Goal: Task Accomplishment & Management: Use online tool/utility

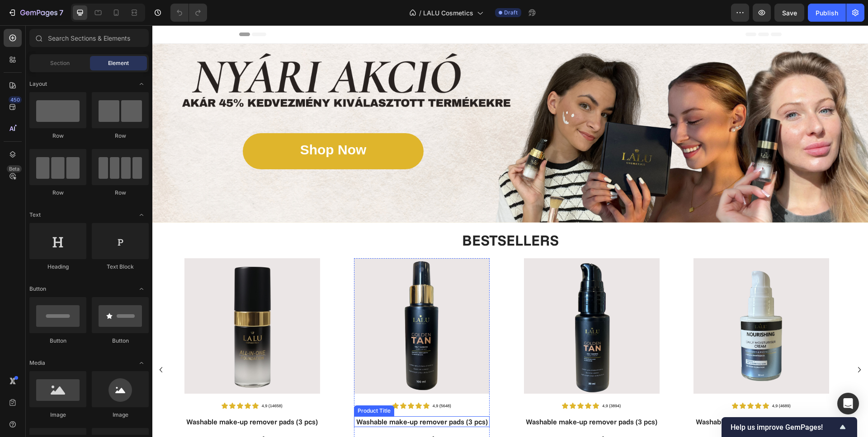
scroll to position [80, 0]
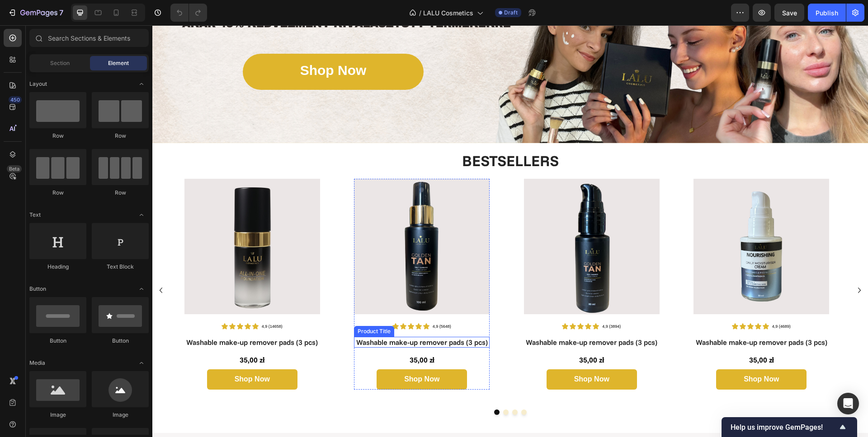
click at [433, 337] on h1 "Washable make-up remover pads (3 pcs)" at bounding box center [422, 342] width 136 height 11
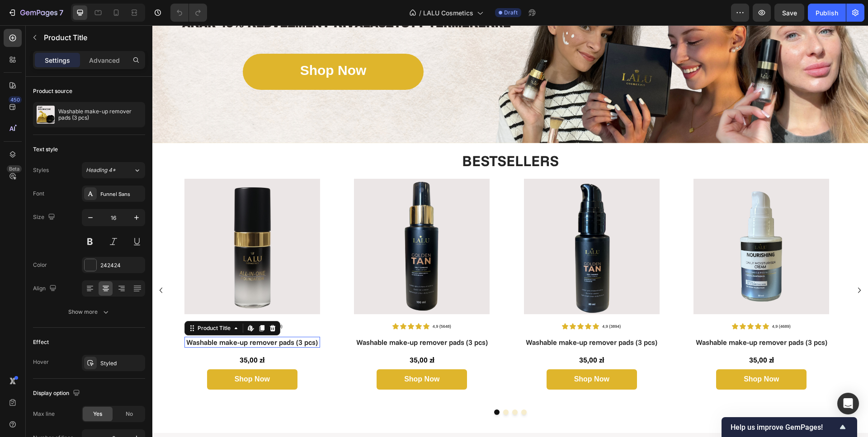
click at [239, 340] on h1 "Washable make-up remover pads (3 pcs)" at bounding box center [252, 342] width 136 height 11
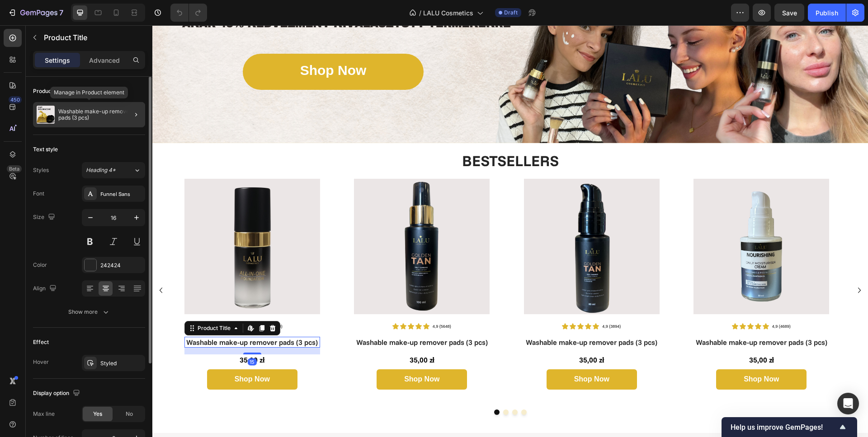
click at [89, 114] on p "Washable make-up remover pads (3 pcs)" at bounding box center [99, 114] width 83 height 13
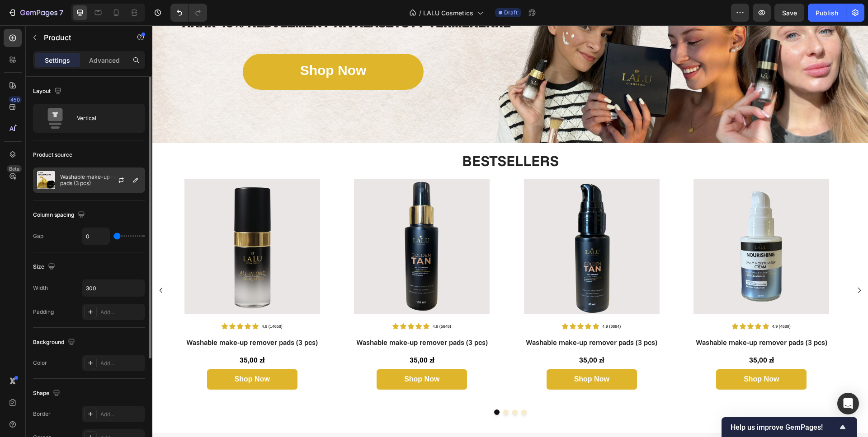
click at [90, 174] on p "Washable make-up remover pads (3 pcs)" at bounding box center [100, 180] width 81 height 13
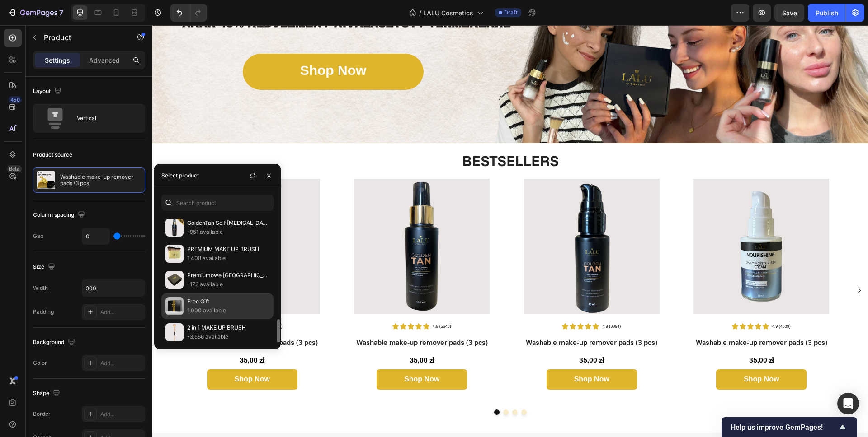
scroll to position [344, 0]
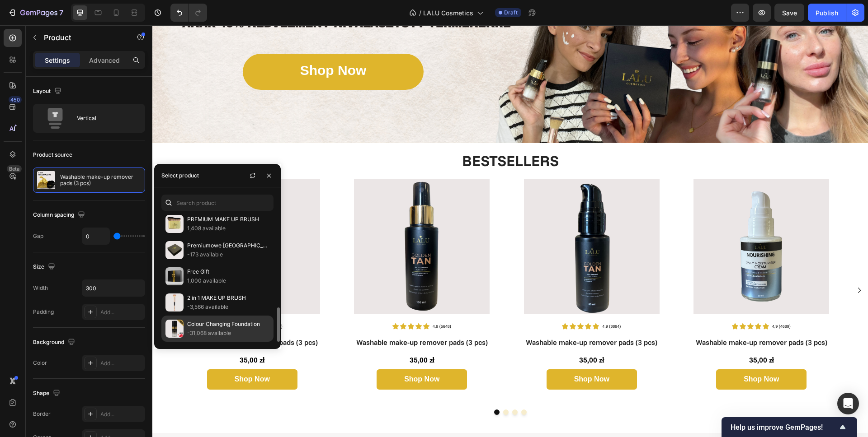
click at [225, 325] on p "Colour Changing Foundation" at bounding box center [228, 324] width 82 height 9
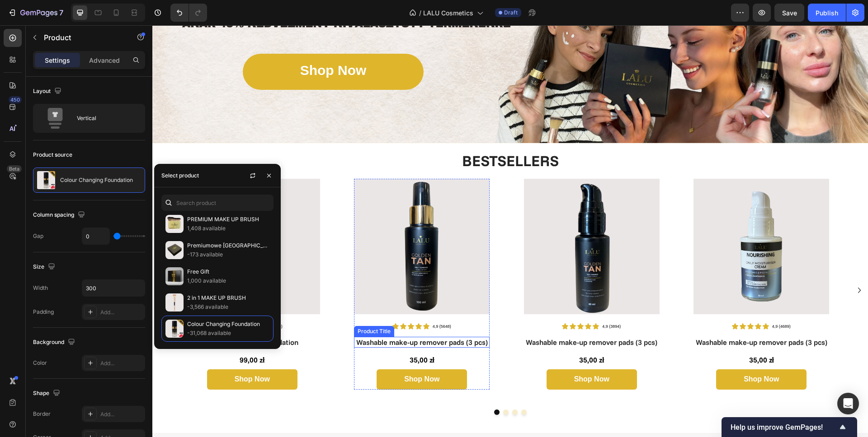
click at [423, 343] on h1 "Washable make-up remover pads (3 pcs)" at bounding box center [422, 342] width 136 height 11
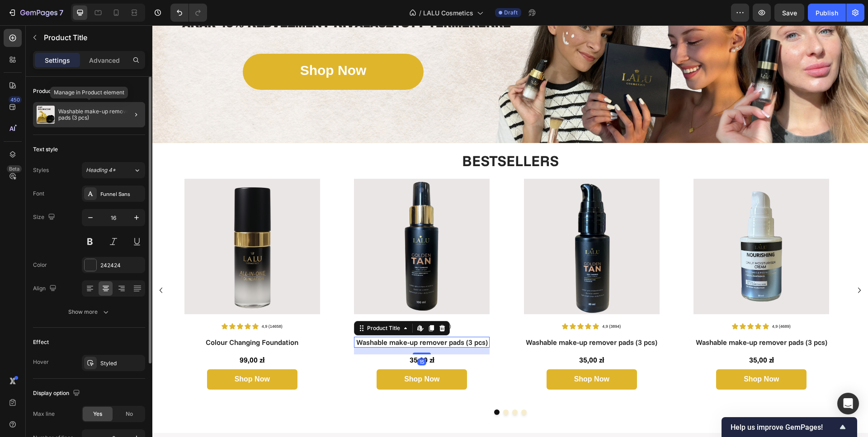
click at [75, 111] on p "Washable make-up remover pads (3 pcs)" at bounding box center [99, 114] width 83 height 13
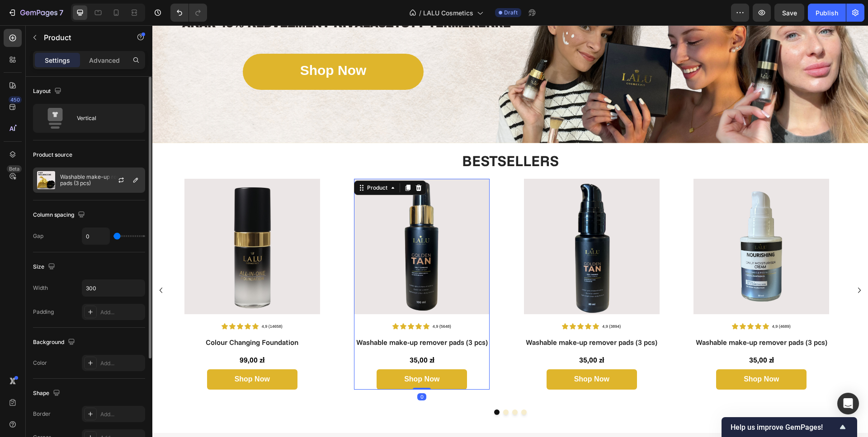
click at [73, 178] on p "Washable make-up remover pads (3 pcs)" at bounding box center [100, 180] width 81 height 13
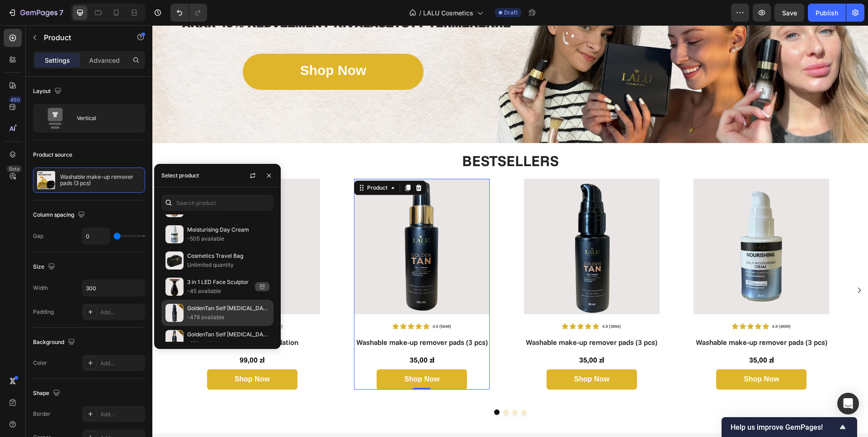
scroll to position [264, 0]
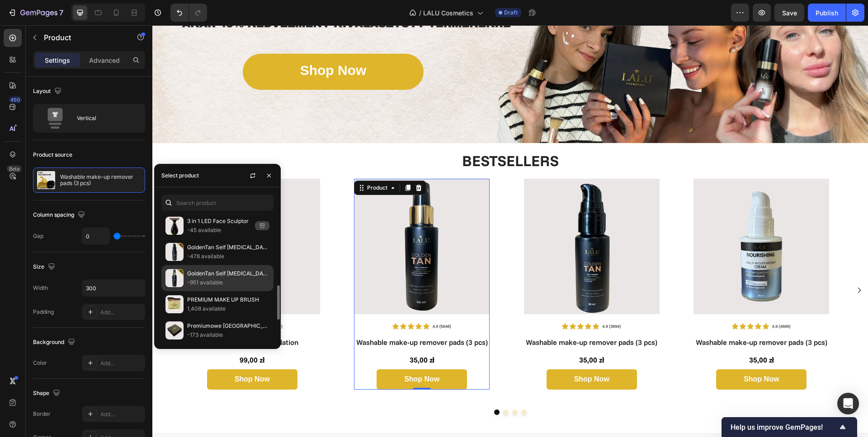
click at [212, 275] on p "GoldenTan Self [MEDICAL_DATA] Body Spray" at bounding box center [228, 273] width 82 height 9
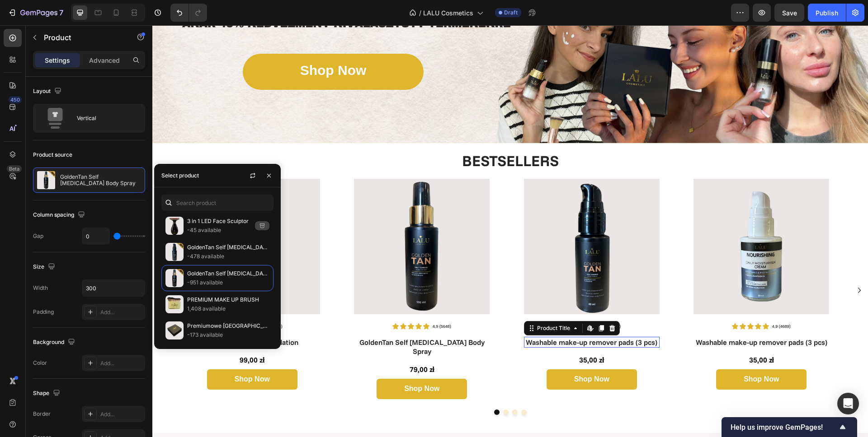
click at [568, 340] on h1 "Washable make-up remover pads (3 pcs)" at bounding box center [592, 342] width 136 height 11
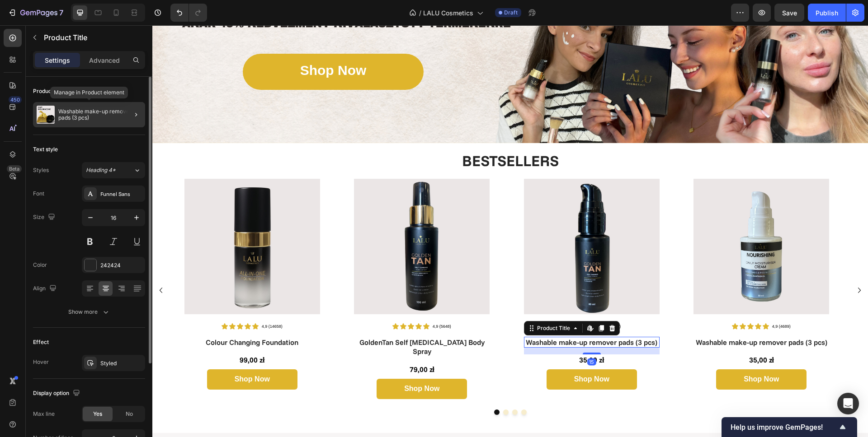
click at [86, 108] on div "Washable make-up remover pads (3 pcs)" at bounding box center [89, 114] width 112 height 25
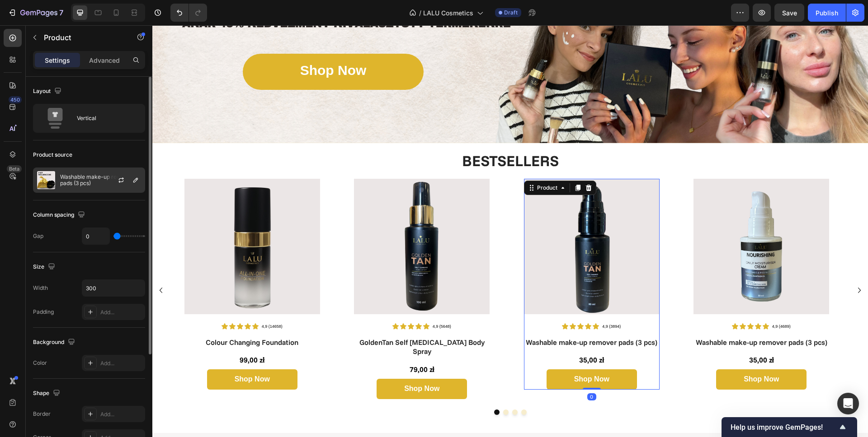
click at [97, 181] on p "Washable make-up remover pads (3 pcs)" at bounding box center [100, 180] width 81 height 13
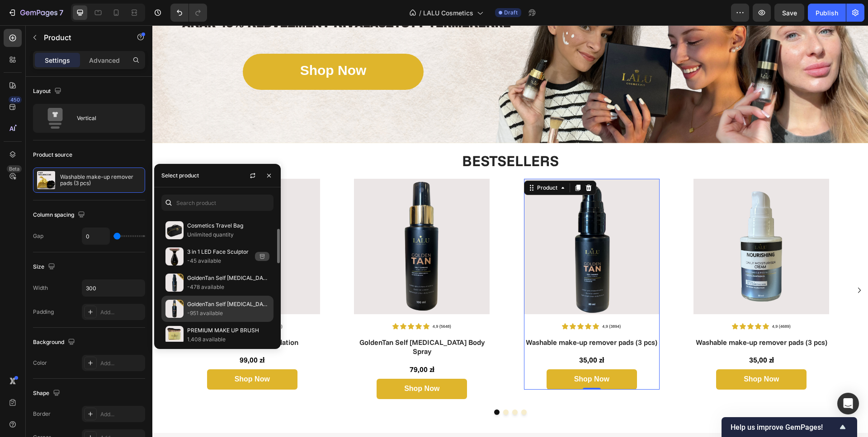
scroll to position [195, 0]
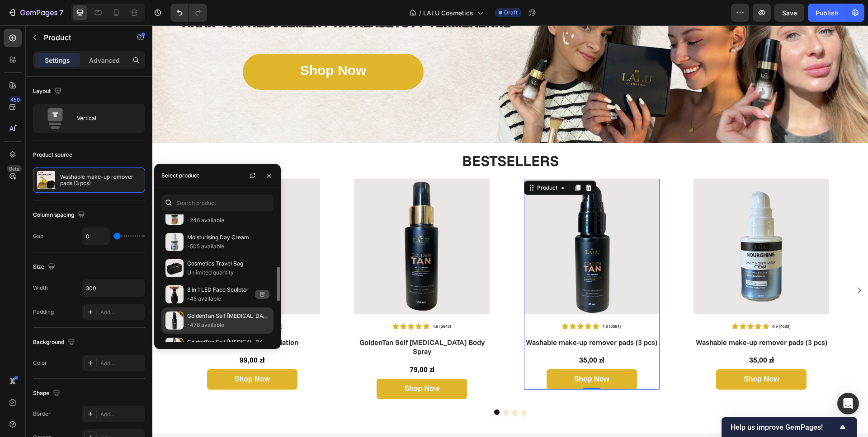
click at [216, 321] on p "-478 available" at bounding box center [228, 325] width 82 height 9
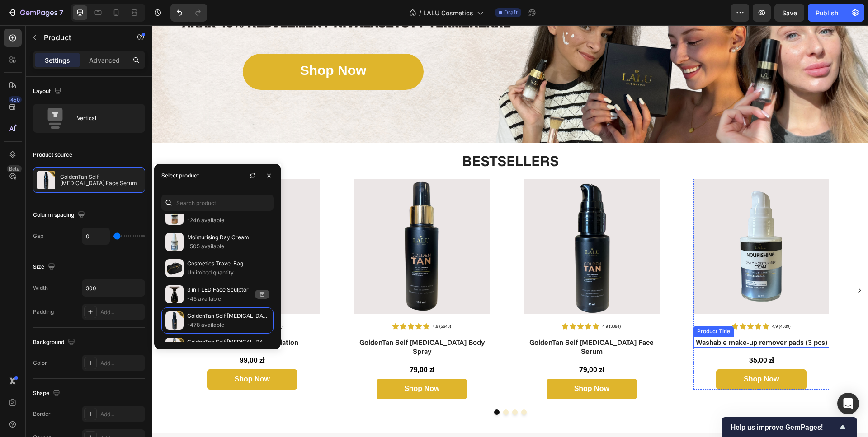
click at [728, 343] on h1 "Washable make-up remover pads (3 pcs)" at bounding box center [761, 342] width 136 height 11
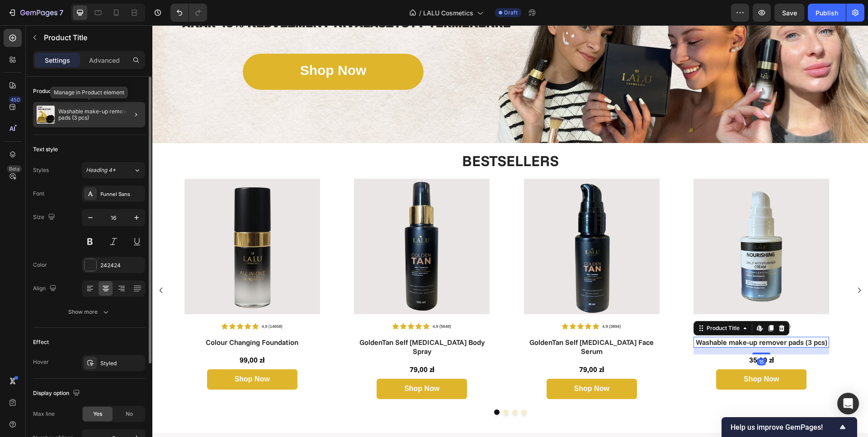
click at [80, 111] on p "Washable make-up remover pads (3 pcs)" at bounding box center [99, 114] width 83 height 13
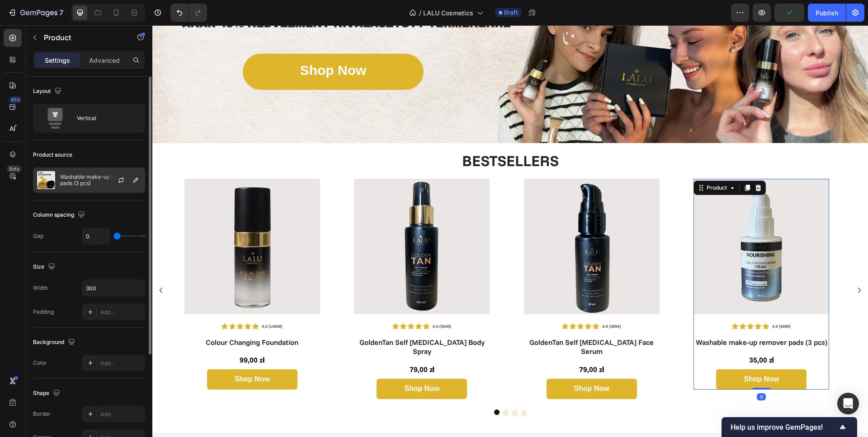
click at [75, 173] on div "Washable make-up remover pads (3 pcs)" at bounding box center [89, 180] width 112 height 25
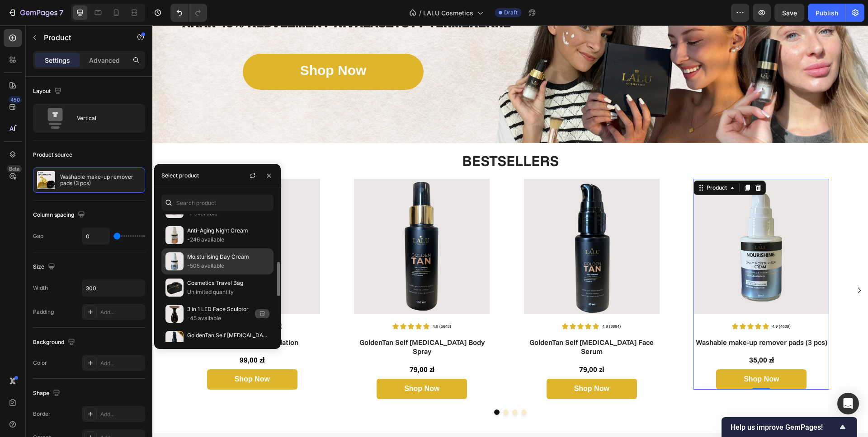
scroll to position [164, 0]
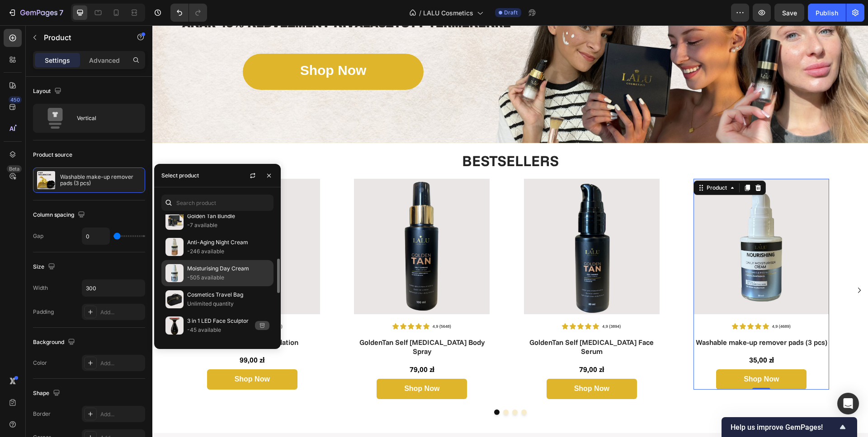
click at [205, 272] on p "Moisturising Day Cream" at bounding box center [228, 268] width 82 height 9
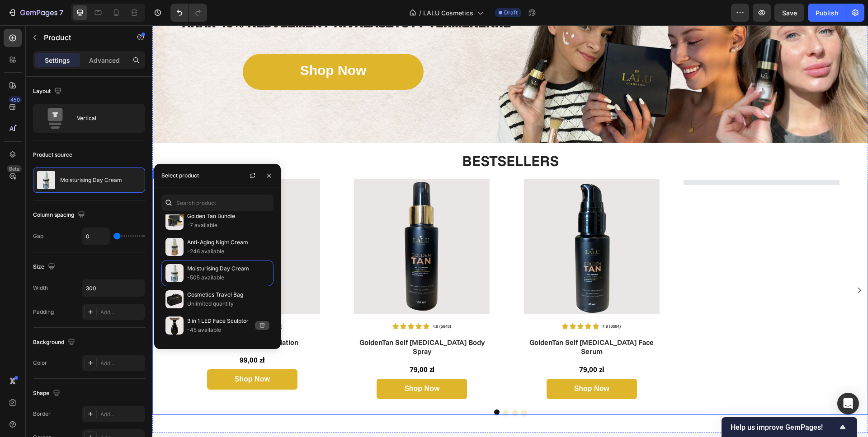
click at [858, 288] on icon "Carousel Next Arrow" at bounding box center [859, 290] width 3 height 5
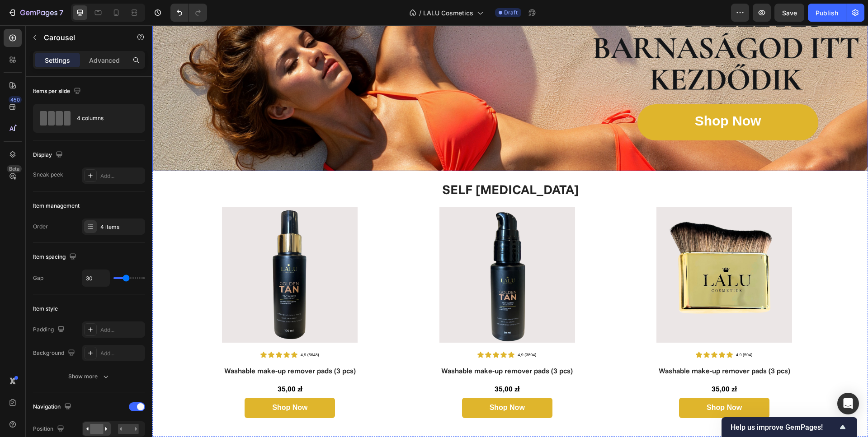
scroll to position [694, 0]
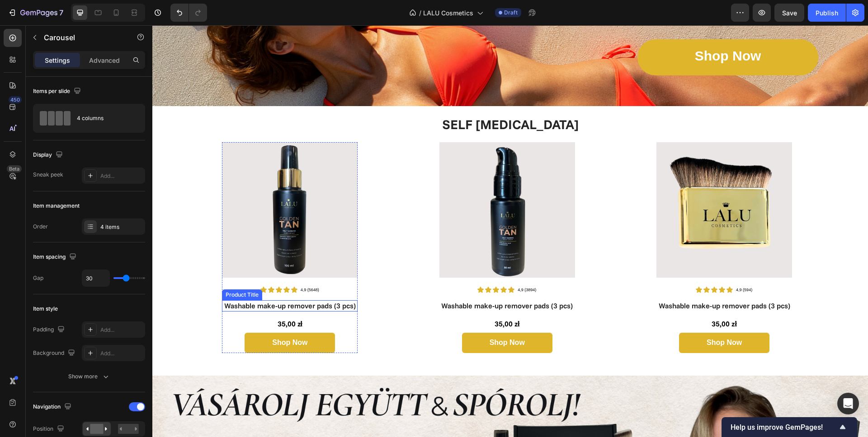
click at [297, 301] on h1 "Washable make-up remover pads (3 pcs)" at bounding box center [290, 306] width 136 height 11
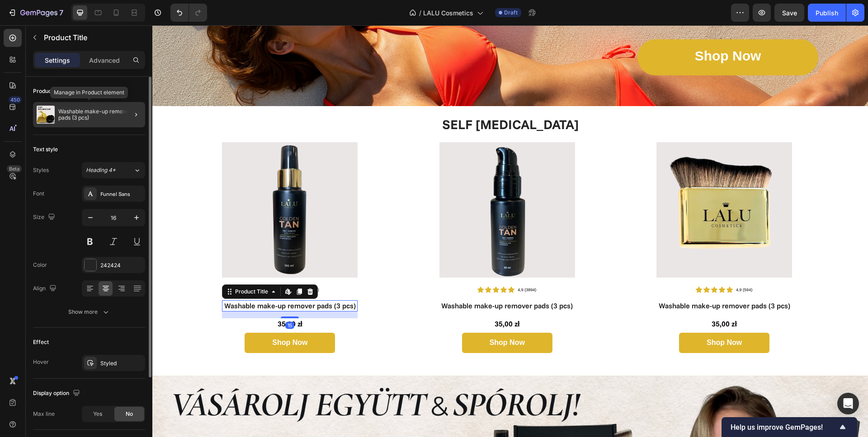
click at [68, 118] on p "Washable make-up remover pads (3 pcs)" at bounding box center [99, 114] width 83 height 13
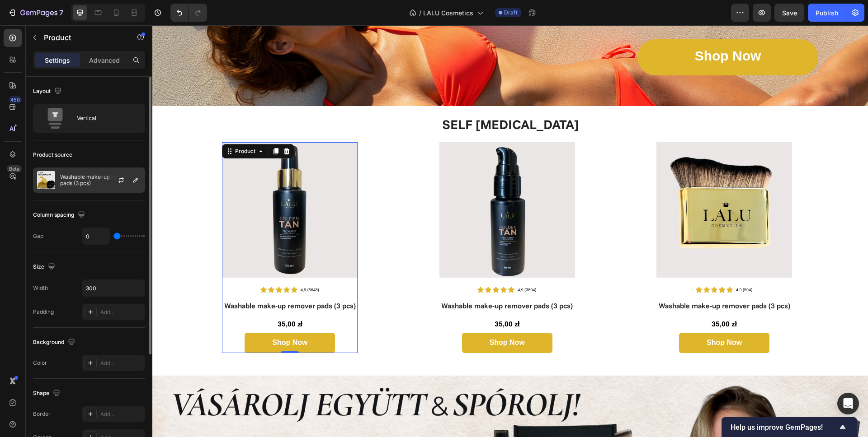
click at [74, 184] on p "Washable make-up remover pads (3 pcs)" at bounding box center [100, 180] width 81 height 13
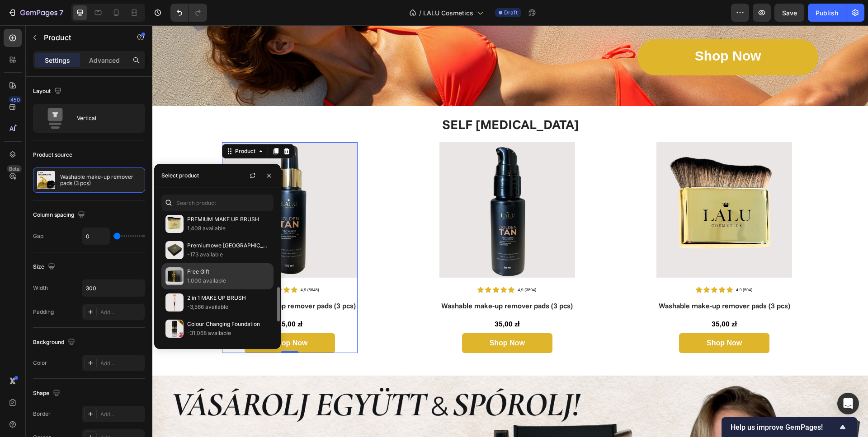
scroll to position [285, 0]
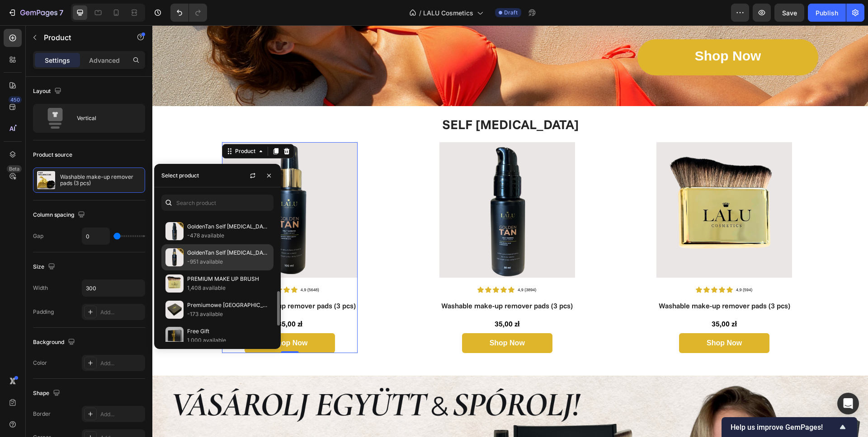
click at [185, 254] on div "GoldenTan Self [MEDICAL_DATA] Body Spray -951 available" at bounding box center [217, 257] width 112 height 26
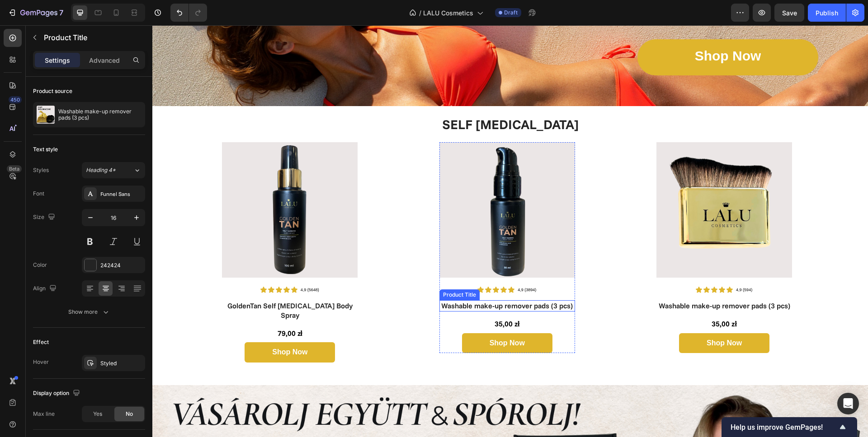
click at [495, 305] on h1 "Washable make-up remover pads (3 pcs)" at bounding box center [507, 306] width 136 height 11
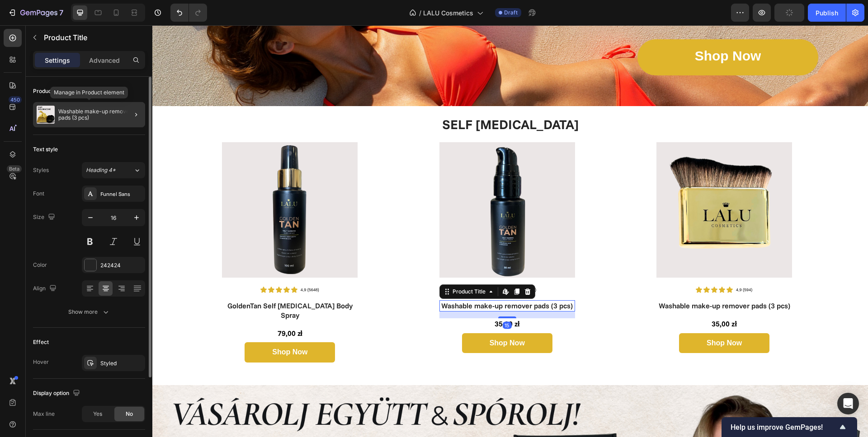
click at [78, 118] on p "Washable make-up remover pads (3 pcs)" at bounding box center [99, 114] width 83 height 13
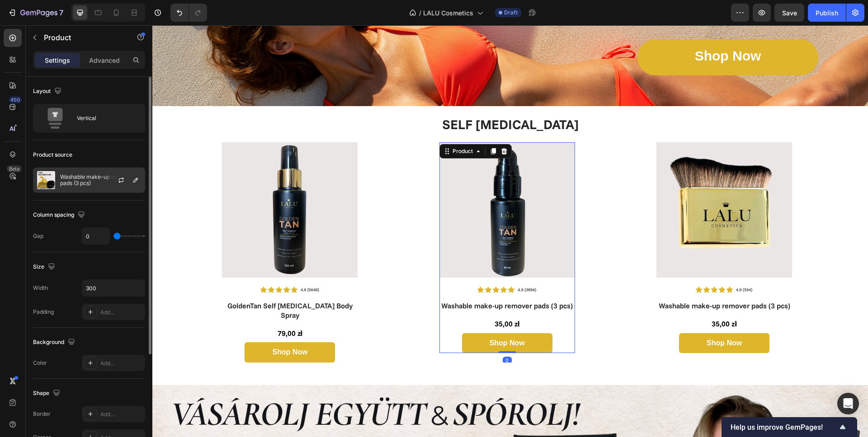
click at [81, 183] on p "Washable make-up remover pads (3 pcs)" at bounding box center [100, 180] width 81 height 13
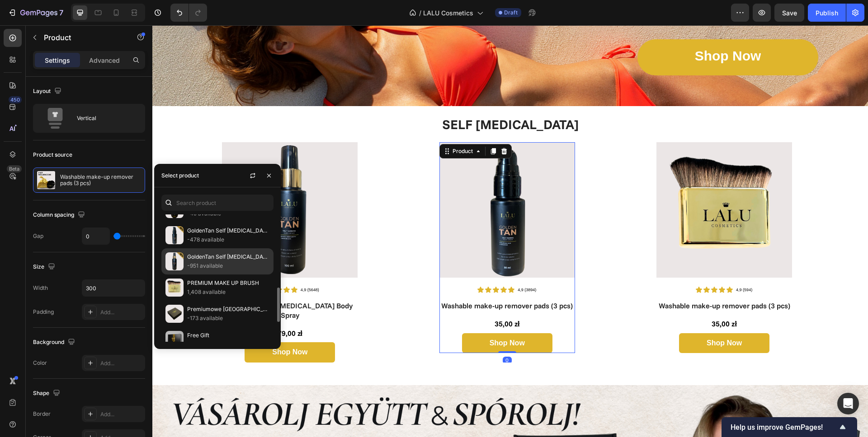
scroll to position [279, 0]
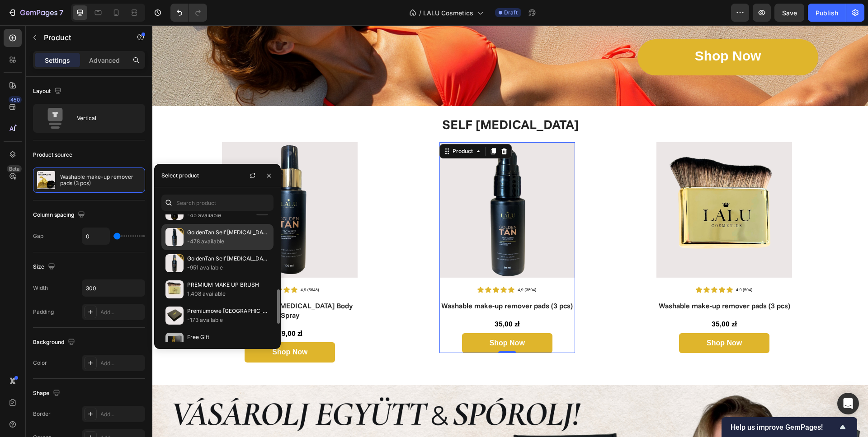
click at [199, 236] on p "GoldenTan Self [MEDICAL_DATA] Face Serum" at bounding box center [228, 232] width 82 height 9
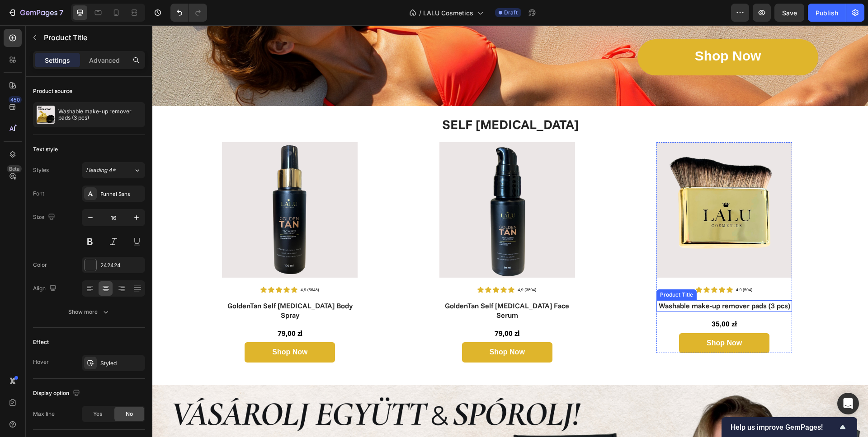
click at [722, 306] on h1 "Washable make-up remover pads (3 pcs)" at bounding box center [724, 306] width 136 height 11
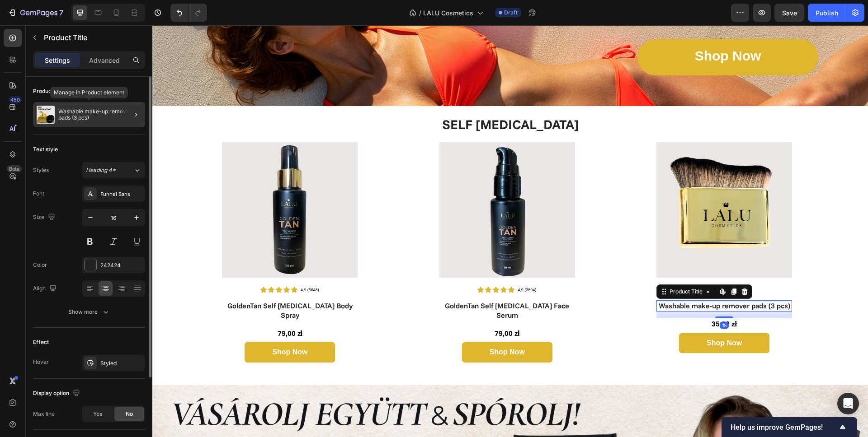
click at [84, 114] on p "Washable make-up remover pads (3 pcs)" at bounding box center [99, 114] width 83 height 13
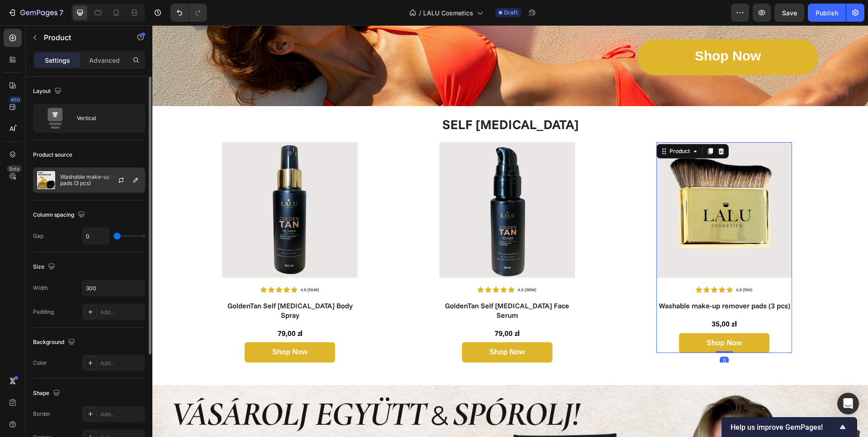
click at [85, 179] on p "Washable make-up remover pads (3 pcs)" at bounding box center [100, 180] width 81 height 13
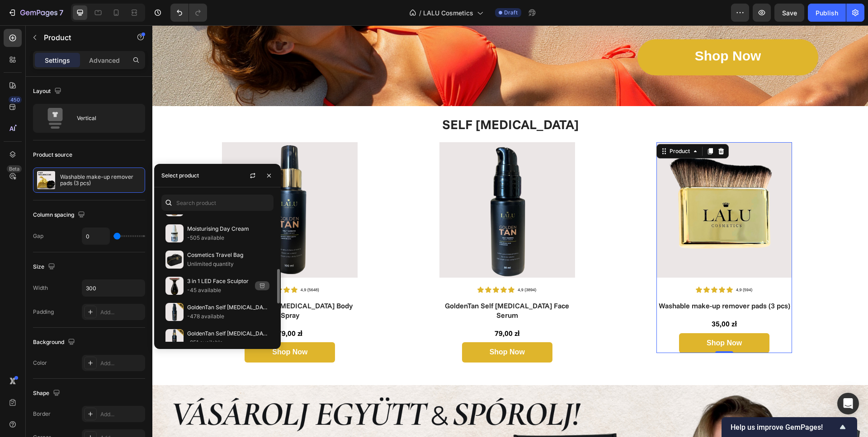
scroll to position [282, 0]
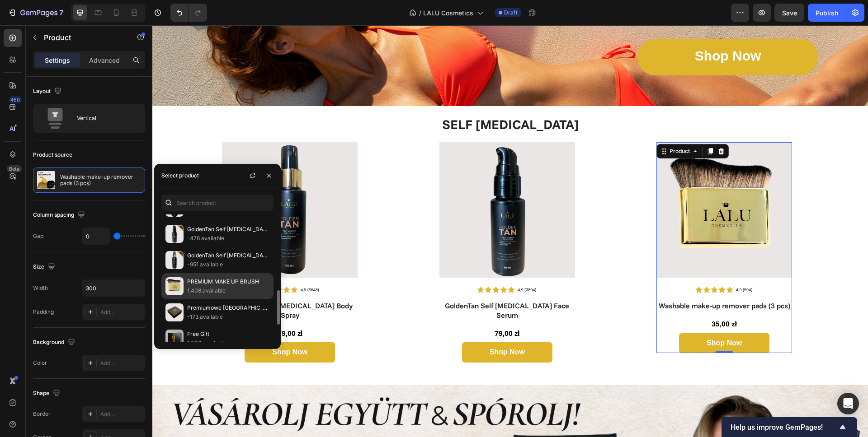
click at [209, 281] on p "PREMIUM MAKE UP BRUSH" at bounding box center [228, 281] width 82 height 9
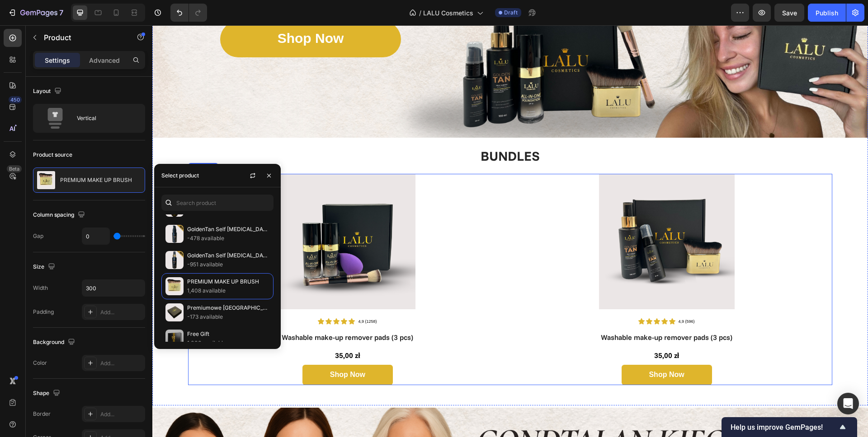
scroll to position [1137, 0]
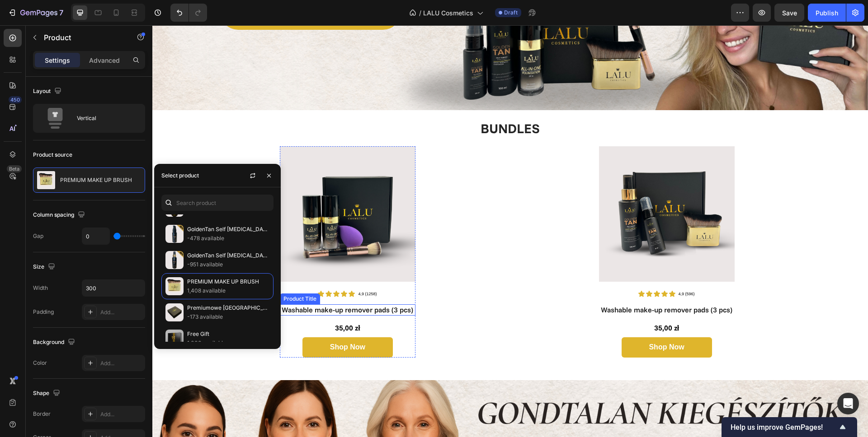
click at [338, 306] on h1 "Washable make-up remover pads (3 pcs)" at bounding box center [348, 310] width 136 height 11
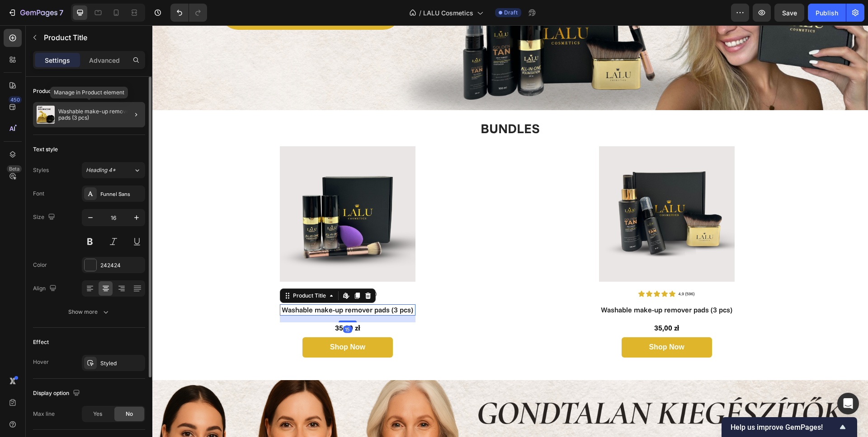
click at [81, 123] on div "Washable make-up remover pads (3 pcs)" at bounding box center [89, 114] width 112 height 25
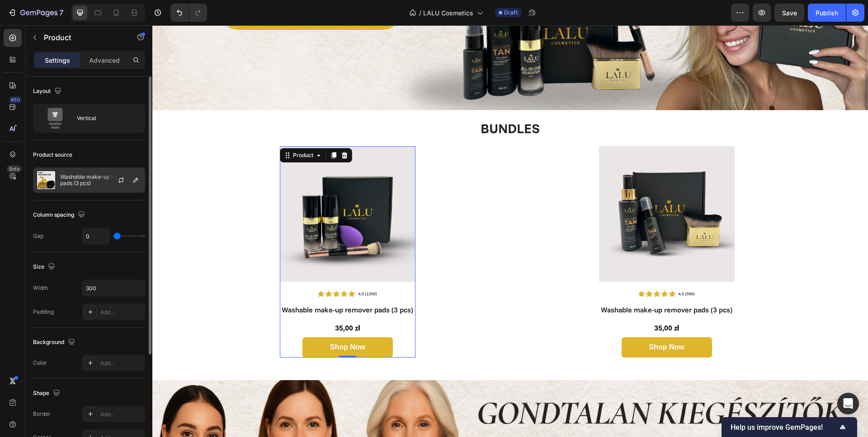
click at [80, 183] on p "Washable make-up remover pads (3 pcs)" at bounding box center [100, 180] width 81 height 13
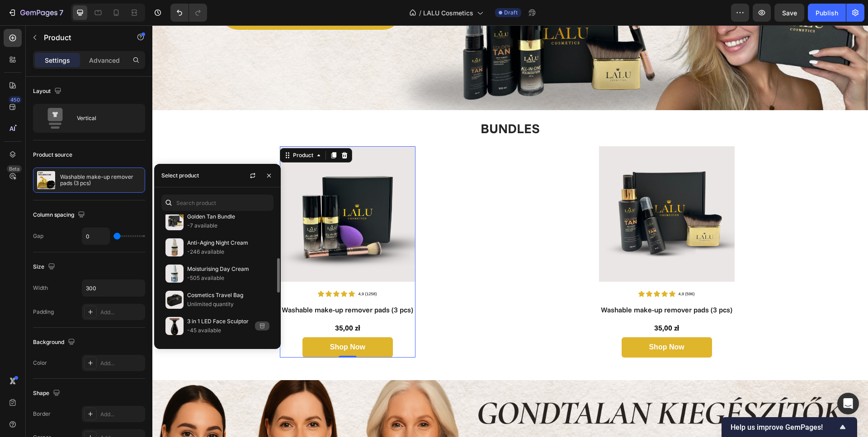
scroll to position [87, 0]
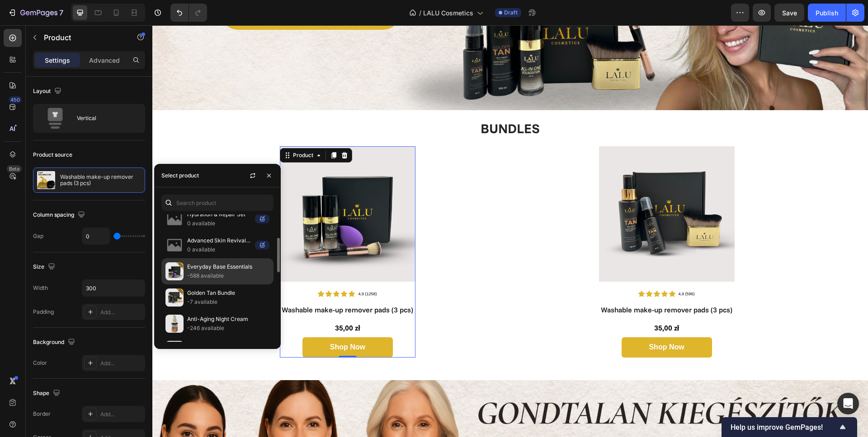
click at [206, 273] on p "-588 available" at bounding box center [228, 276] width 82 height 9
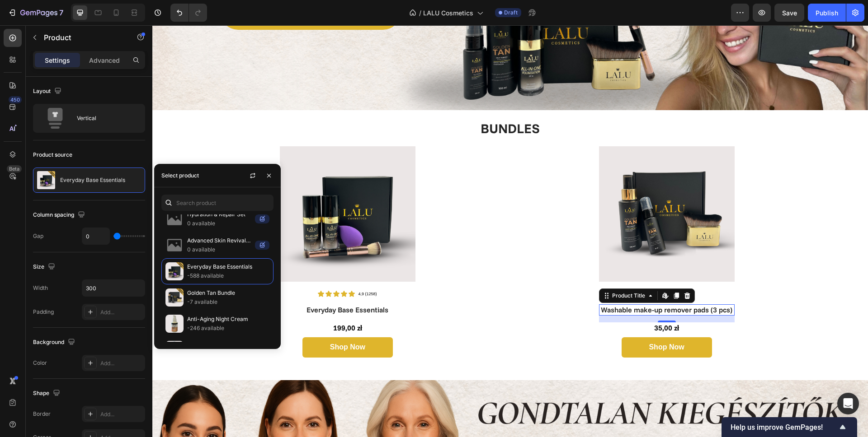
click at [662, 310] on h1 "Washable make-up remover pads (3 pcs)" at bounding box center [667, 310] width 136 height 11
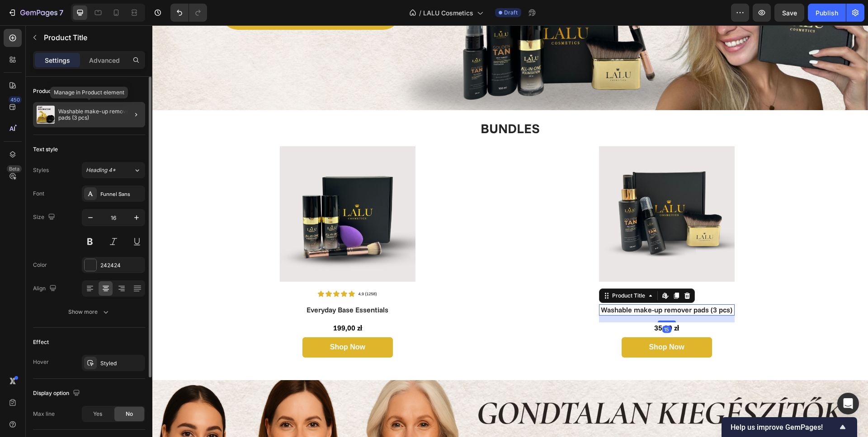
click at [80, 113] on p "Washable make-up remover pads (3 pcs)" at bounding box center [99, 114] width 83 height 13
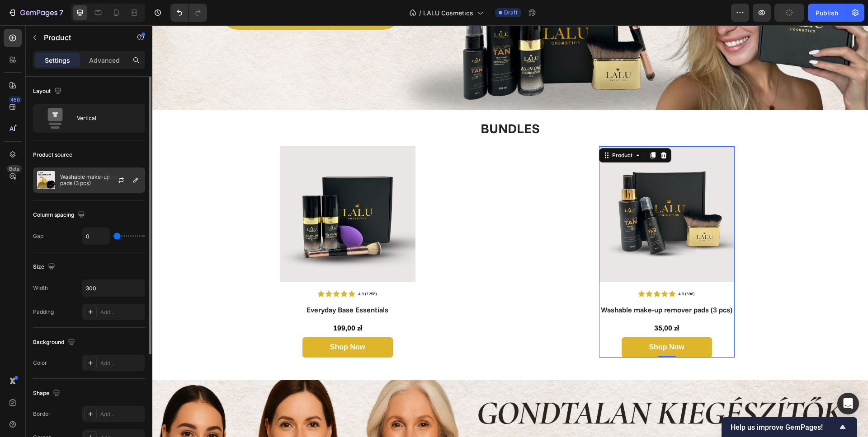
click at [81, 179] on p "Washable make-up remover pads (3 pcs)" at bounding box center [100, 180] width 81 height 13
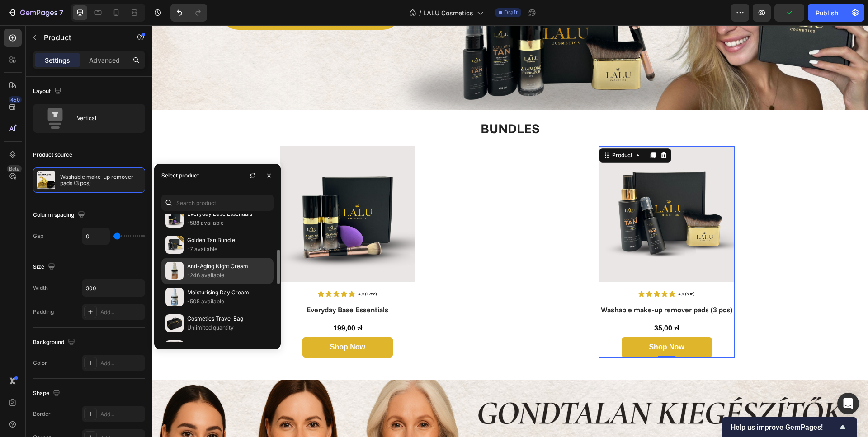
scroll to position [127, 0]
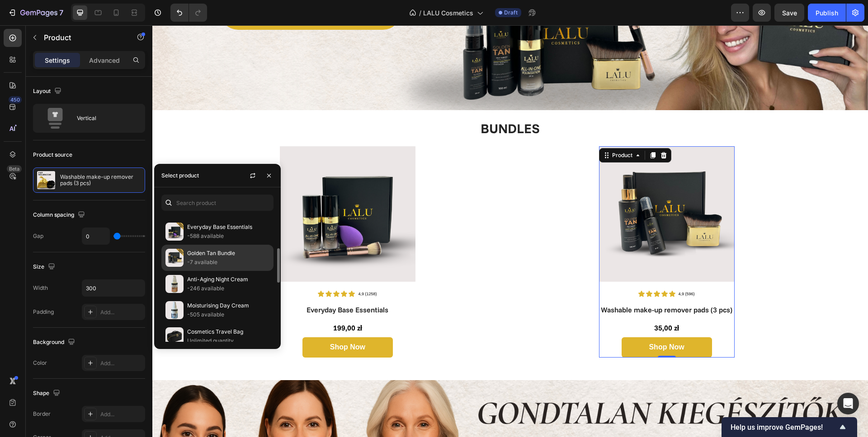
click at [210, 263] on p "-7 available" at bounding box center [228, 262] width 82 height 9
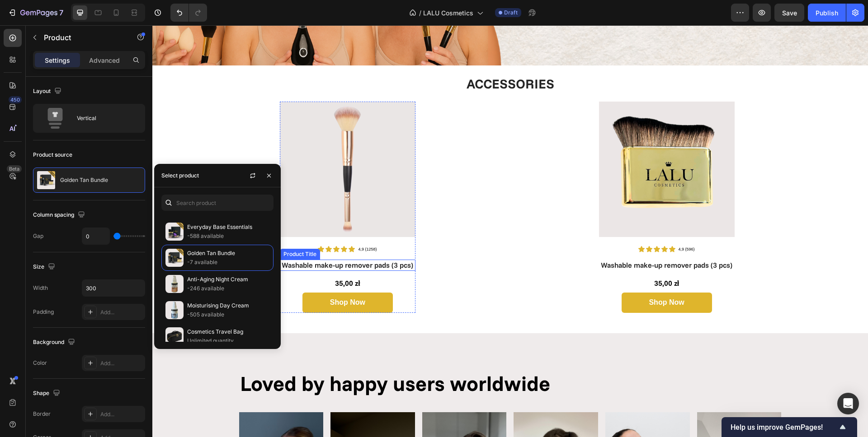
scroll to position [1630, 0]
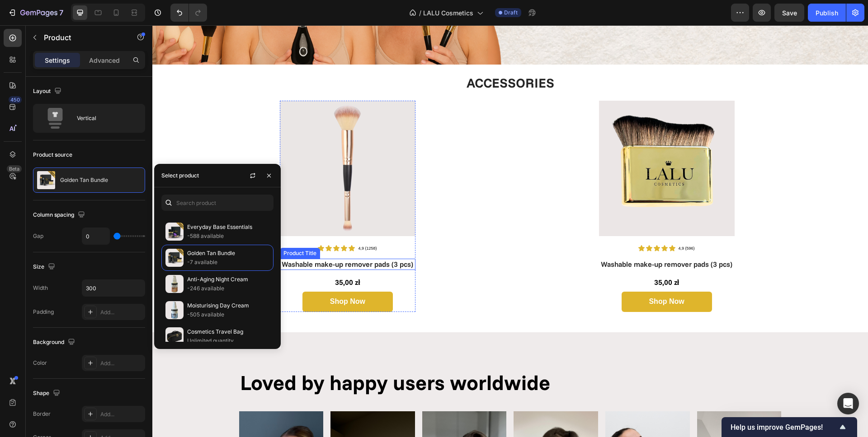
click at [355, 261] on h1 "Washable make-up remover pads (3 pcs)" at bounding box center [348, 264] width 136 height 11
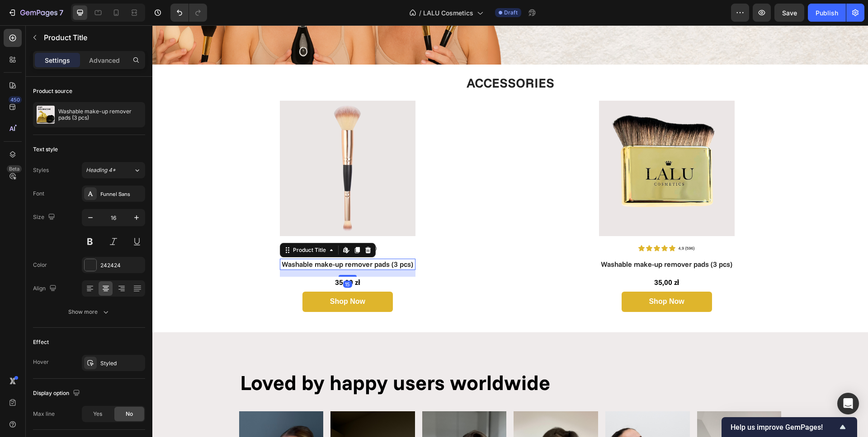
click at [352, 263] on h1 "Washable make-up remover pads (3 pcs)" at bounding box center [348, 264] width 136 height 11
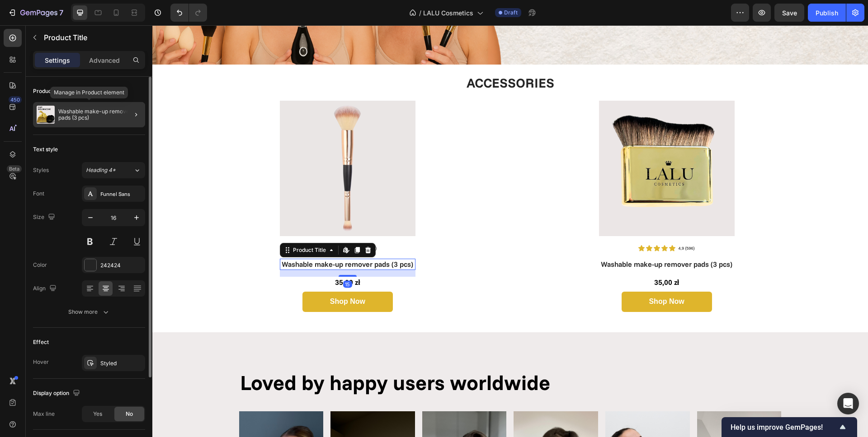
click at [79, 120] on p "Washable make-up remover pads (3 pcs)" at bounding box center [99, 114] width 83 height 13
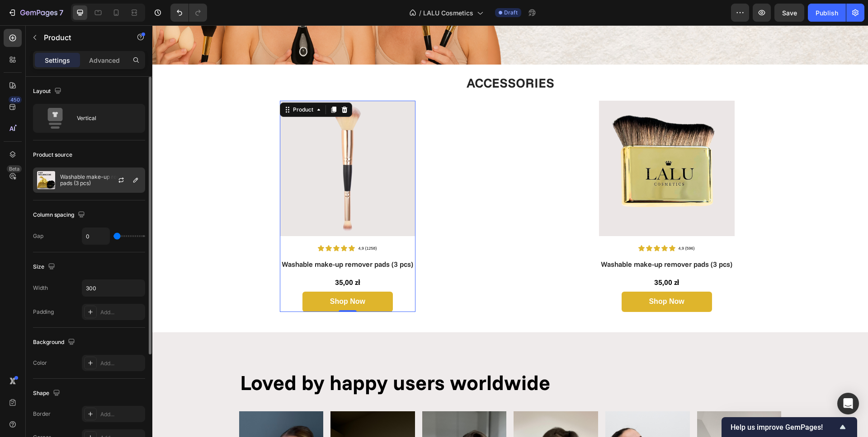
click at [91, 185] on p "Washable make-up remover pads (3 pcs)" at bounding box center [100, 180] width 81 height 13
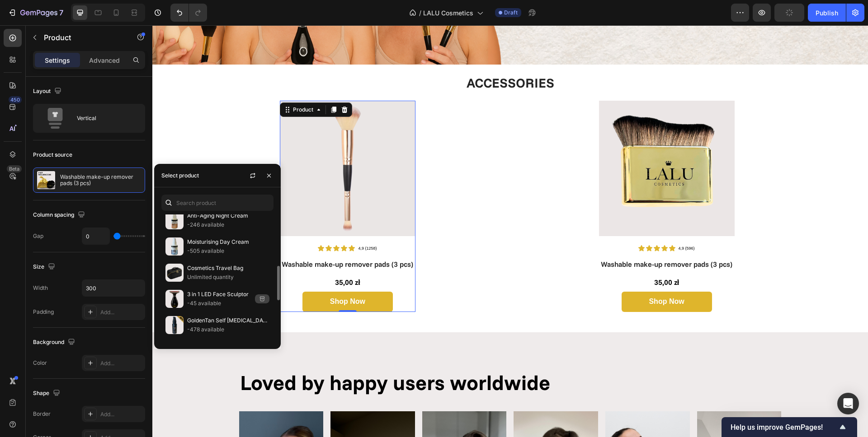
scroll to position [344, 0]
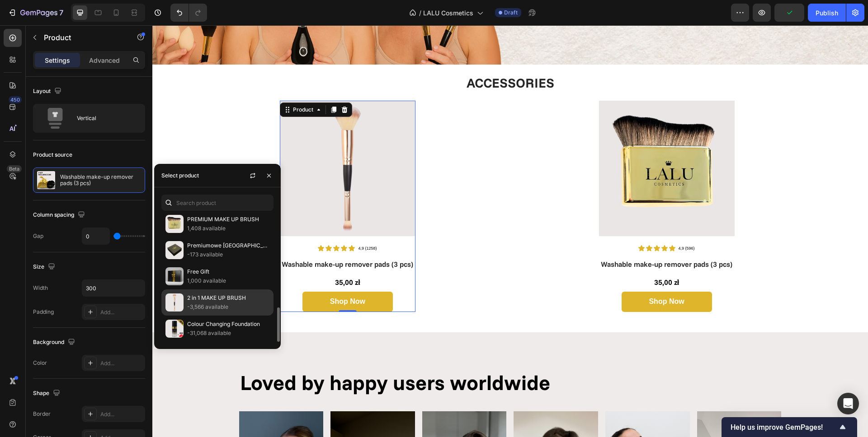
drag, startPoint x: 212, startPoint y: 295, endPoint x: 133, endPoint y: 267, distance: 83.6
click at [212, 295] on p "2 in 1 MAKE UP BRUSH" at bounding box center [228, 298] width 82 height 9
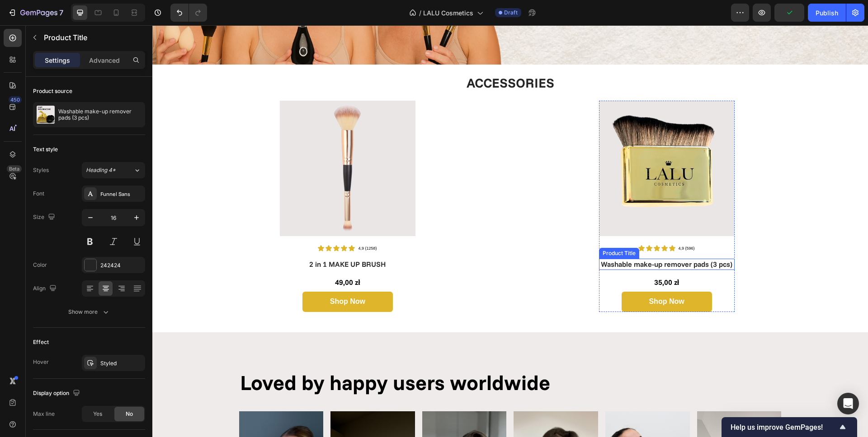
click at [665, 262] on h1 "Washable make-up remover pads (3 pcs)" at bounding box center [667, 264] width 136 height 11
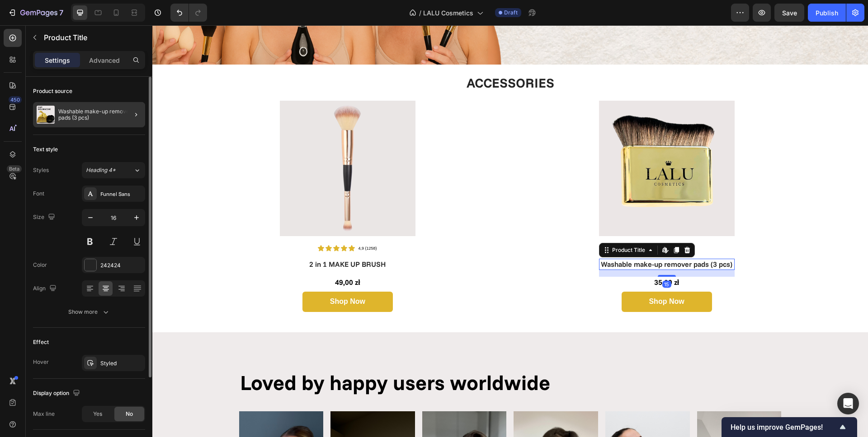
click at [85, 112] on p "Washable make-up remover pads (3 pcs)" at bounding box center [99, 114] width 83 height 13
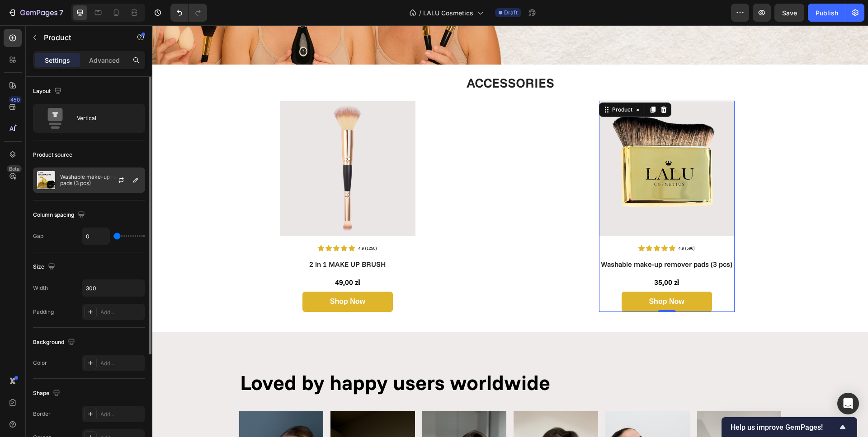
click at [77, 181] on p "Washable make-up remover pads (3 pcs)" at bounding box center [100, 180] width 81 height 13
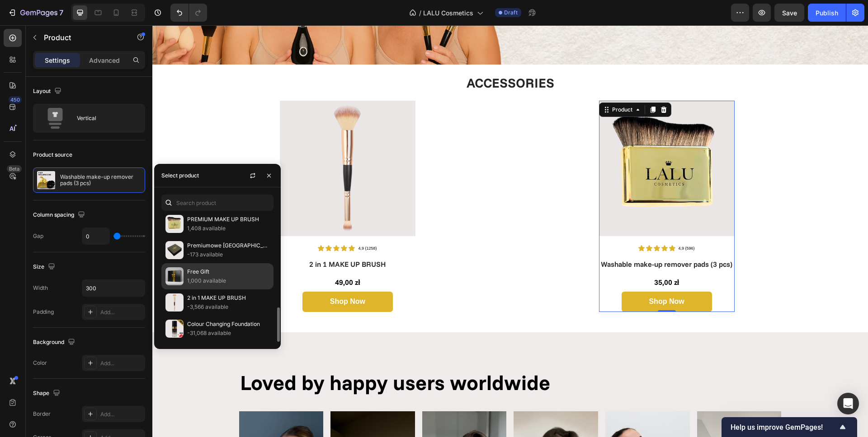
scroll to position [330, 0]
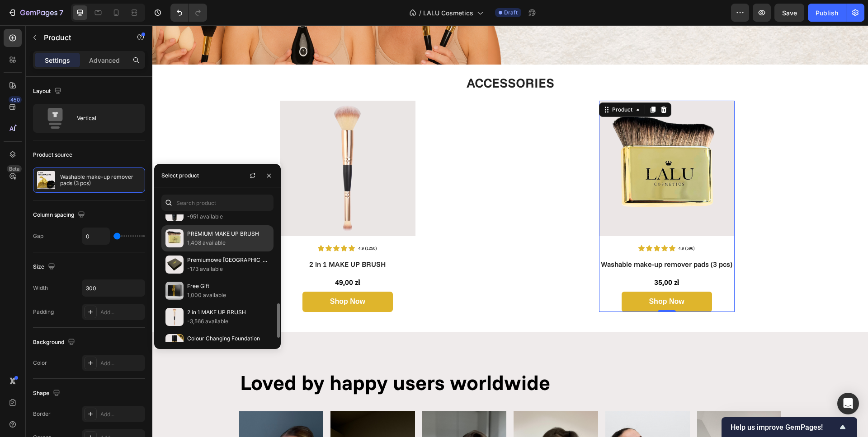
click at [199, 245] on p "1,408 available" at bounding box center [228, 243] width 82 height 9
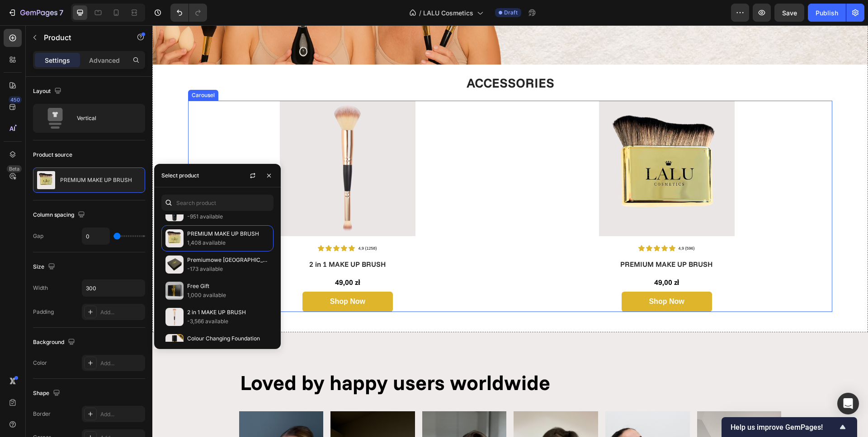
click at [528, 190] on div "Image Icon Icon Icon Icon Icon Icon List 4,9 (596) Text Block Row PREMIUM MAKE …" at bounding box center [666, 206] width 319 height 211
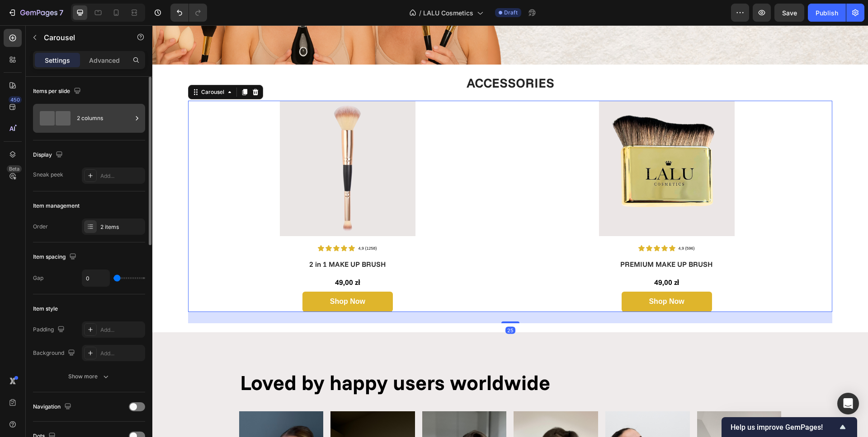
click at [84, 116] on div "2 columns" at bounding box center [104, 118] width 55 height 21
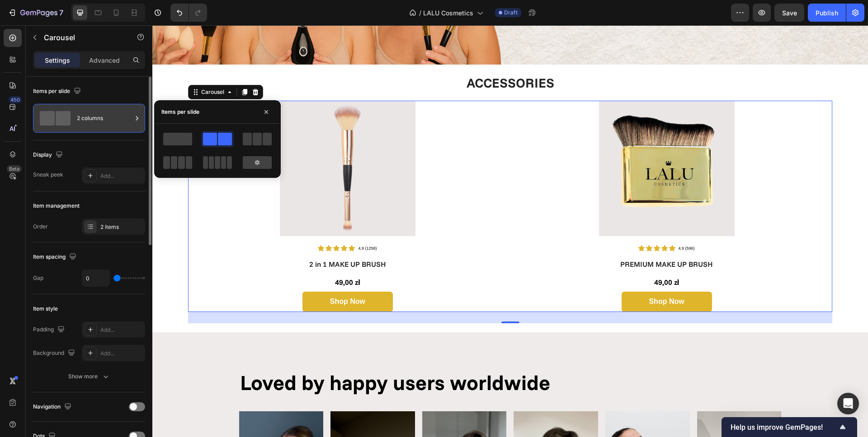
click at [84, 116] on div "2 columns" at bounding box center [104, 118] width 55 height 21
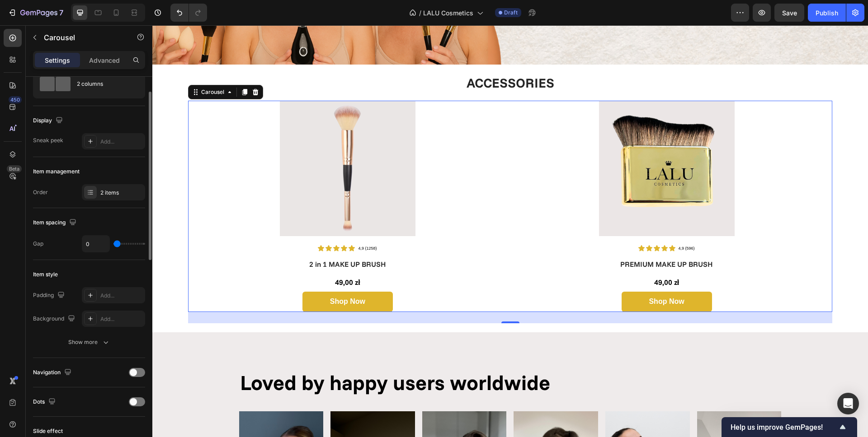
scroll to position [0, 0]
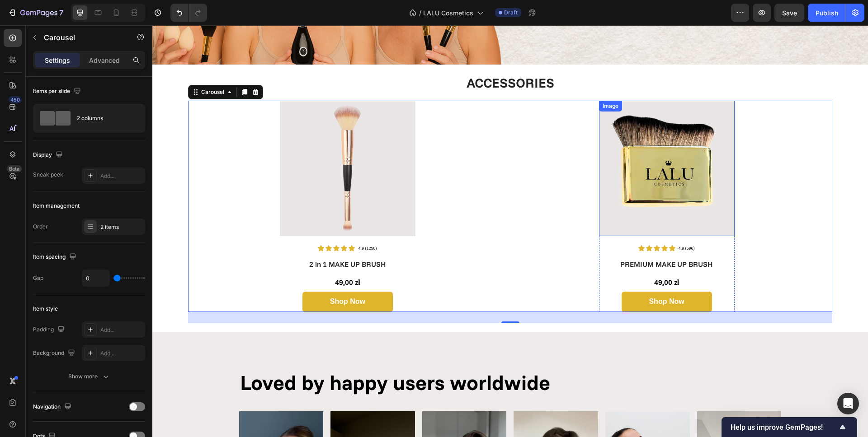
click at [680, 198] on img at bounding box center [667, 169] width 136 height 136
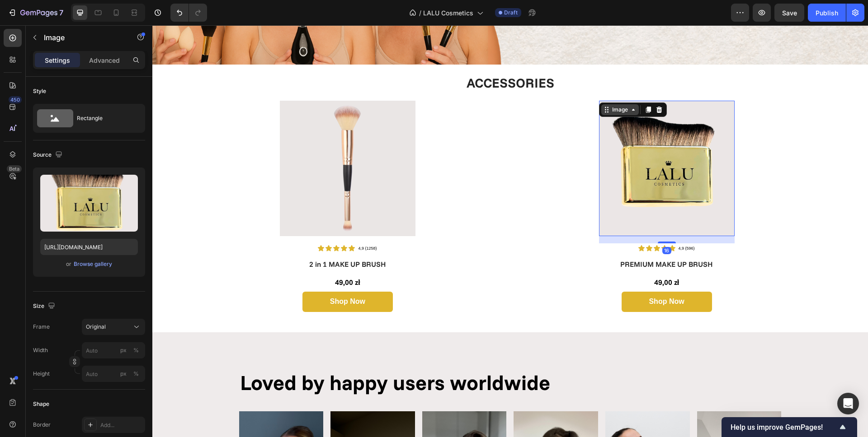
click at [621, 106] on div "Image" at bounding box center [619, 110] width 19 height 8
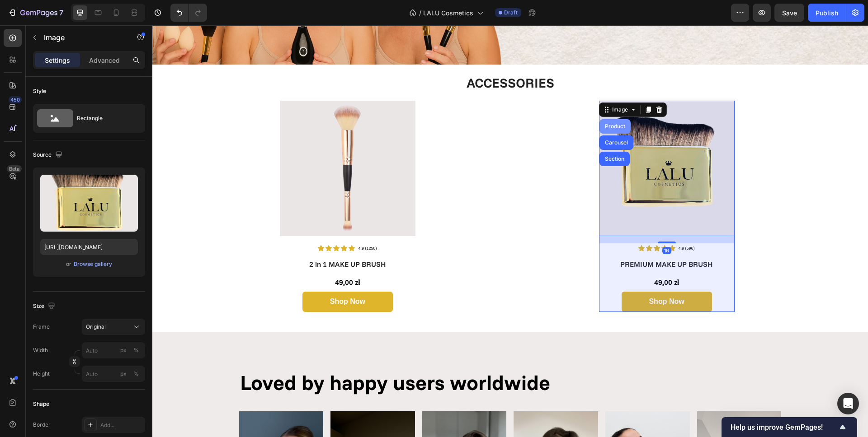
click at [619, 124] on div "Product" at bounding box center [615, 126] width 24 height 5
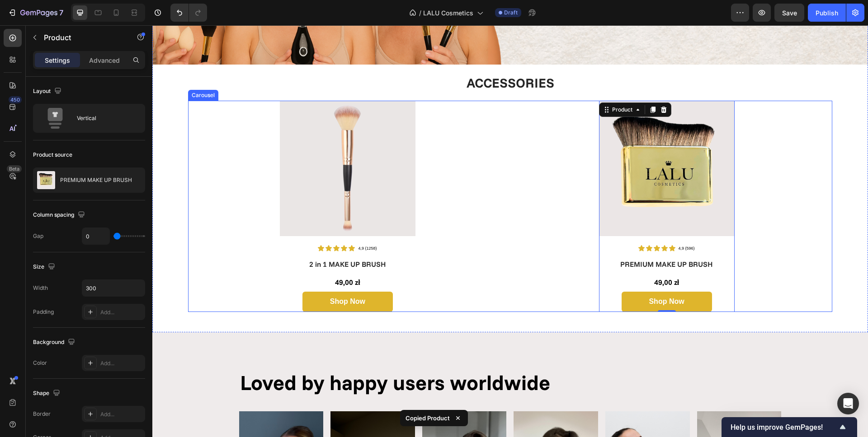
click at [771, 164] on div "Image Icon Icon Icon Icon Icon Icon List 4,9 (596) Text Block Row PREMIUM MAKE …" at bounding box center [666, 206] width 319 height 211
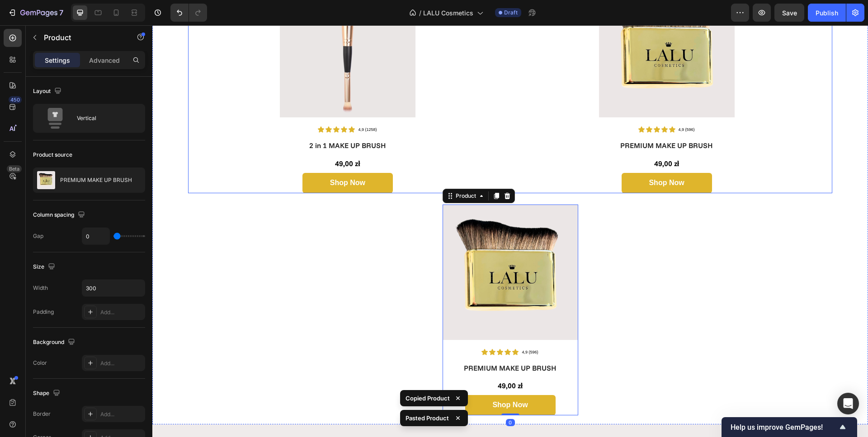
scroll to position [1744, 0]
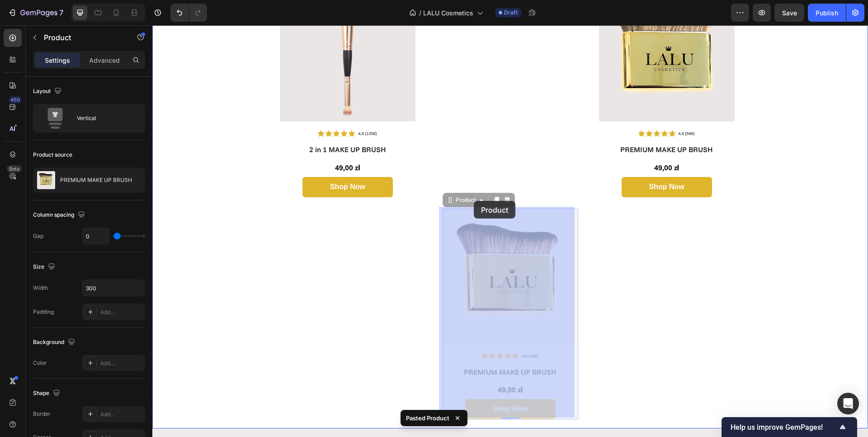
drag, startPoint x: 454, startPoint y: 197, endPoint x: 476, endPoint y: 225, distance: 35.7
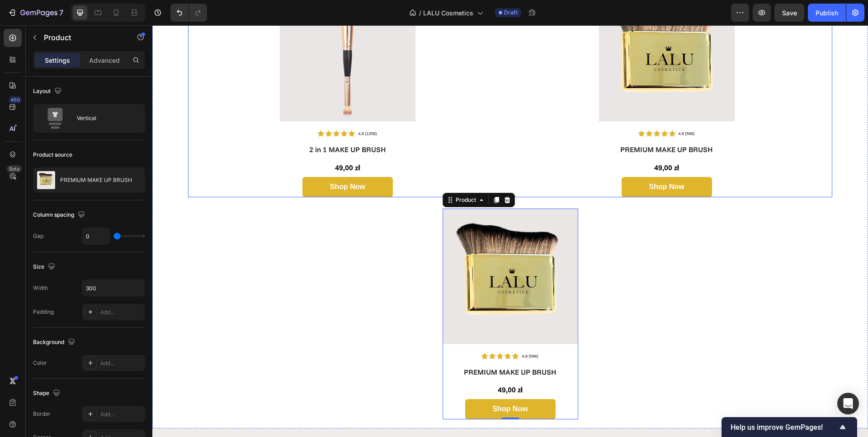
click at [498, 109] on div "Image Icon Icon Icon Icon Icon Icon List 4,9 (1258) Text Block Row 2 in 1 MAKE …" at bounding box center [347, 91] width 319 height 211
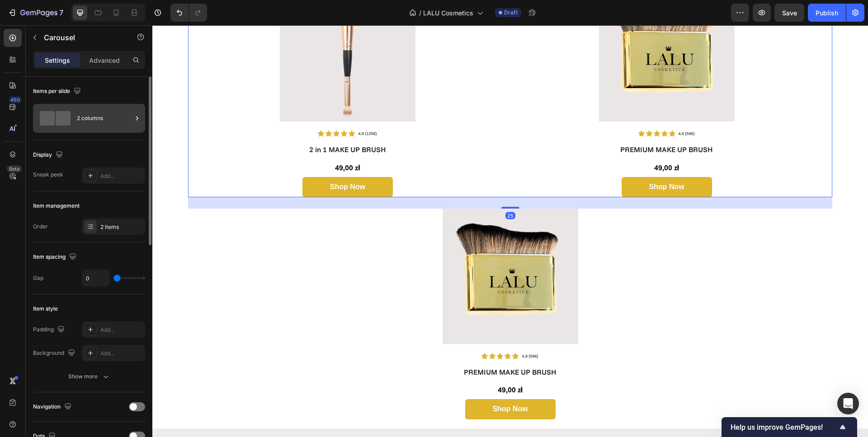
click at [114, 116] on div "2 columns" at bounding box center [104, 118] width 55 height 21
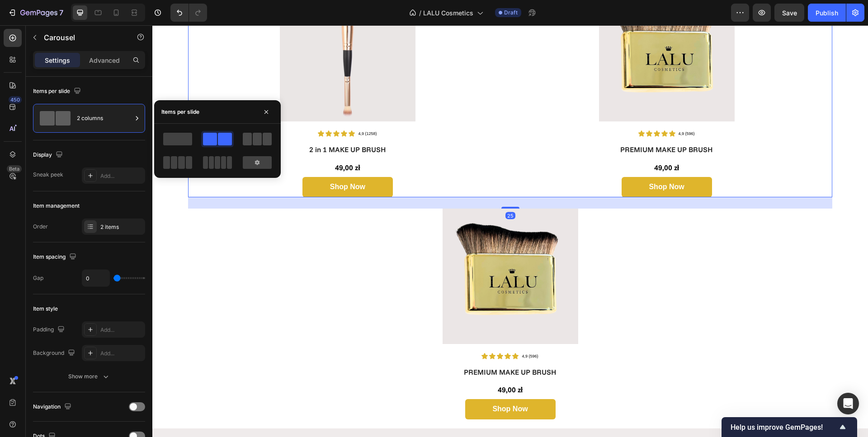
drag, startPoint x: 262, startPoint y: 135, endPoint x: 157, endPoint y: 127, distance: 105.5
click at [263, 135] on span at bounding box center [267, 139] width 9 height 13
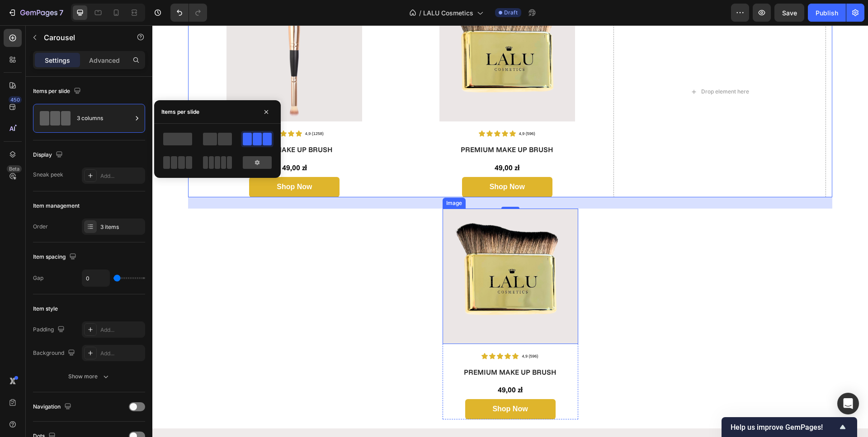
click at [489, 254] on img at bounding box center [510, 277] width 136 height 136
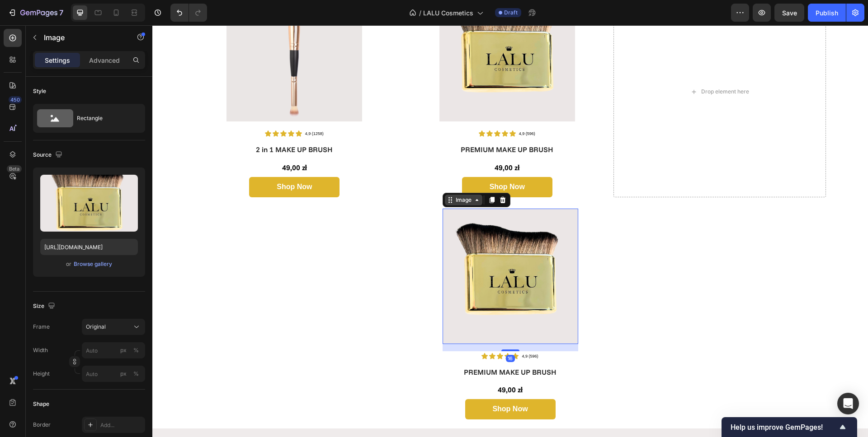
click at [456, 198] on div "Image" at bounding box center [463, 200] width 19 height 8
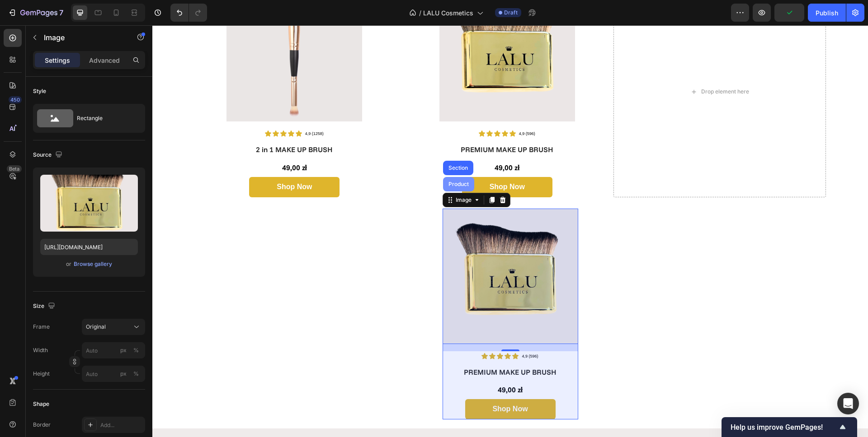
click at [457, 179] on div "Product" at bounding box center [458, 184] width 31 height 14
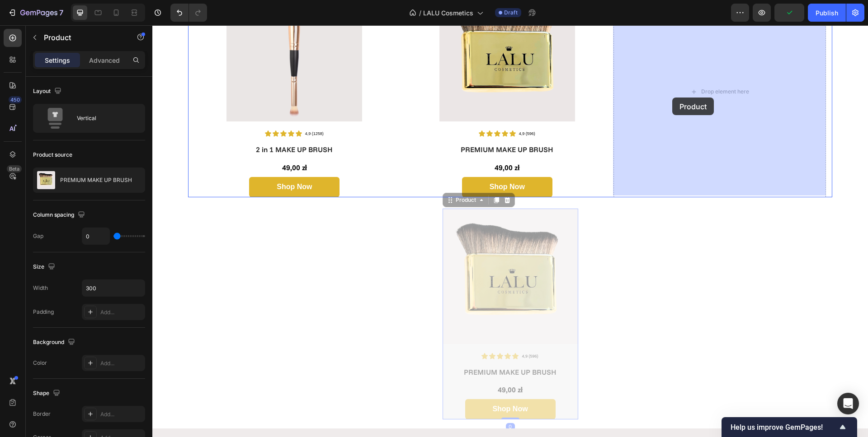
drag, startPoint x: 455, startPoint y: 197, endPoint x: 672, endPoint y: 98, distance: 239.2
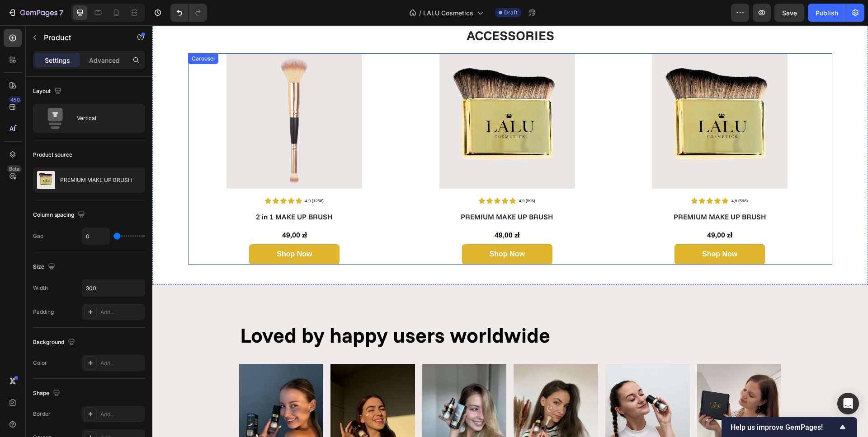
scroll to position [1576, 0]
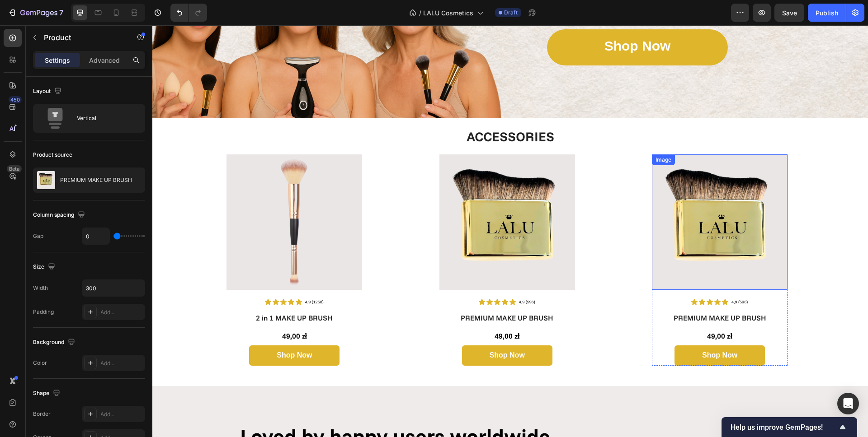
click at [711, 237] on img at bounding box center [720, 223] width 136 height 136
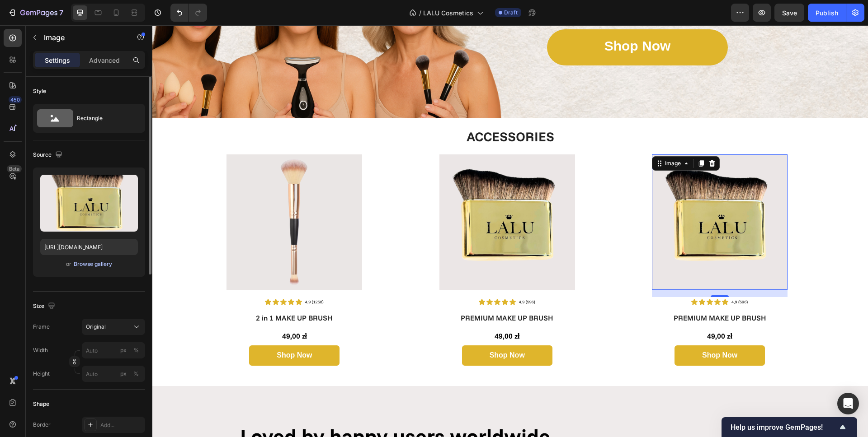
click at [90, 263] on div "Browse gallery" at bounding box center [93, 264] width 38 height 8
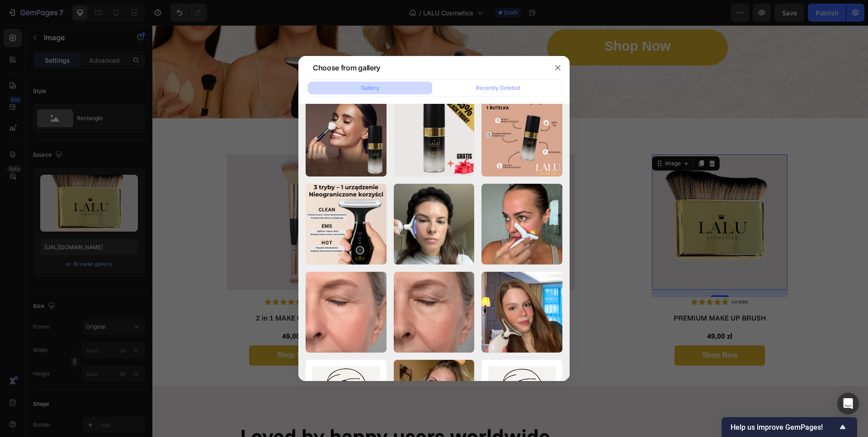
scroll to position [1197, 0]
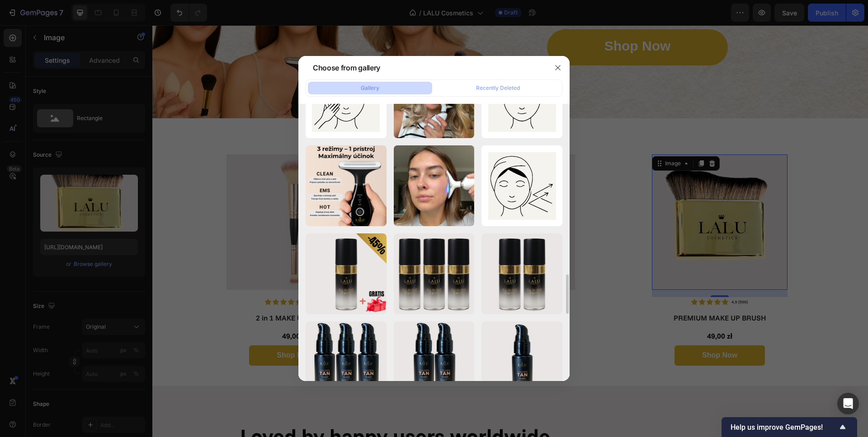
click at [203, 193] on div at bounding box center [434, 218] width 868 height 437
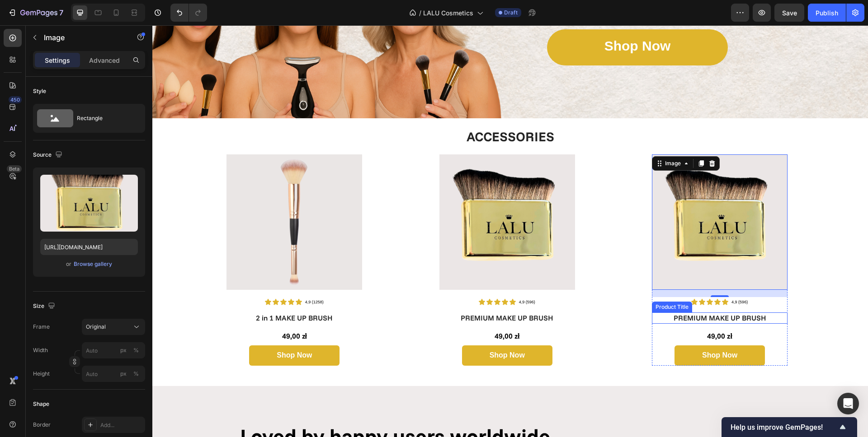
click at [732, 313] on h1 "PREMIUM MAKE UP BRUSH" at bounding box center [720, 318] width 136 height 11
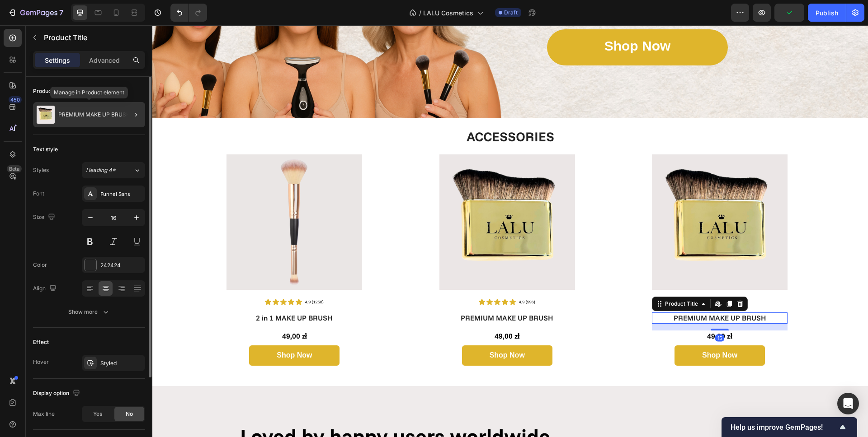
click at [78, 114] on p "PREMIUM MAKE UP BRUSH" at bounding box center [94, 115] width 72 height 6
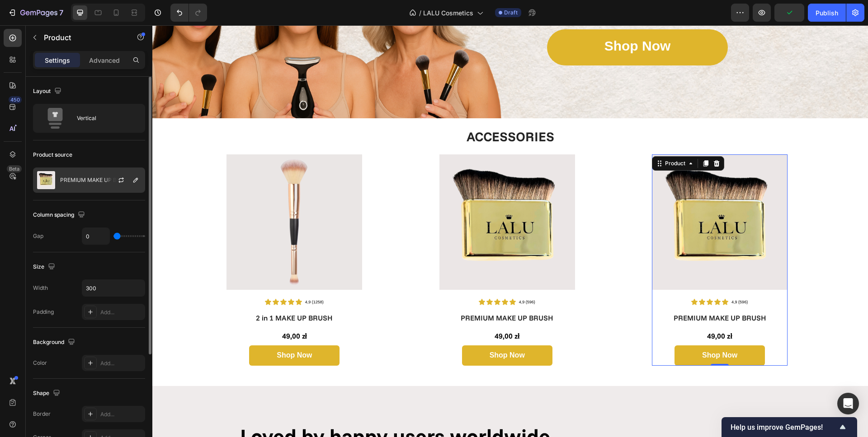
click at [98, 177] on p "PREMIUM MAKE UP BRUSH" at bounding box center [96, 180] width 72 height 6
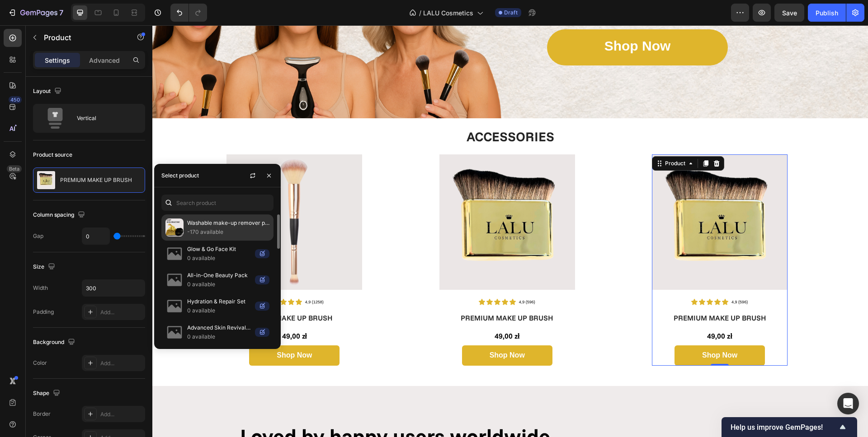
click at [202, 228] on p "-170 available" at bounding box center [228, 232] width 82 height 9
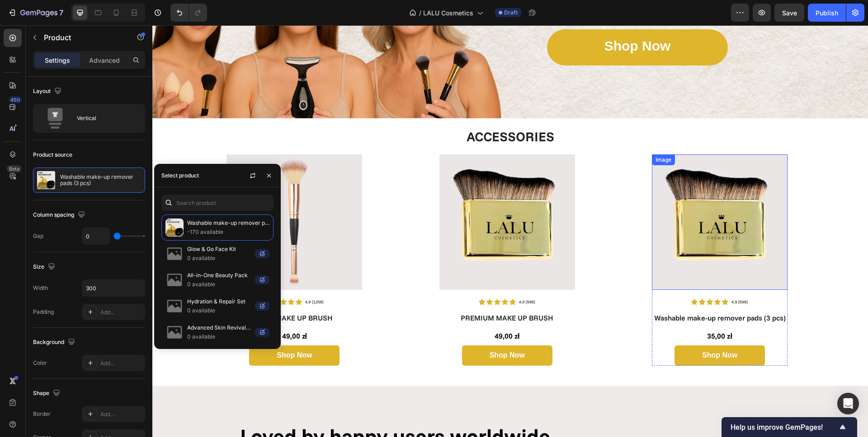
click at [711, 238] on img at bounding box center [720, 223] width 136 height 136
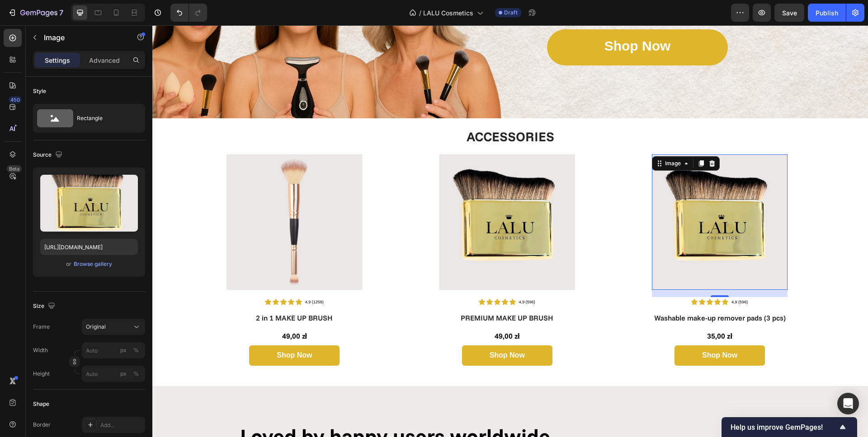
click at [721, 235] on img at bounding box center [720, 223] width 136 height 136
click at [94, 265] on div "Browse gallery" at bounding box center [93, 264] width 38 height 8
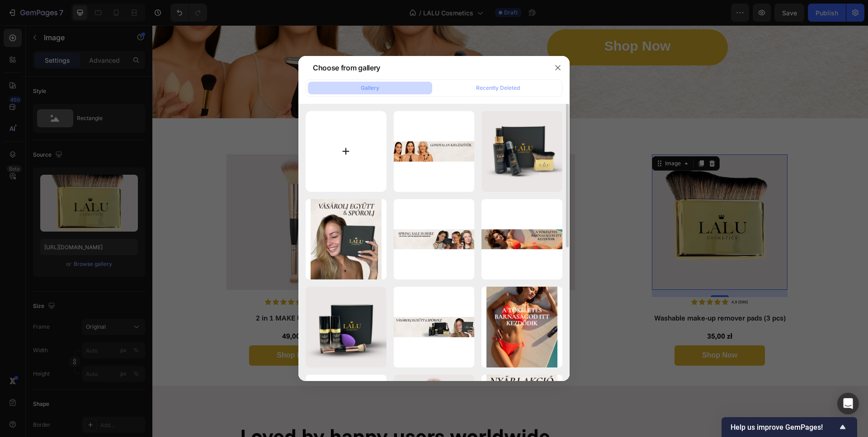
click at [344, 145] on input "file" at bounding box center [345, 151] width 81 height 81
type input "C:\fakepath\FoundationBundle_4.png"
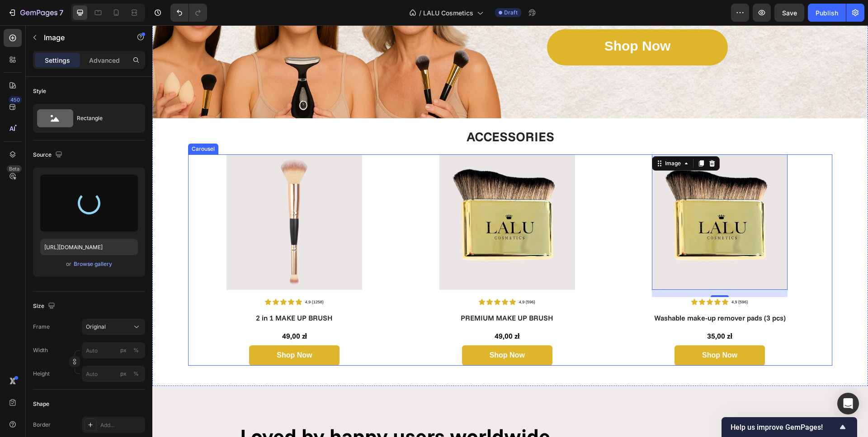
type input "[URL][DOMAIN_NAME]"
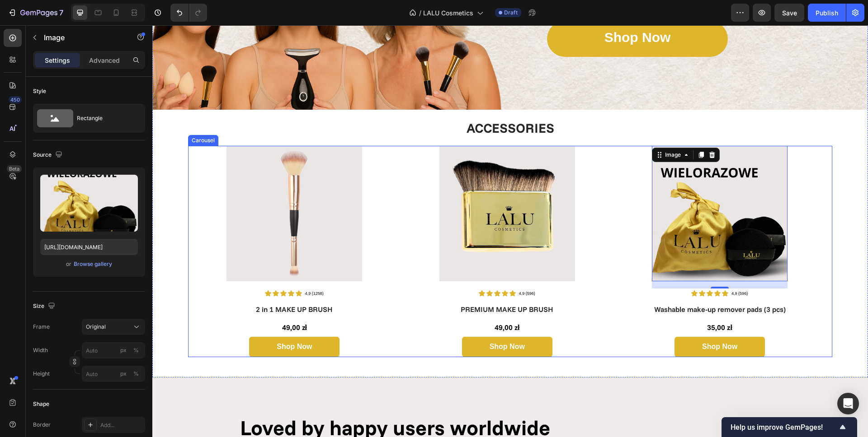
scroll to position [1589, 0]
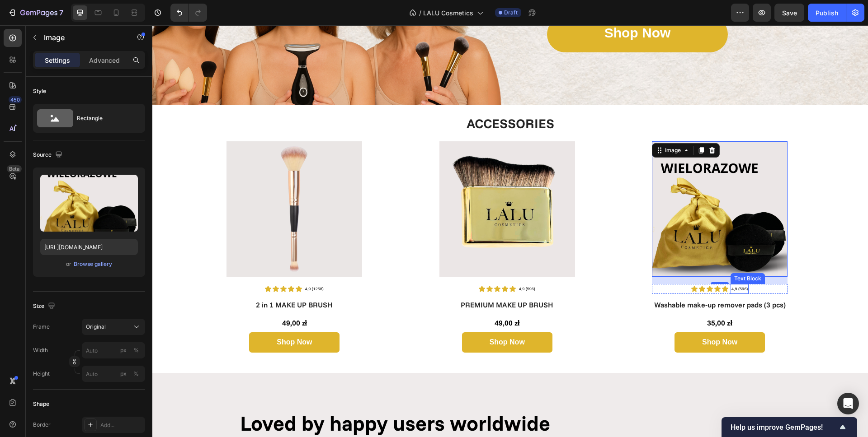
click at [742, 289] on span "4,9 (596)" at bounding box center [739, 289] width 16 height 5
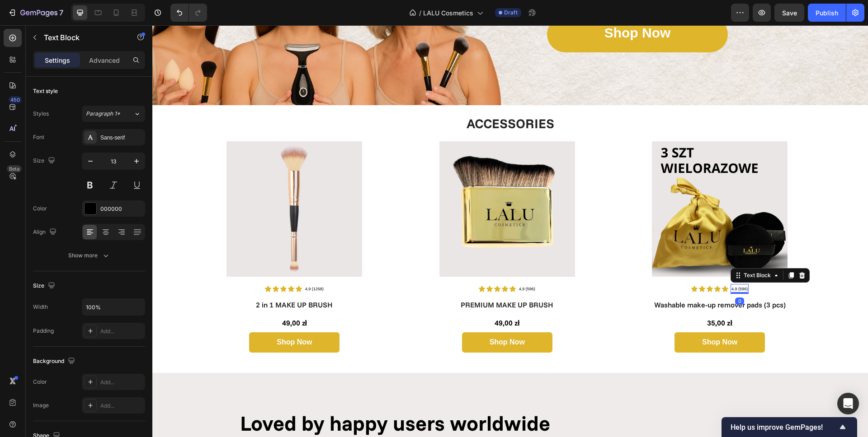
click at [742, 289] on span "4,9 (596)" at bounding box center [739, 289] width 16 height 5
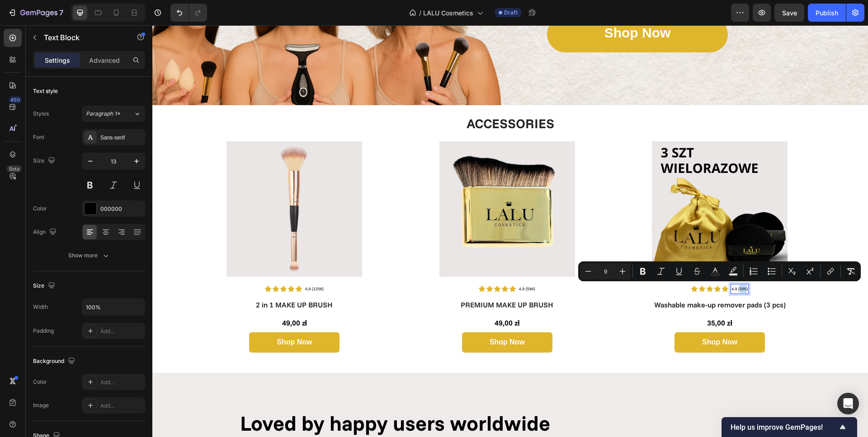
click at [742, 289] on span "4,9 (596)" at bounding box center [739, 289] width 16 height 5
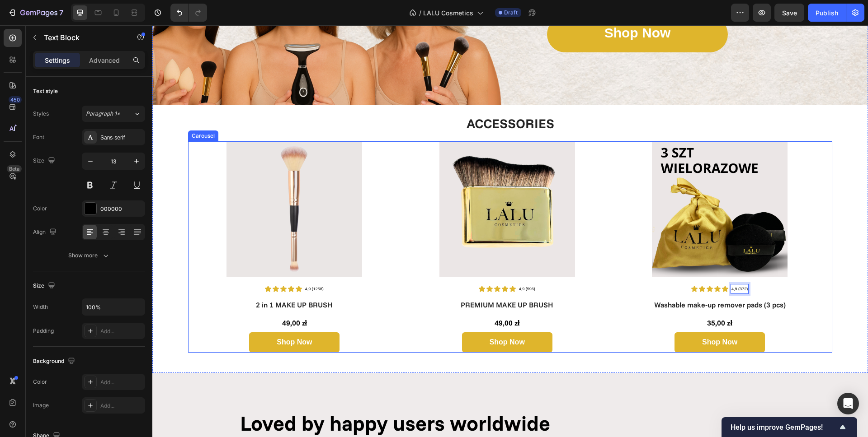
click at [600, 296] on div "Image Icon Icon Icon Icon Icon Icon List 4,9 (596) Text Block Row PREMIUM MAKE …" at bounding box center [507, 246] width 212 height 211
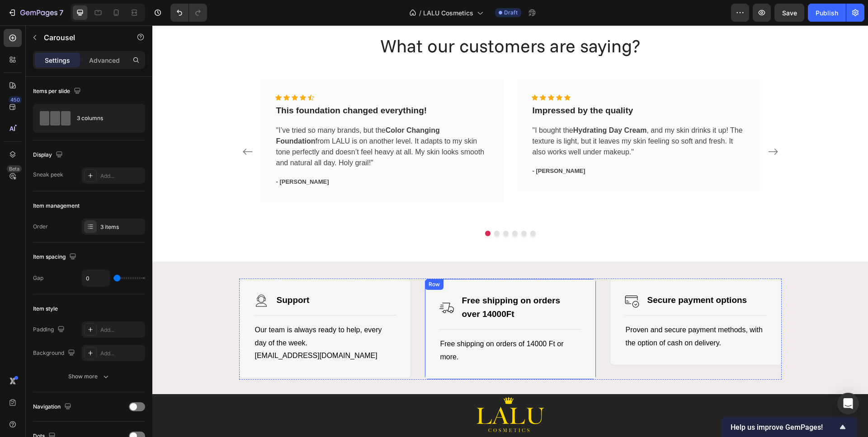
scroll to position [2297, 0]
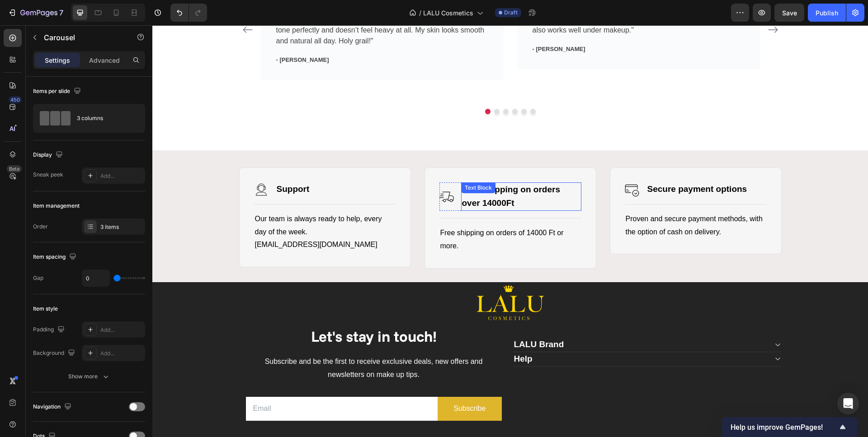
click at [494, 206] on strong "Free shipping on orders over 14000Ft" at bounding box center [511, 196] width 98 height 23
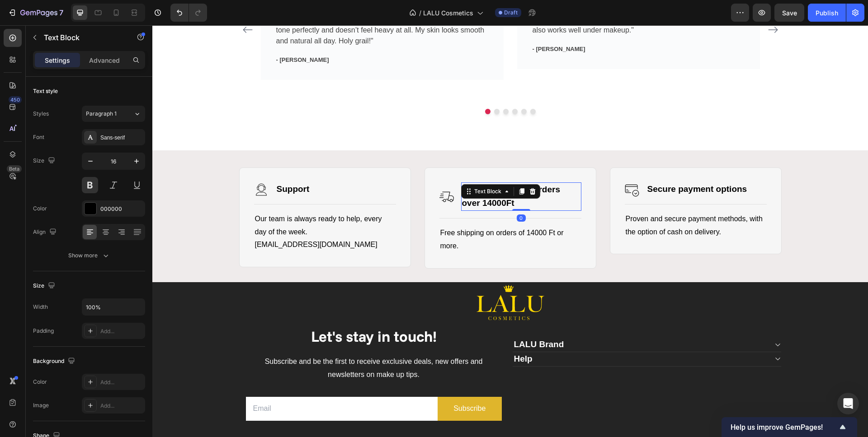
click at [494, 206] on strong "Free shipping on orders over 14000Ft" at bounding box center [511, 196] width 98 height 23
click at [533, 235] on span "Free shipping on orders of 14000 Ft or more." at bounding box center [501, 239] width 123 height 21
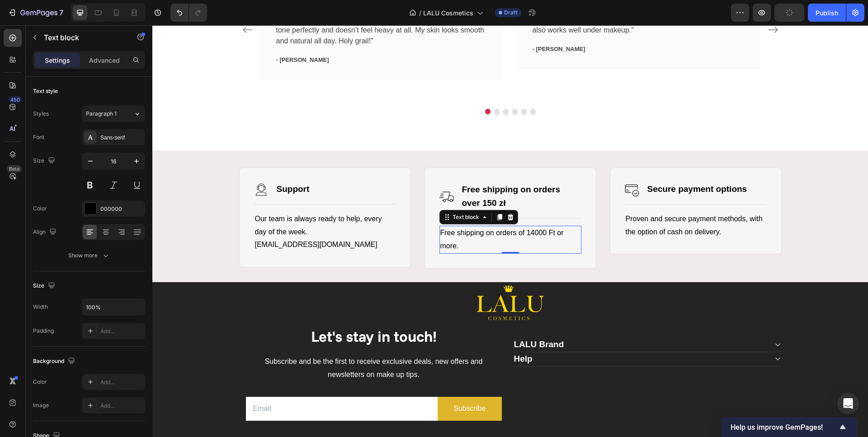
click at [533, 235] on span "Free shipping on orders of 14000 Ft or more." at bounding box center [501, 239] width 123 height 21
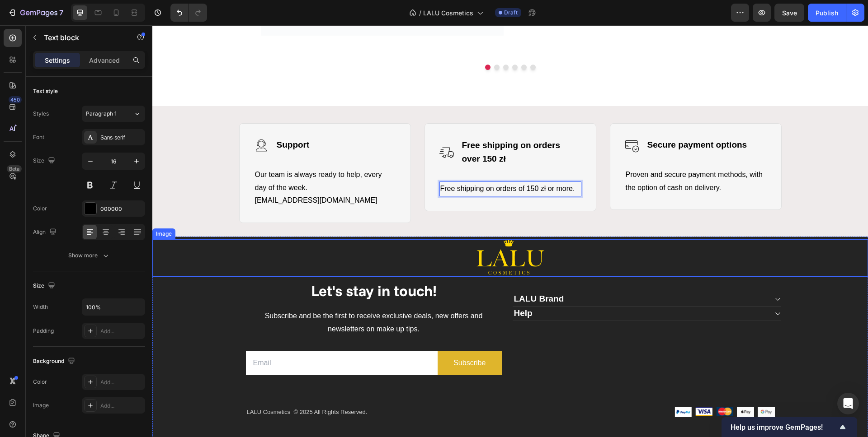
scroll to position [2342, 0]
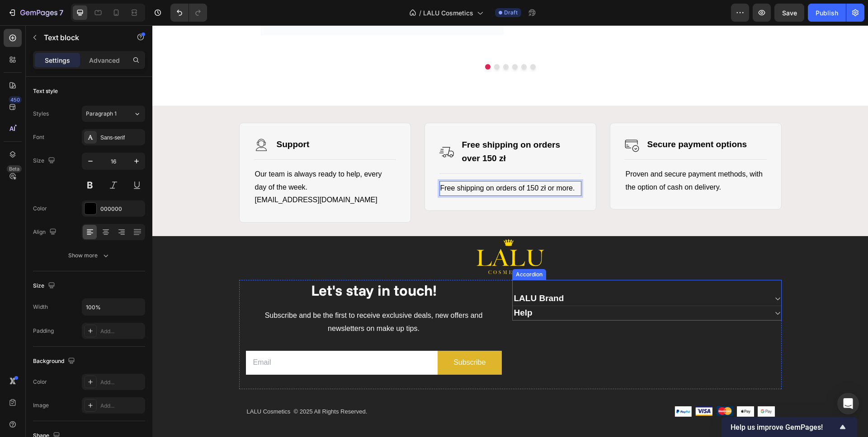
click at [633, 301] on div "LALU Brand" at bounding box center [639, 299] width 254 height 14
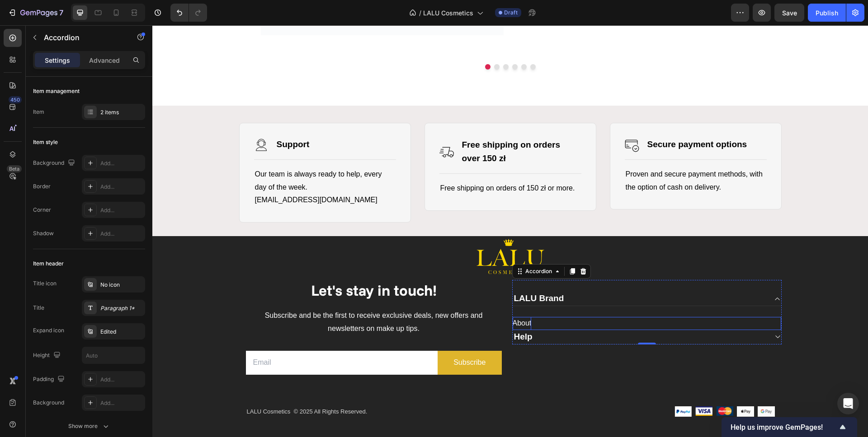
click at [526, 325] on p "About" at bounding box center [521, 323] width 19 height 13
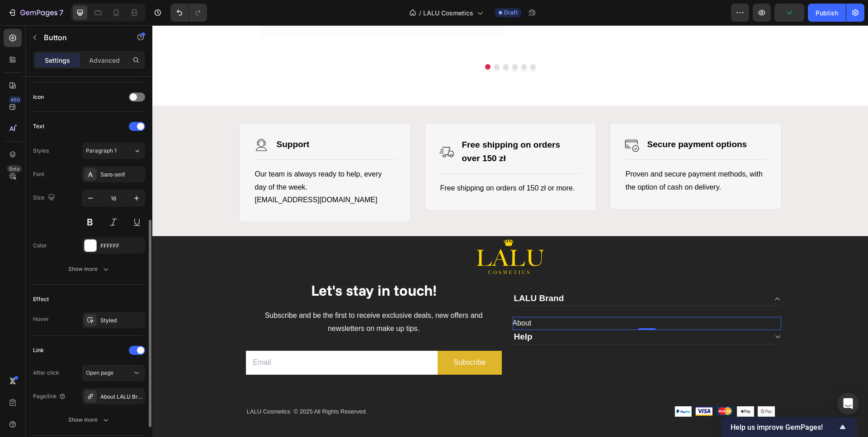
scroll to position [332, 0]
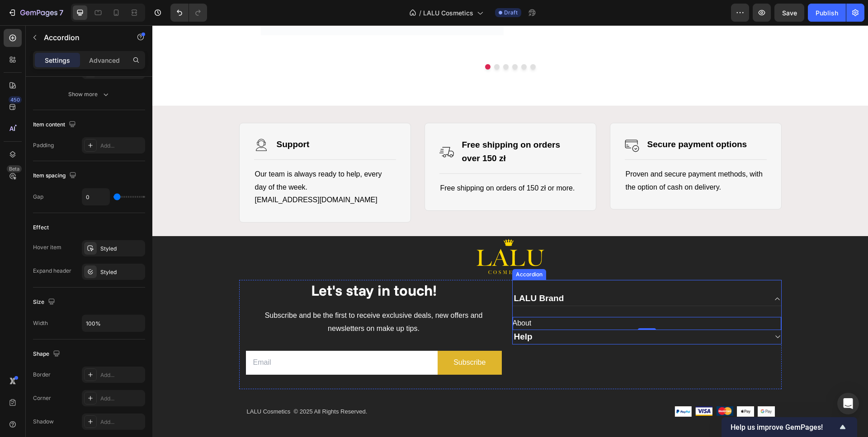
click at [618, 339] on div "Help" at bounding box center [639, 337] width 254 height 14
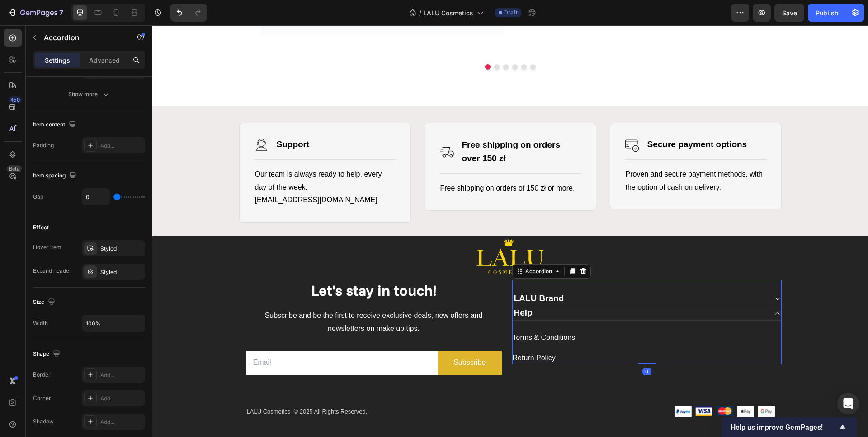
scroll to position [0, 0]
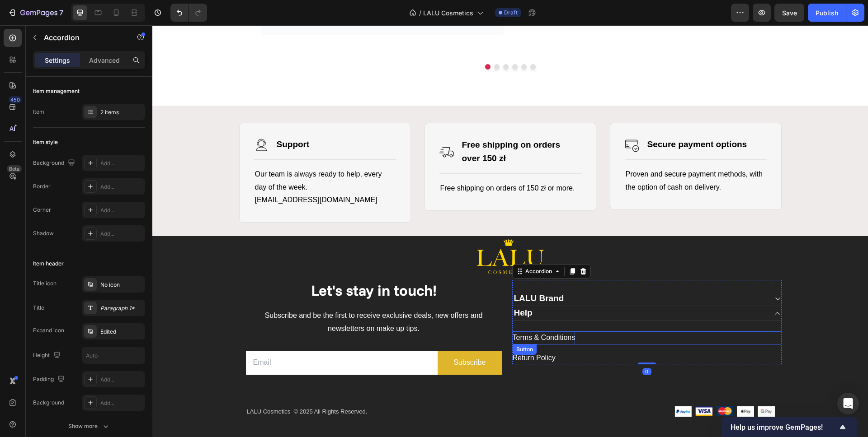
click at [556, 342] on span "Terms & Conditions" at bounding box center [543, 338] width 63 height 8
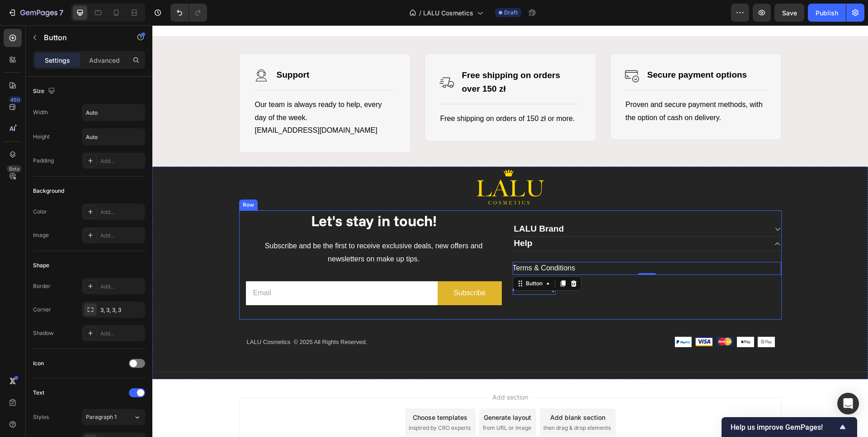
scroll to position [2412, 0]
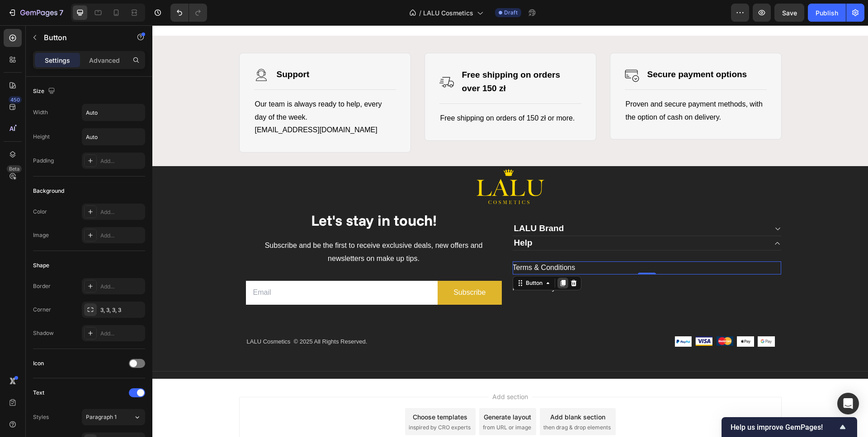
click at [557, 286] on div at bounding box center [562, 283] width 11 height 11
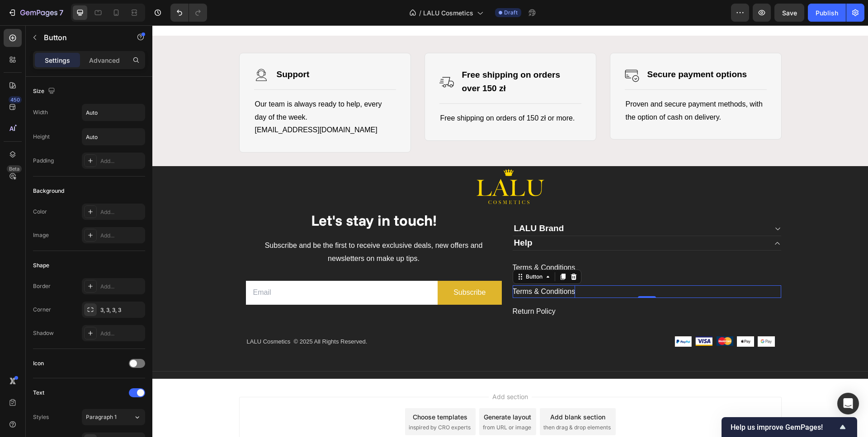
drag, startPoint x: 558, startPoint y: 278, endPoint x: 552, endPoint y: 287, distance: 10.8
click at [559, 278] on icon at bounding box center [562, 276] width 7 height 7
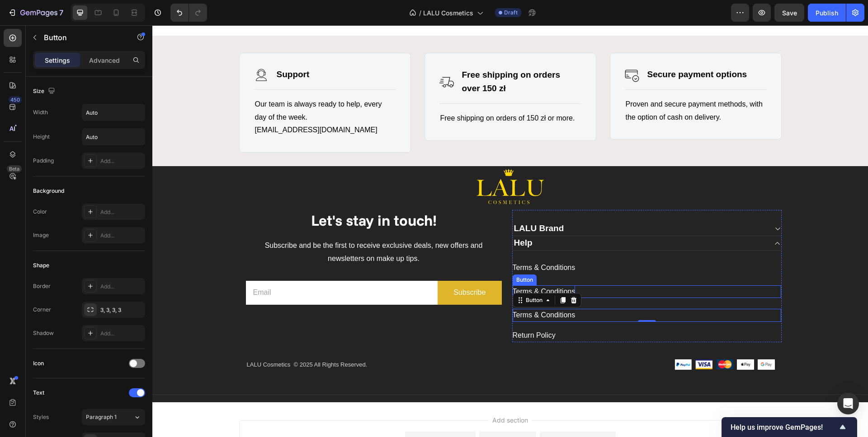
click at [540, 289] on span "Terms & Conditions" at bounding box center [543, 292] width 63 height 8
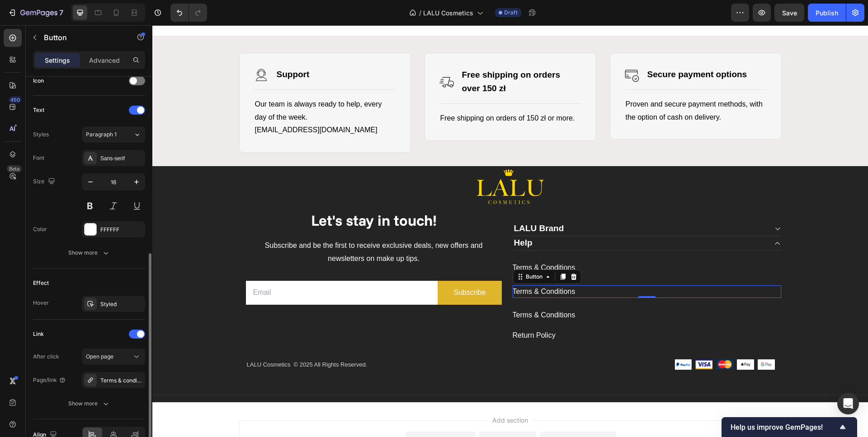
scroll to position [299, 0]
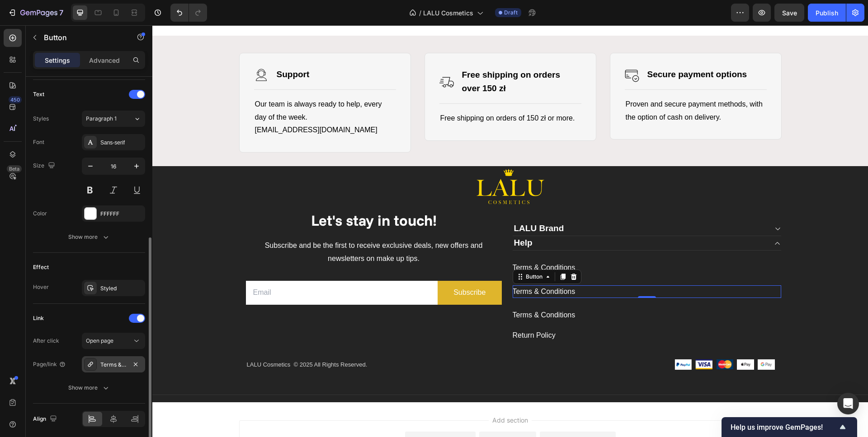
click at [113, 362] on div "Terms & conditions" at bounding box center [113, 365] width 26 height 8
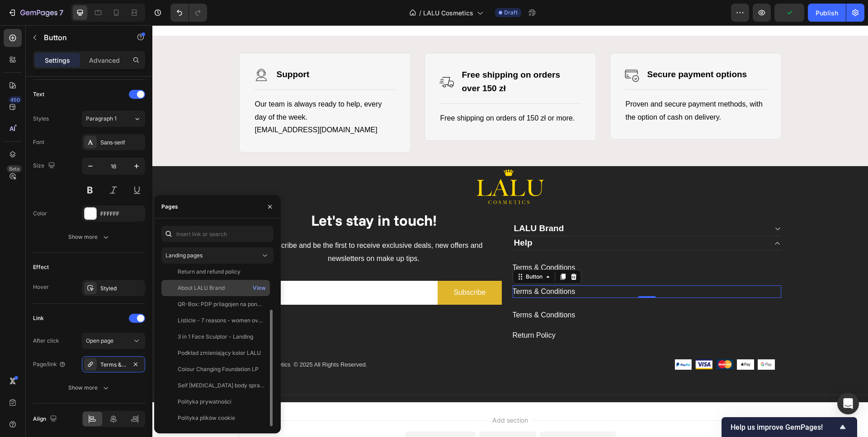
scroll to position [0, 0]
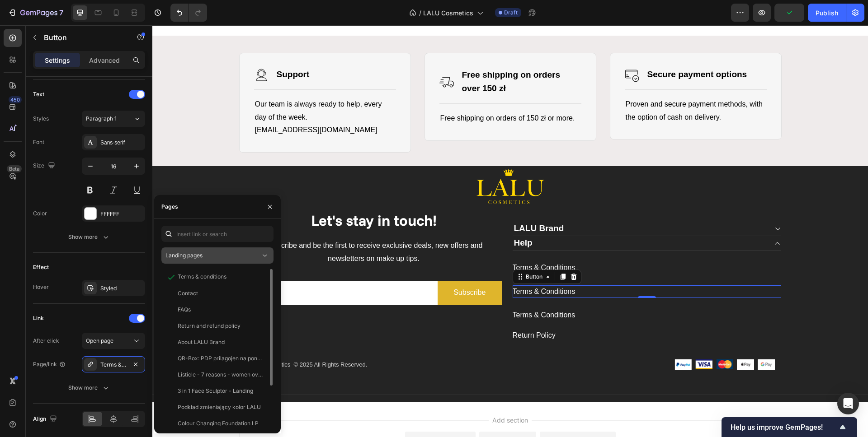
click at [208, 258] on div "Landing pages" at bounding box center [212, 256] width 95 height 8
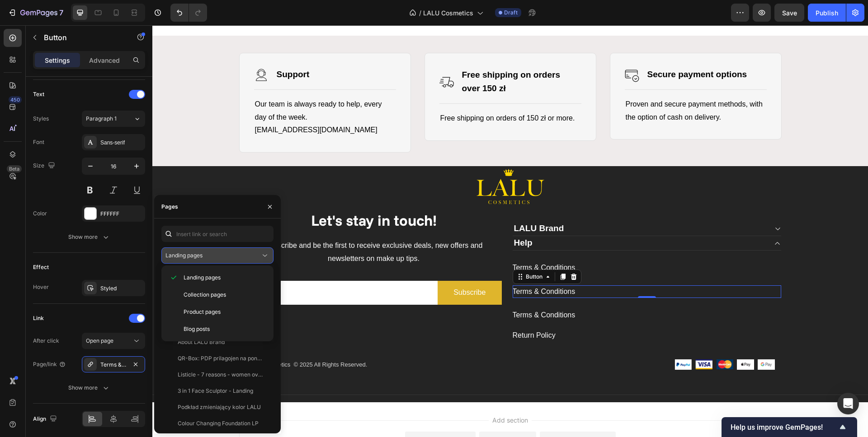
click at [209, 252] on div "Landing pages" at bounding box center [212, 256] width 95 height 8
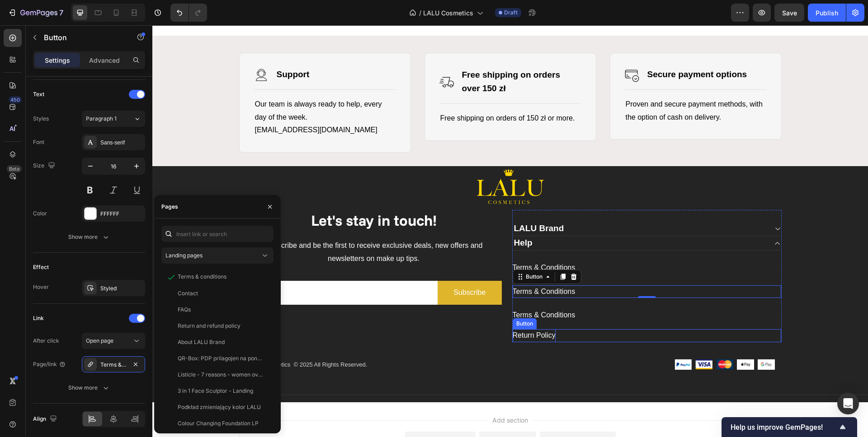
click at [540, 334] on span "Return Policy" at bounding box center [533, 336] width 43 height 8
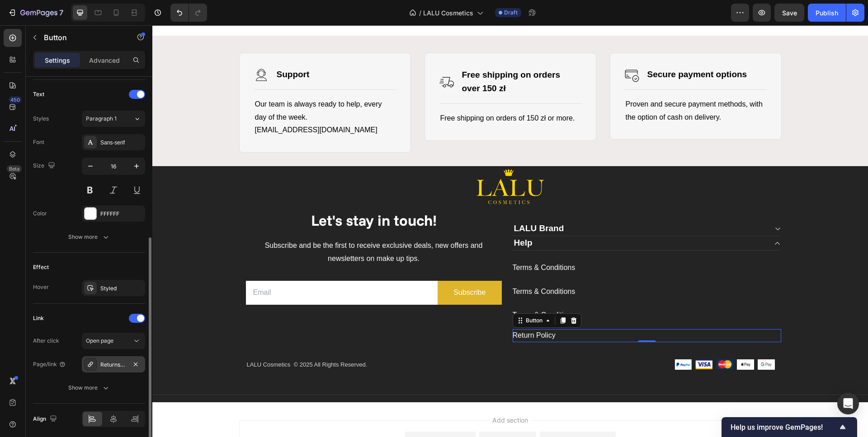
click at [116, 366] on div "Returns-and-refunds" at bounding box center [113, 365] width 26 height 8
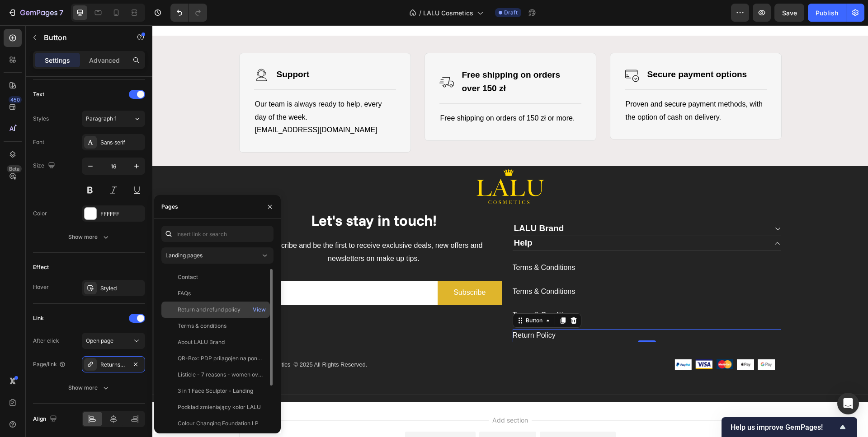
click at [226, 313] on div "Return and refund policy" at bounding box center [209, 310] width 63 height 8
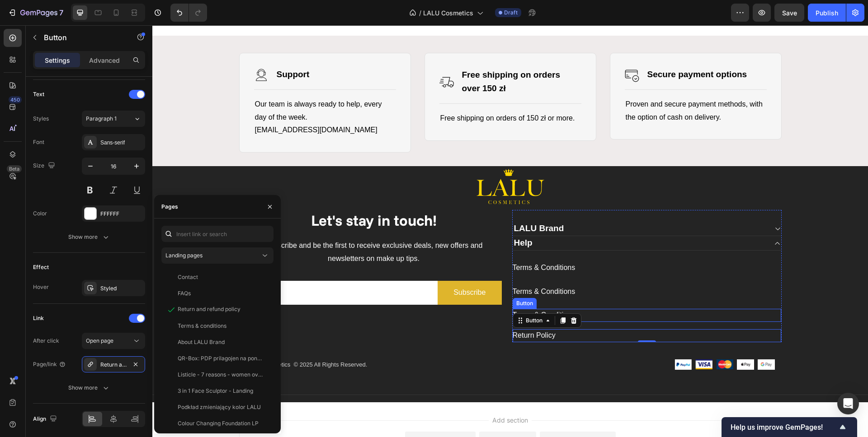
click at [605, 318] on div "Terms & Conditions Button" at bounding box center [646, 315] width 268 height 13
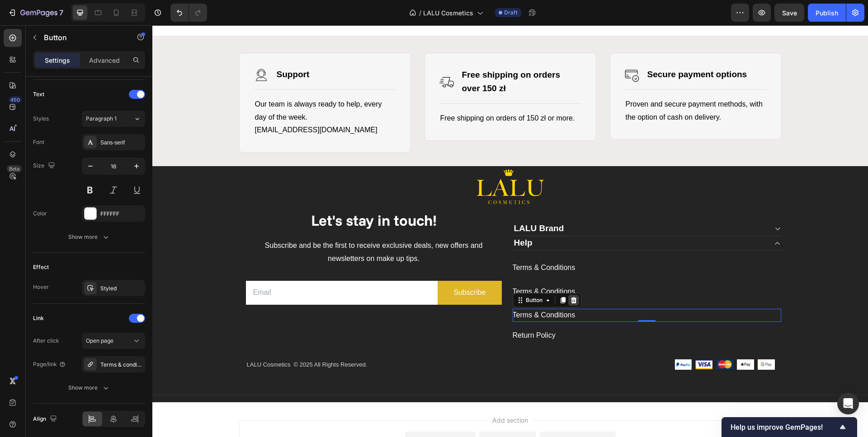
click at [570, 302] on icon at bounding box center [573, 300] width 7 height 7
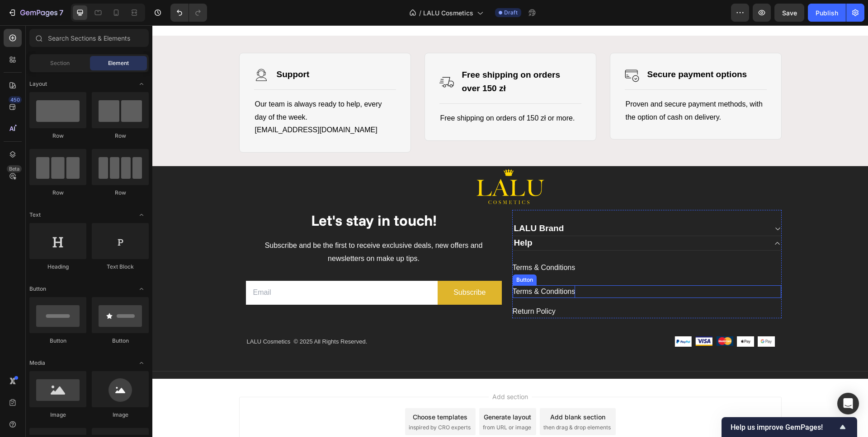
click at [568, 294] on span "Terms & Conditions" at bounding box center [543, 292] width 63 height 8
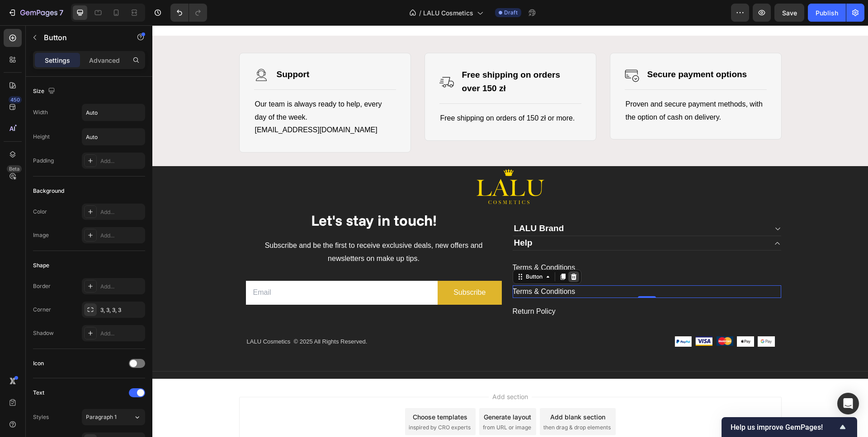
click at [570, 278] on icon at bounding box center [573, 276] width 7 height 7
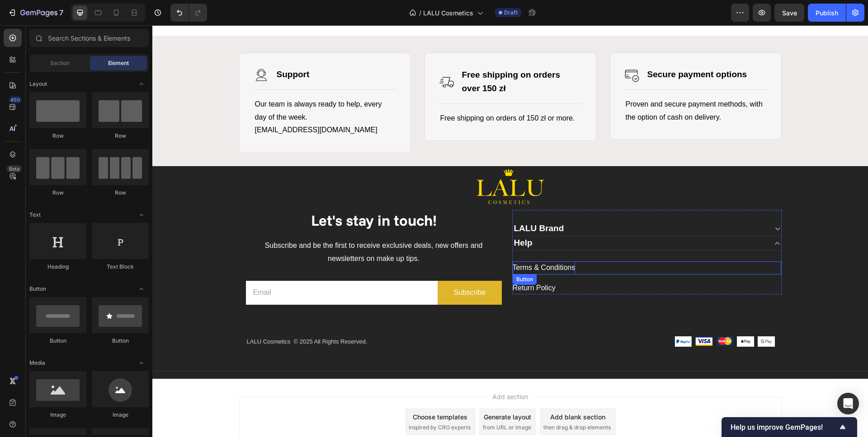
click at [543, 270] on span "Terms & Conditions" at bounding box center [543, 268] width 63 height 8
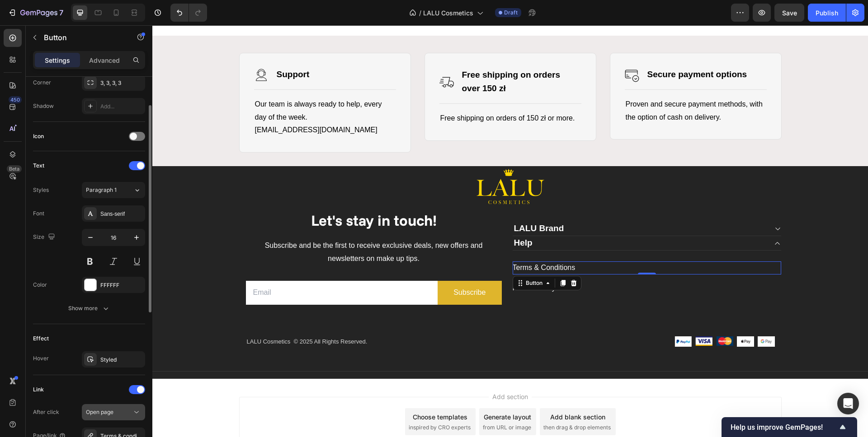
scroll to position [332, 0]
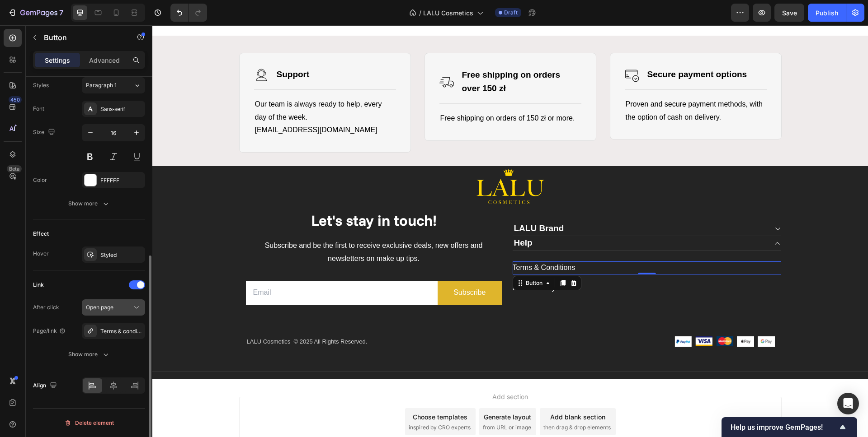
click at [110, 305] on span "Open page" at bounding box center [100, 307] width 28 height 7
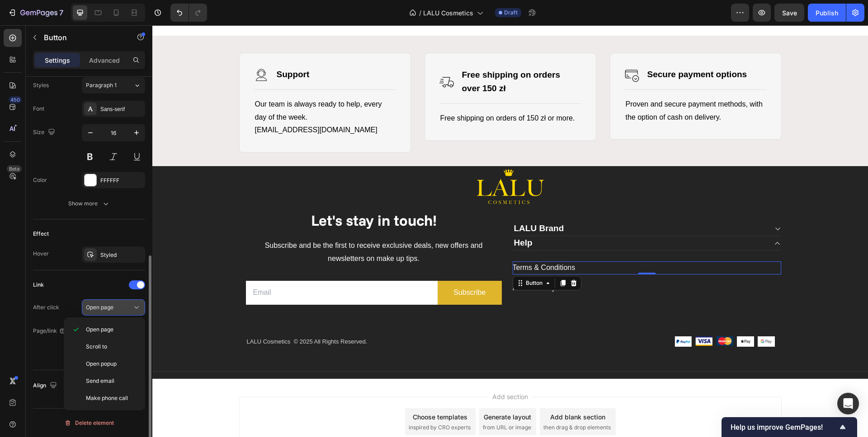
click at [110, 305] on span "Open page" at bounding box center [100, 307] width 28 height 7
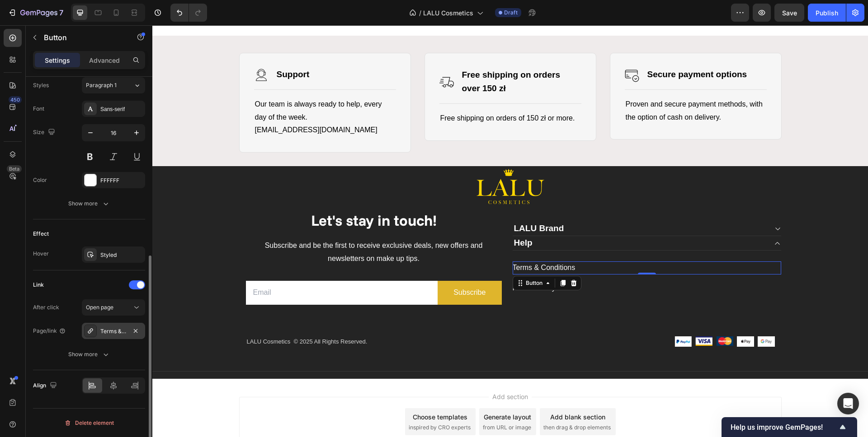
click at [116, 330] on div "Terms & conditions" at bounding box center [113, 332] width 26 height 8
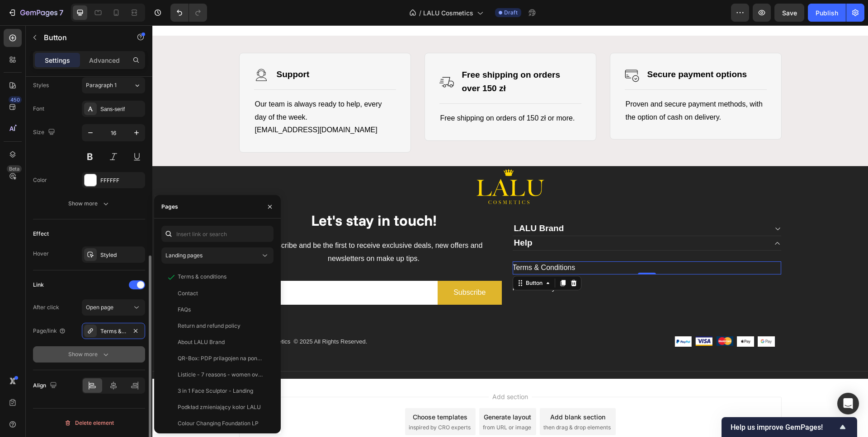
click at [91, 352] on div "Show more" at bounding box center [89, 354] width 42 height 9
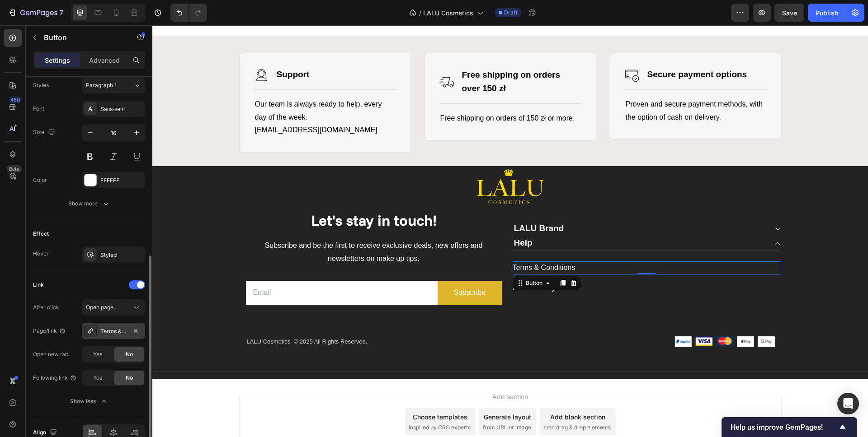
click at [125, 329] on div "Terms & conditions" at bounding box center [113, 332] width 26 height 8
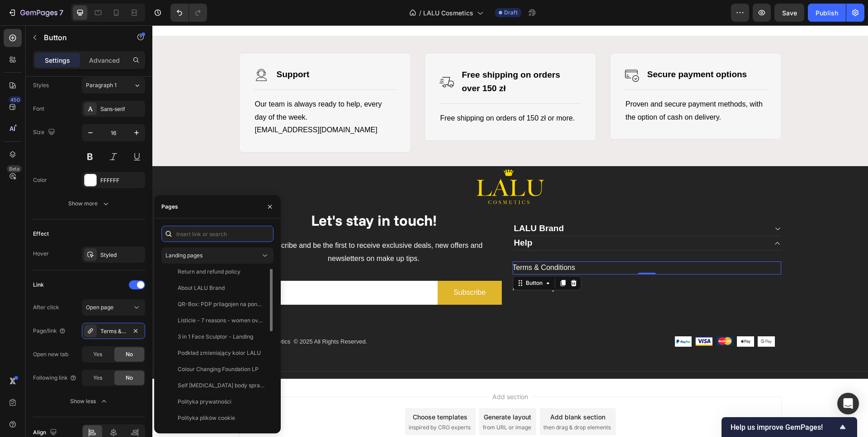
scroll to position [0, 0]
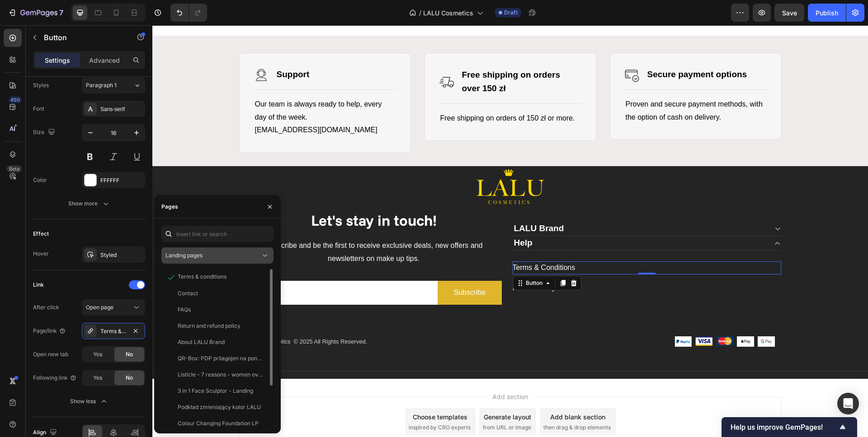
click at [199, 259] on span "Landing pages" at bounding box center [183, 256] width 37 height 8
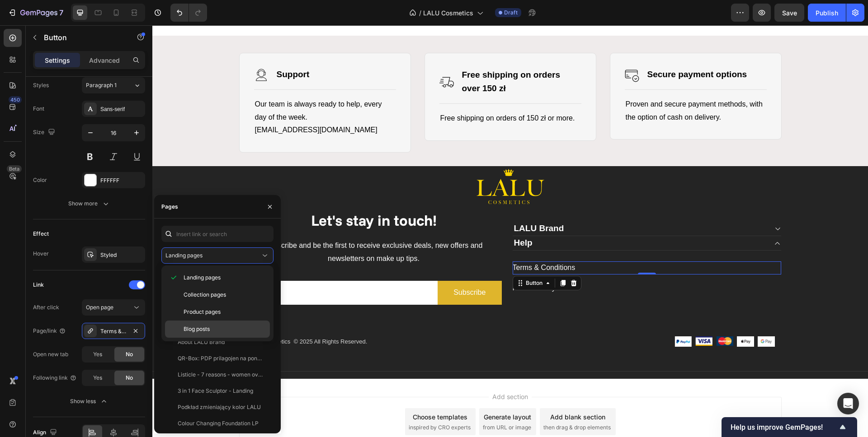
click at [208, 328] on span "Blog posts" at bounding box center [196, 329] width 26 height 8
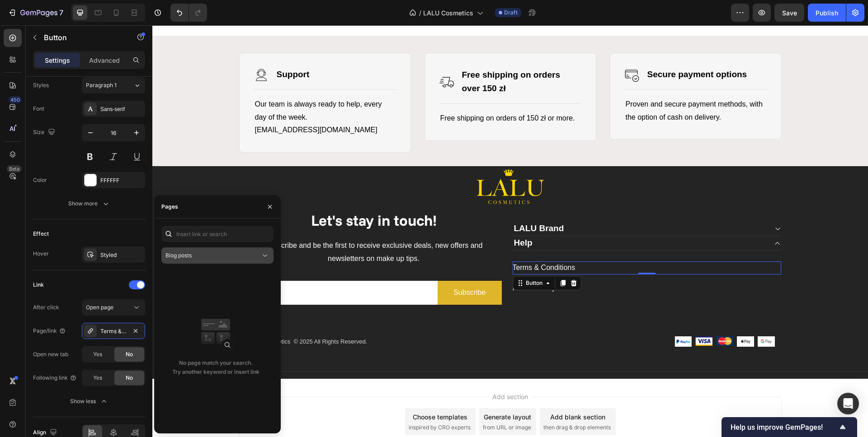
click at [222, 262] on button "Blog posts" at bounding box center [217, 256] width 112 height 16
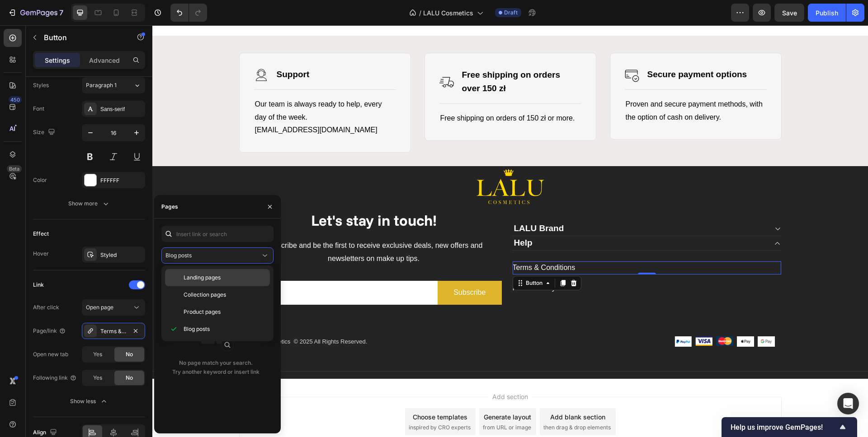
click at [202, 278] on span "Landing pages" at bounding box center [201, 278] width 37 height 8
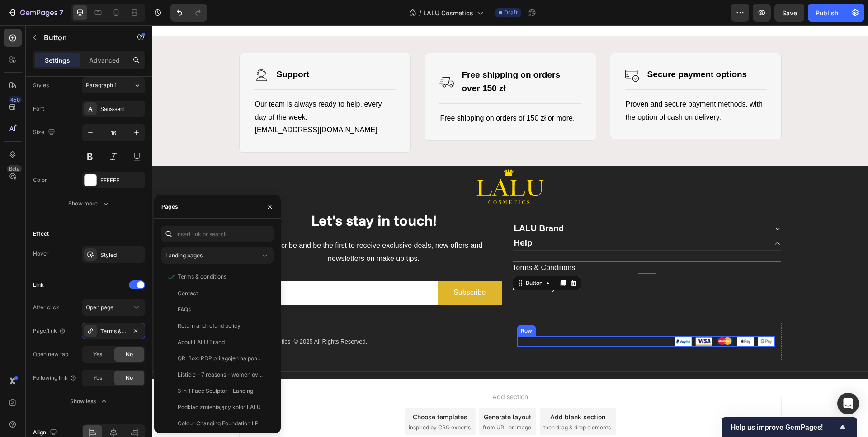
click at [592, 344] on div "Image Image Image Image Image Row" at bounding box center [646, 342] width 258 height 10
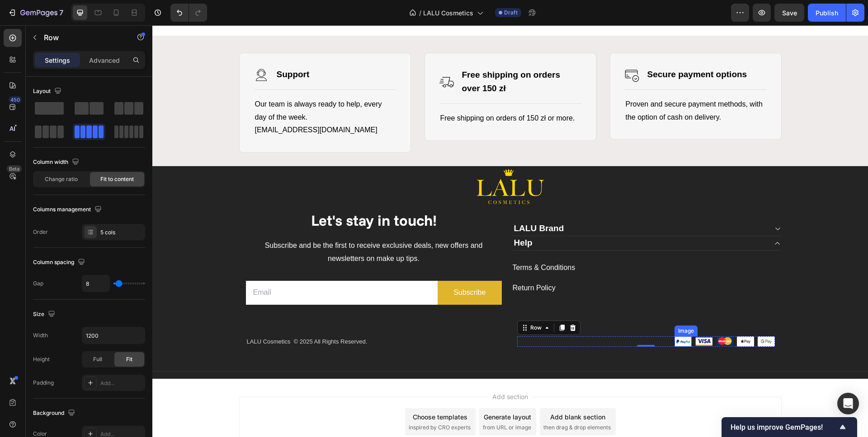
click at [685, 343] on img at bounding box center [682, 342] width 17 height 10
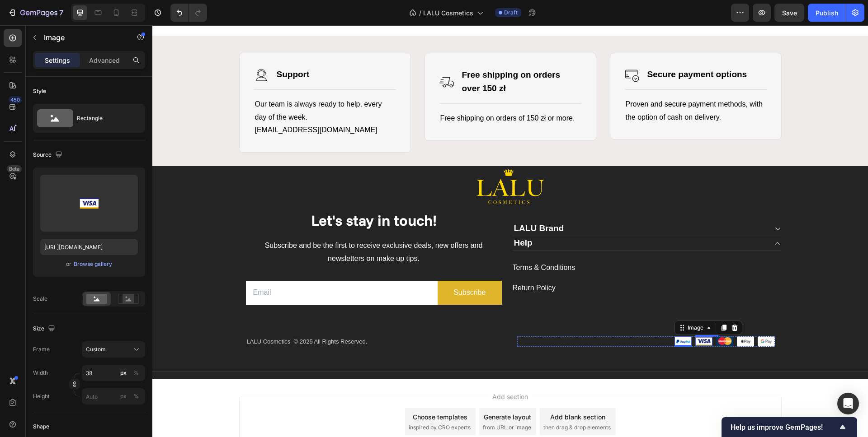
click at [699, 344] on img at bounding box center [703, 342] width 17 height 10
click at [719, 342] on div "Image 0" at bounding box center [724, 342] width 17 height 10
click at [743, 342] on img at bounding box center [745, 342] width 17 height 10
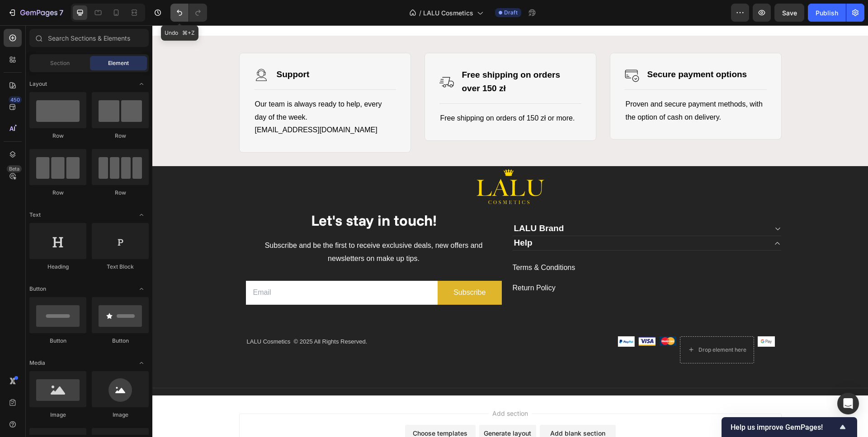
drag, startPoint x: 180, startPoint y: 14, endPoint x: 52, endPoint y: 8, distance: 128.0
click at [180, 14] on icon "Undo/Redo" at bounding box center [179, 12] width 9 height 9
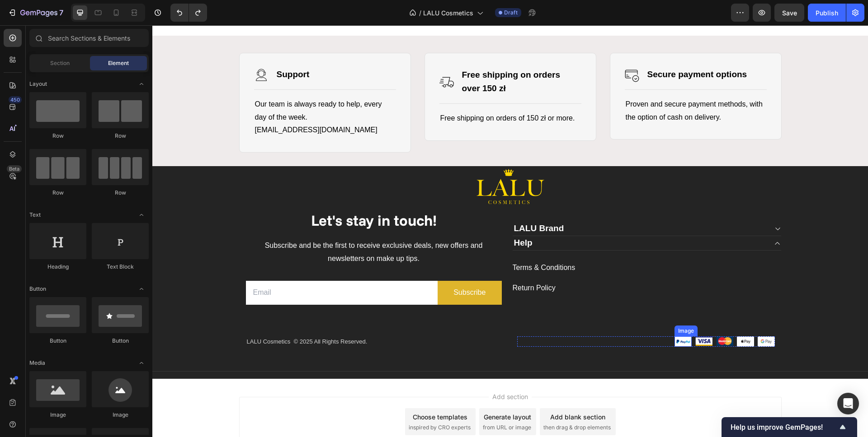
click at [677, 340] on img at bounding box center [682, 342] width 17 height 10
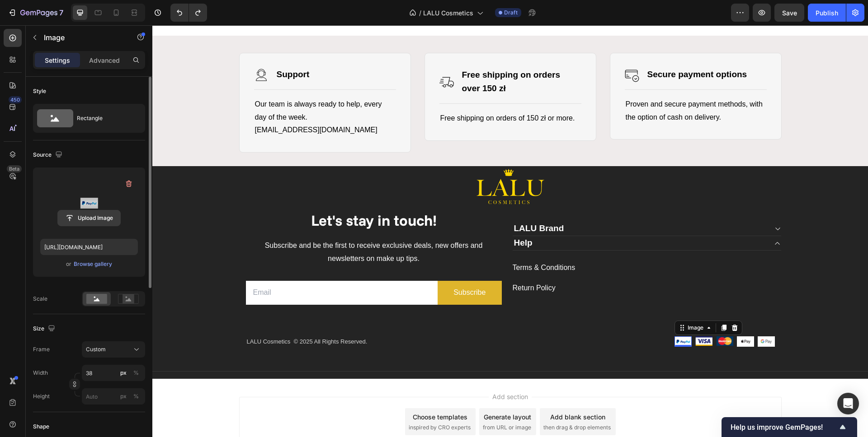
click at [101, 220] on input "file" at bounding box center [89, 218] width 62 height 15
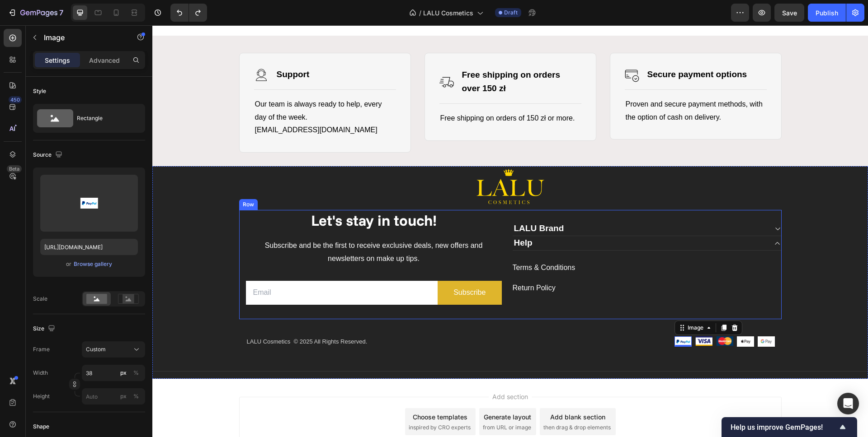
click at [628, 305] on div "LALU Brand Help Terms & Conditions Button Return Policy Button Accordion" at bounding box center [646, 264] width 269 height 109
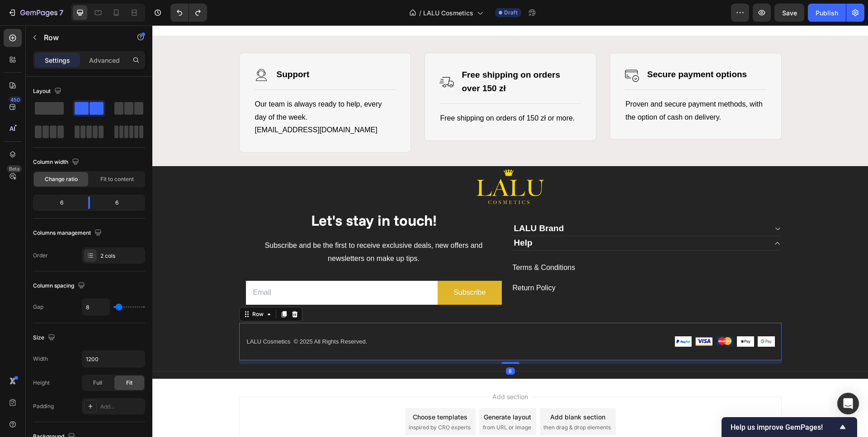
click at [609, 332] on div "LALU Cosmetics © 2025 All Rights Reserved. Text block Image Image Image Image I…" at bounding box center [510, 342] width 542 height 38
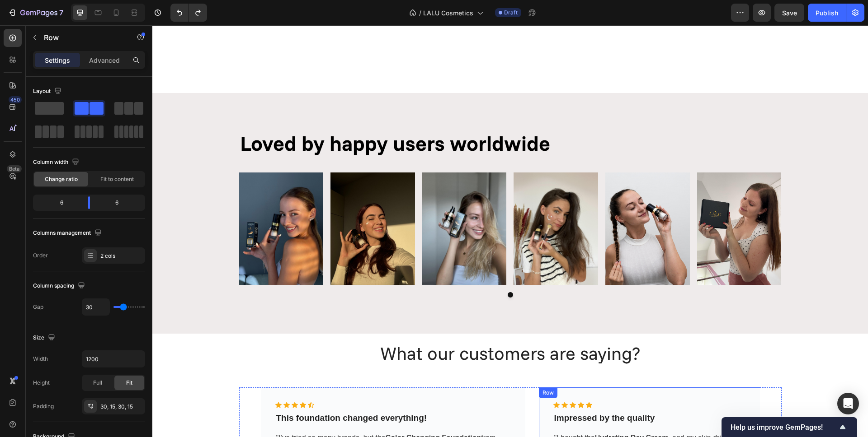
scroll to position [2066, 0]
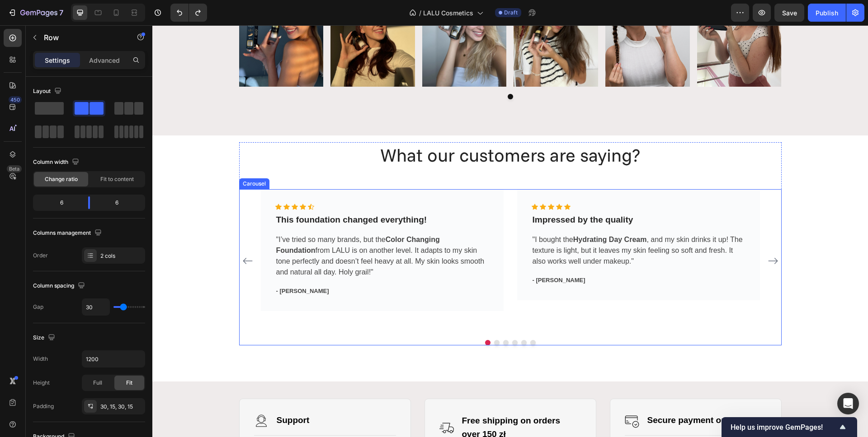
click at [774, 261] on icon "Carousel Next Arrow" at bounding box center [772, 261] width 11 height 11
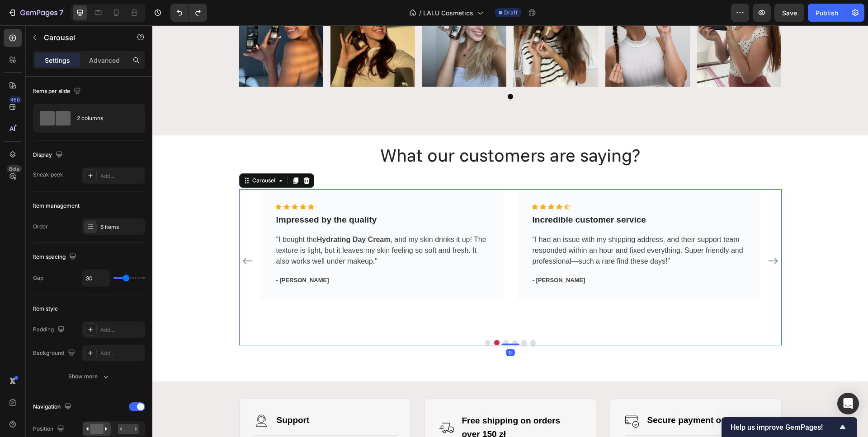
click at [773, 261] on icon "Carousel Next Arrow" at bounding box center [772, 261] width 9 height 6
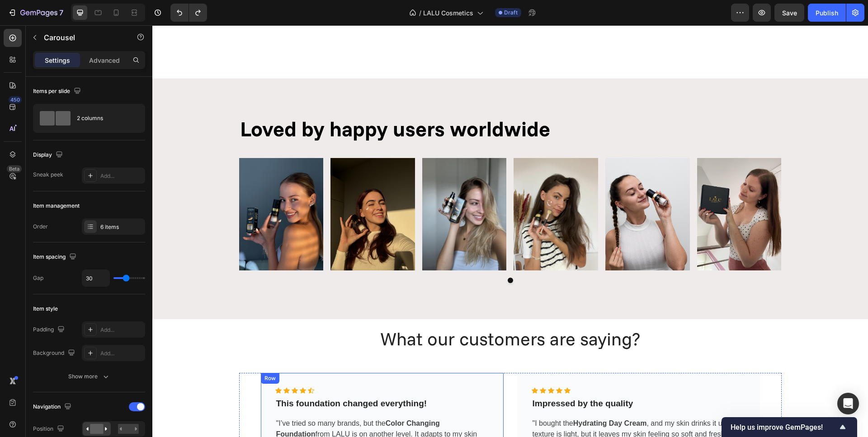
scroll to position [2067, 0]
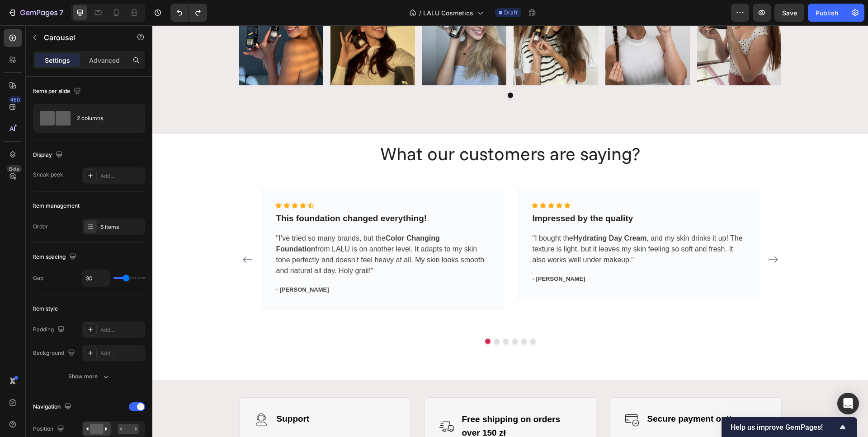
click at [251, 260] on div "Icon Icon Icon Icon Icon Icon List Hoz This foundation changed everything! Text…" at bounding box center [510, 260] width 542 height 144
click at [247, 261] on icon "Carousel Back Arrow" at bounding box center [247, 259] width 11 height 11
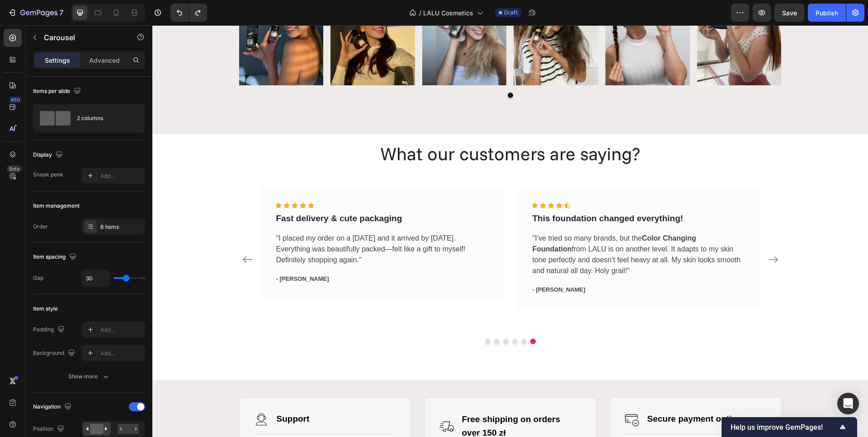
click at [246, 261] on icon "Carousel Back Arrow" at bounding box center [247, 259] width 11 height 11
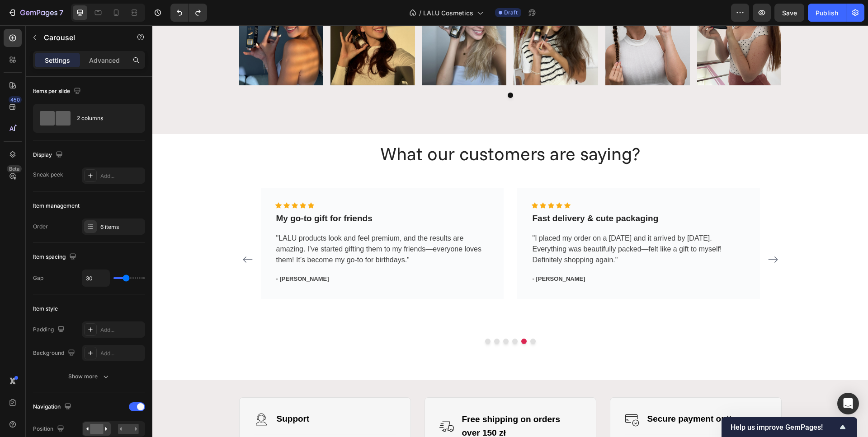
click at [246, 261] on icon "Carousel Back Arrow" at bounding box center [247, 259] width 11 height 11
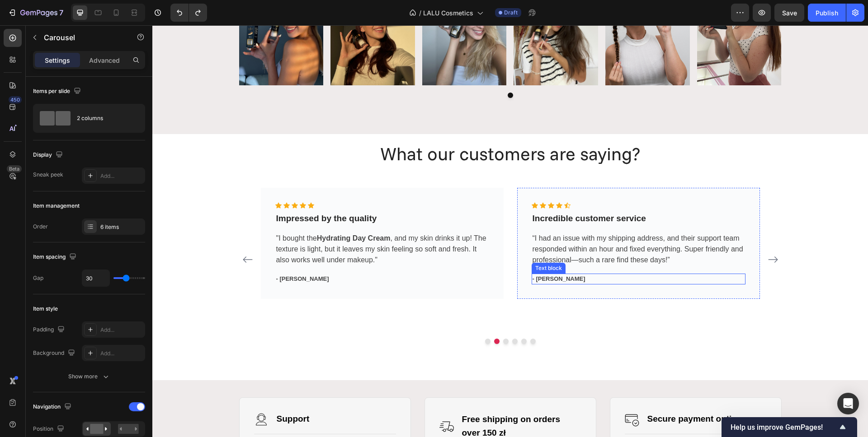
click at [539, 280] on p "- [PERSON_NAME]" at bounding box center [638, 279] width 212 height 9
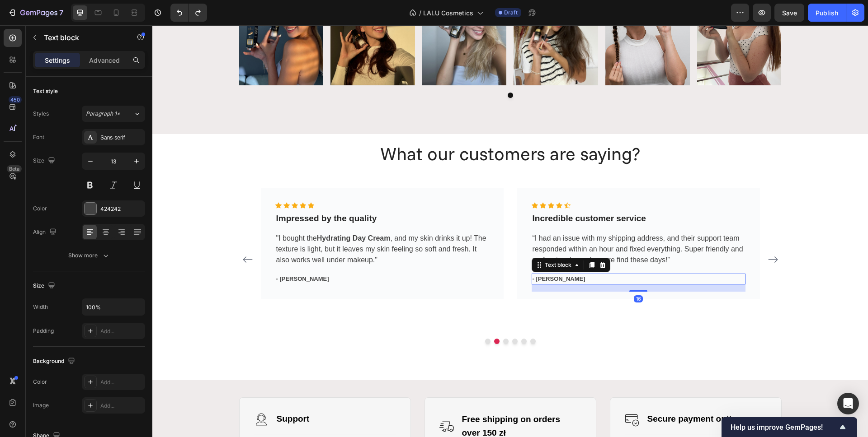
click at [539, 280] on p "- [PERSON_NAME]" at bounding box center [638, 279] width 212 height 9
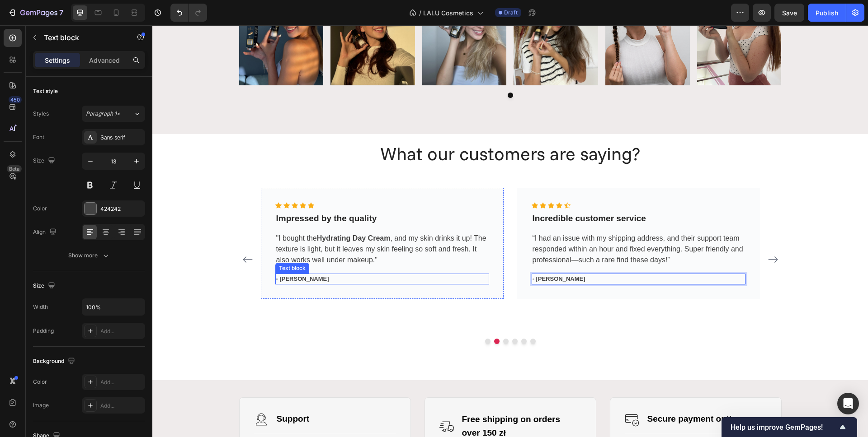
click at [282, 281] on p "- [PERSON_NAME]" at bounding box center [382, 279] width 212 height 9
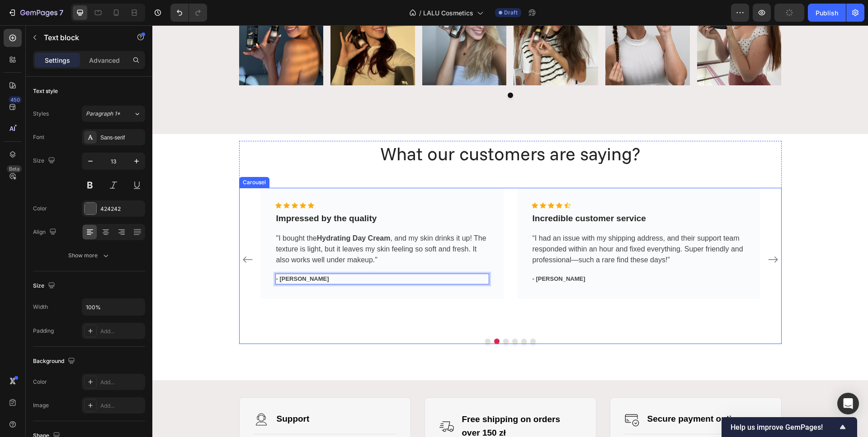
click at [767, 257] on icon "Carousel Next Arrow" at bounding box center [772, 259] width 11 height 11
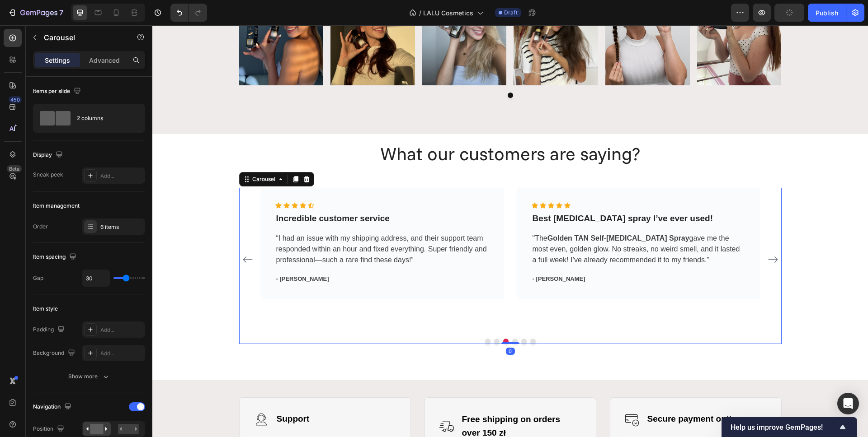
click at [768, 258] on icon "Carousel Next Arrow" at bounding box center [772, 259] width 11 height 11
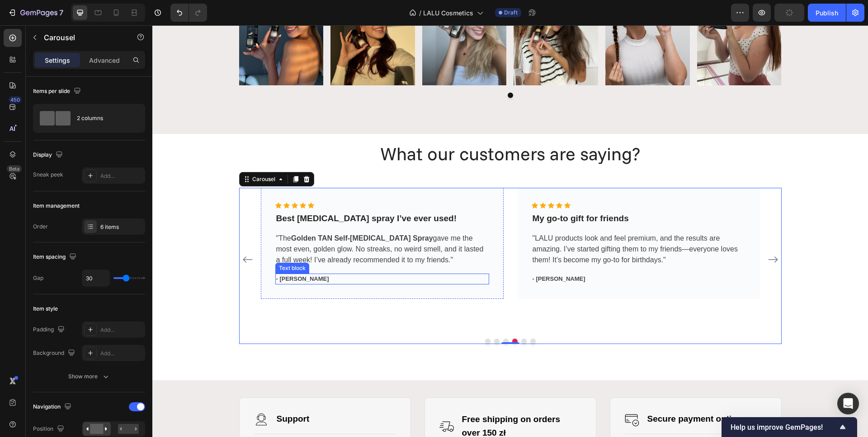
click at [289, 281] on p "- [PERSON_NAME]" at bounding box center [382, 279] width 212 height 9
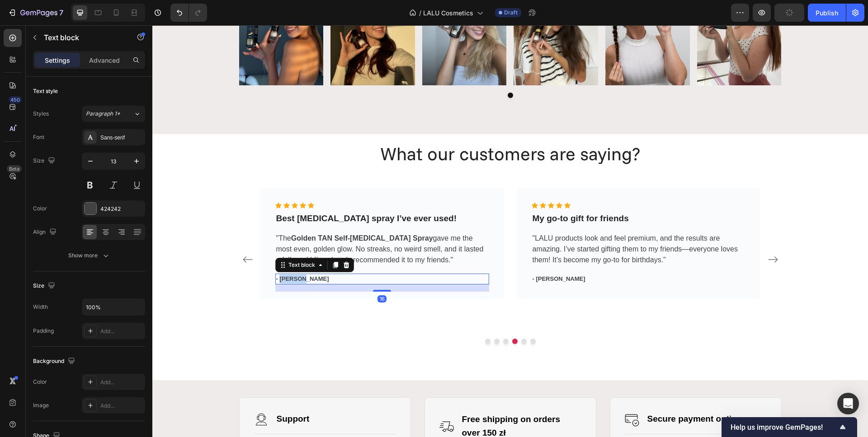
click at [289, 281] on p "- [PERSON_NAME]" at bounding box center [382, 279] width 212 height 9
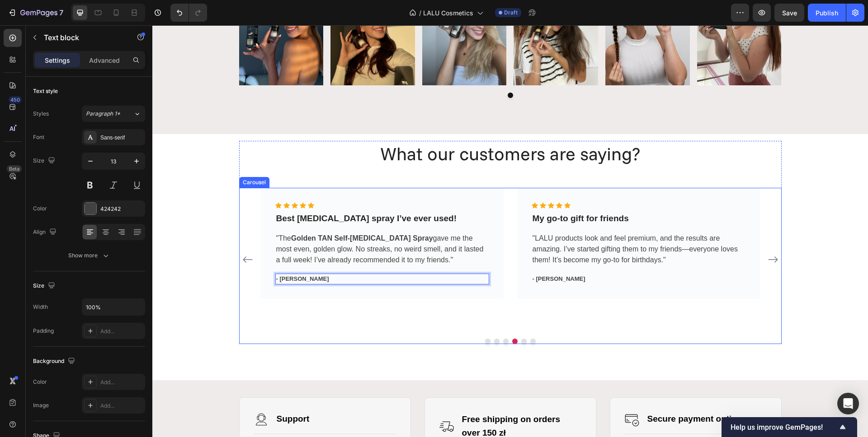
click at [767, 259] on icon "Carousel Next Arrow" at bounding box center [772, 259] width 11 height 11
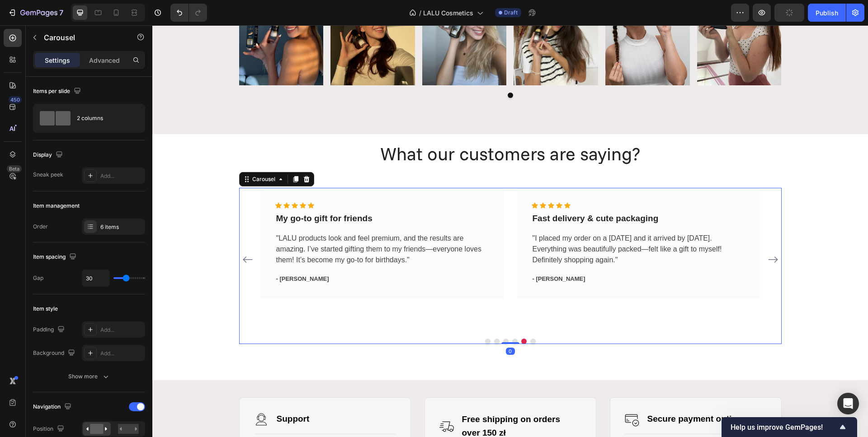
click at [767, 259] on icon "Carousel Next Arrow" at bounding box center [772, 259] width 11 height 11
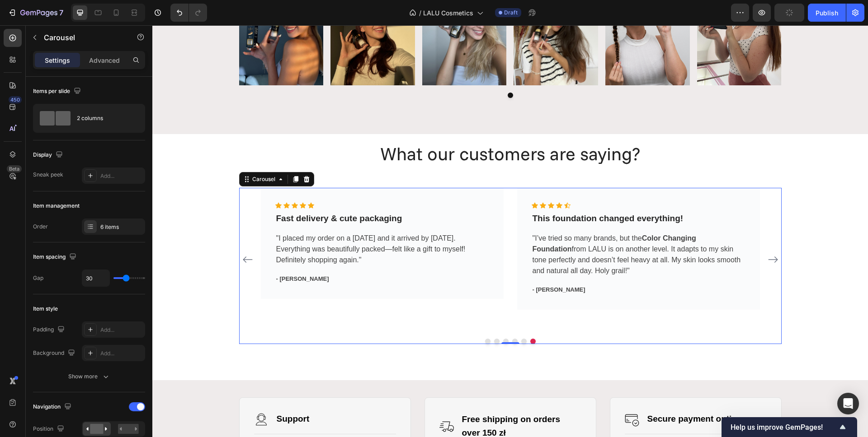
click at [767, 263] on icon "Carousel Next Arrow" at bounding box center [772, 259] width 11 height 11
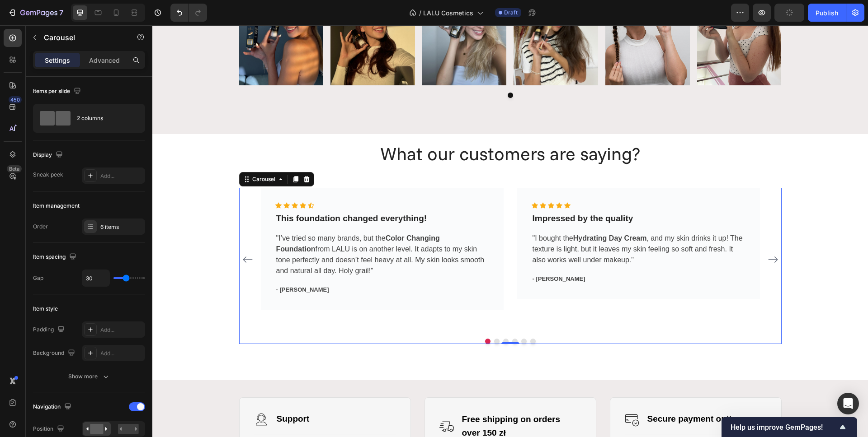
click at [767, 263] on icon "Carousel Next Arrow" at bounding box center [772, 259] width 11 height 11
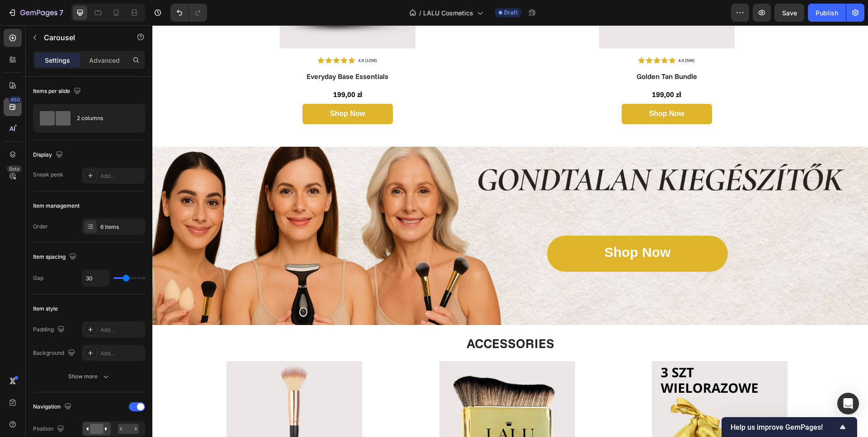
scroll to position [1438, 0]
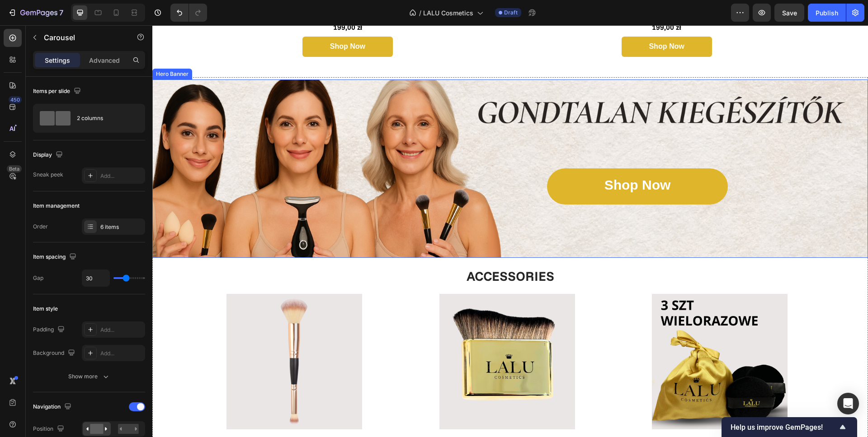
click at [380, 152] on div "Background Image" at bounding box center [509, 169] width 715 height 179
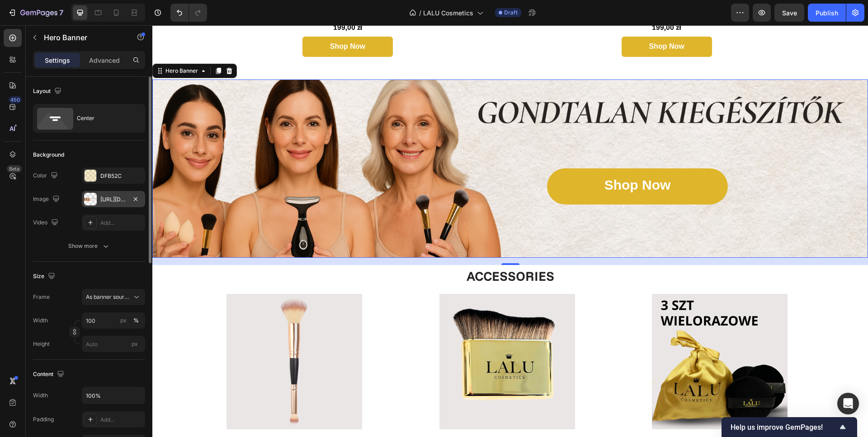
click at [105, 200] on div "[URL][DOMAIN_NAME]" at bounding box center [113, 200] width 26 height 8
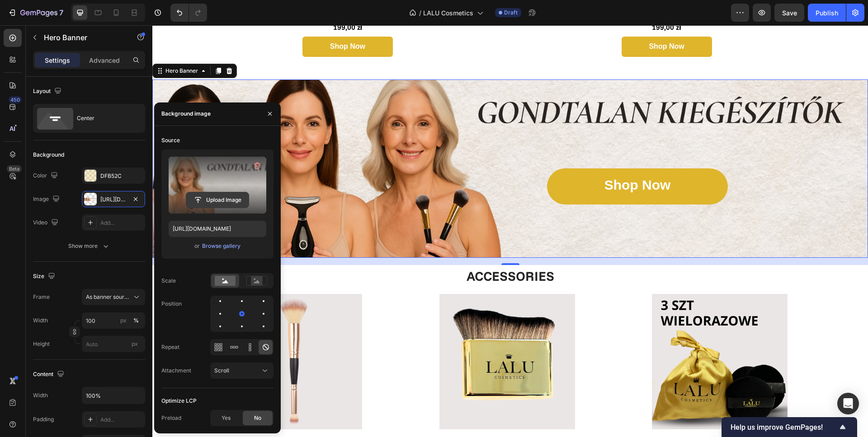
click at [212, 201] on input "file" at bounding box center [217, 200] width 62 height 15
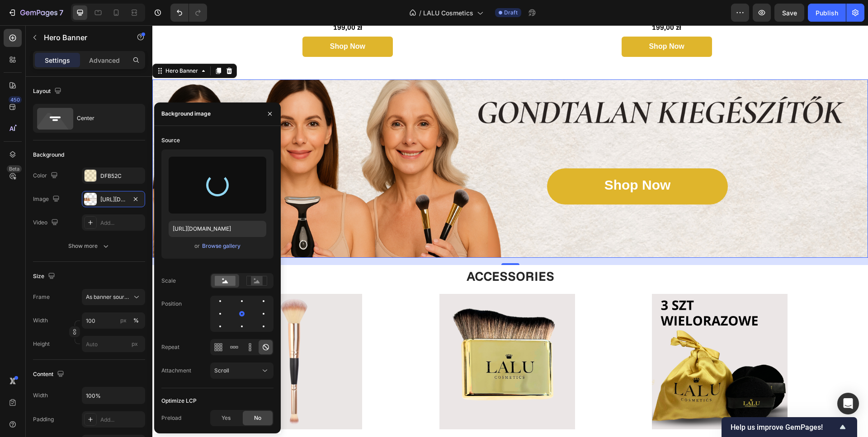
type input "[URL][DOMAIN_NAME]"
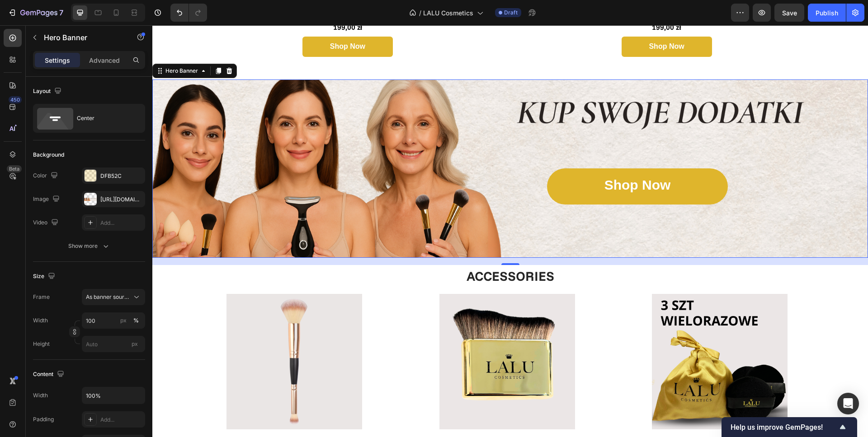
click at [593, 236] on div "Background Image" at bounding box center [509, 169] width 715 height 179
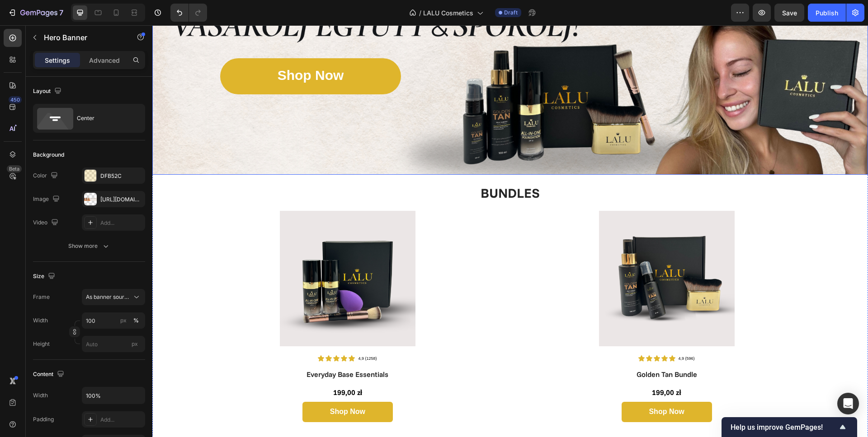
scroll to position [893, 0]
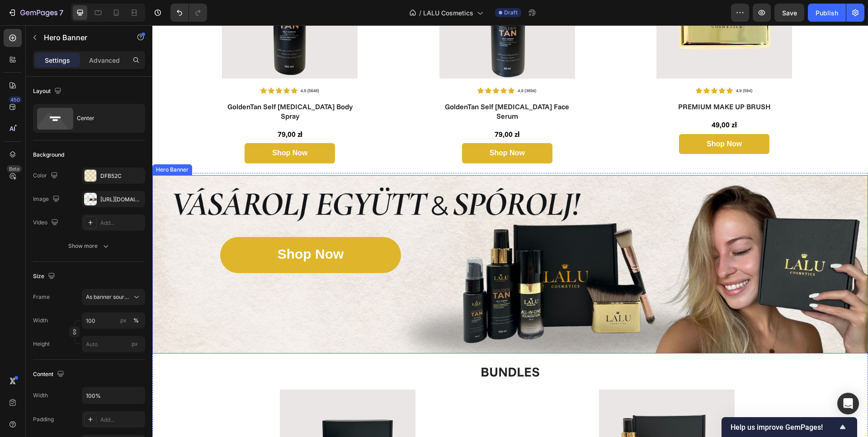
click at [489, 270] on div "Background Image" at bounding box center [509, 264] width 715 height 179
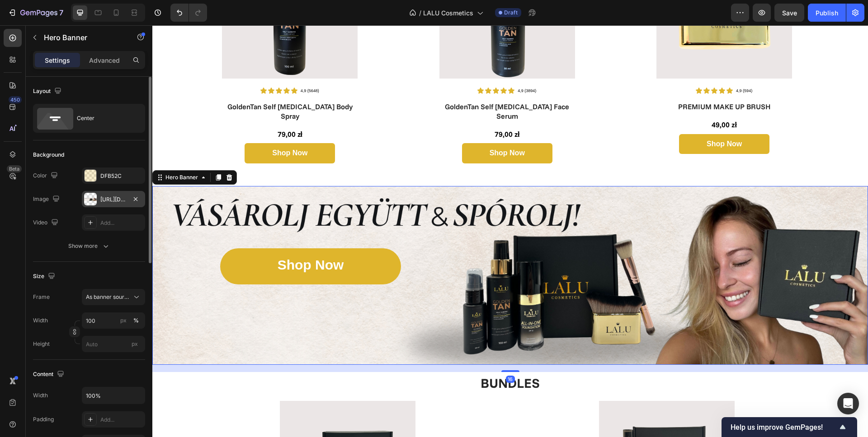
click at [108, 199] on div "[URL][DOMAIN_NAME]" at bounding box center [113, 200] width 26 height 8
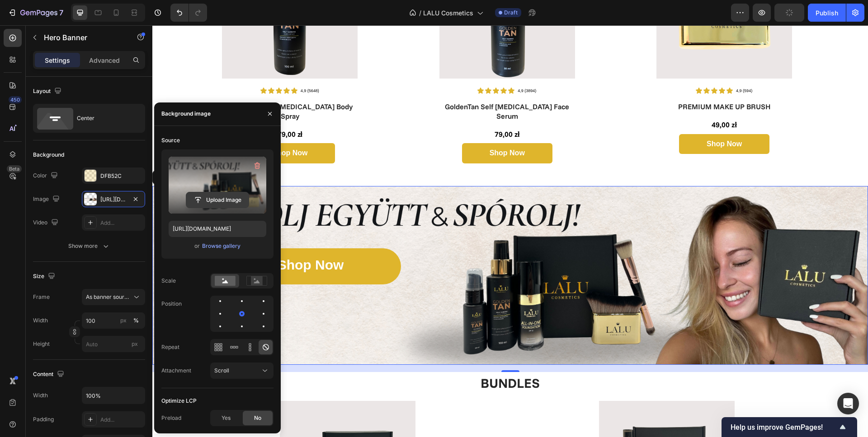
click at [220, 200] on input "file" at bounding box center [217, 200] width 62 height 15
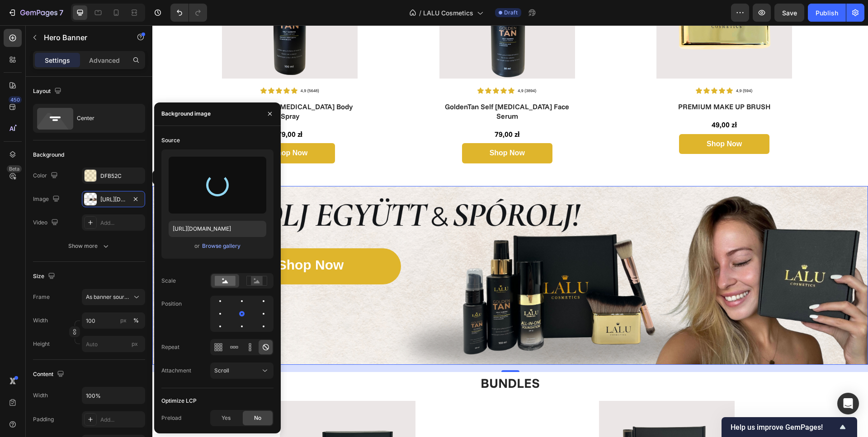
type input "[URL][DOMAIN_NAME]"
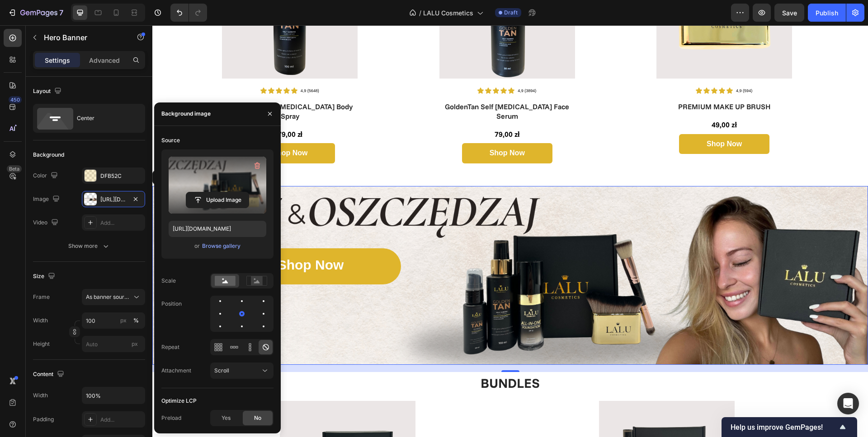
click at [477, 292] on div "Background Image" at bounding box center [509, 275] width 715 height 179
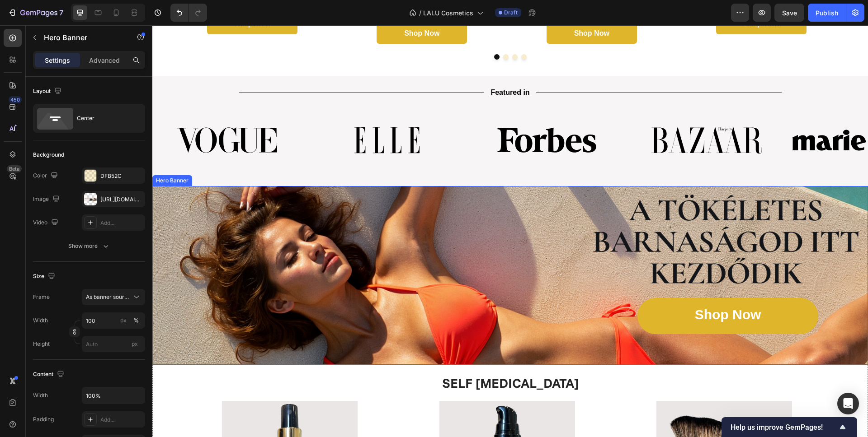
scroll to position [434, 0]
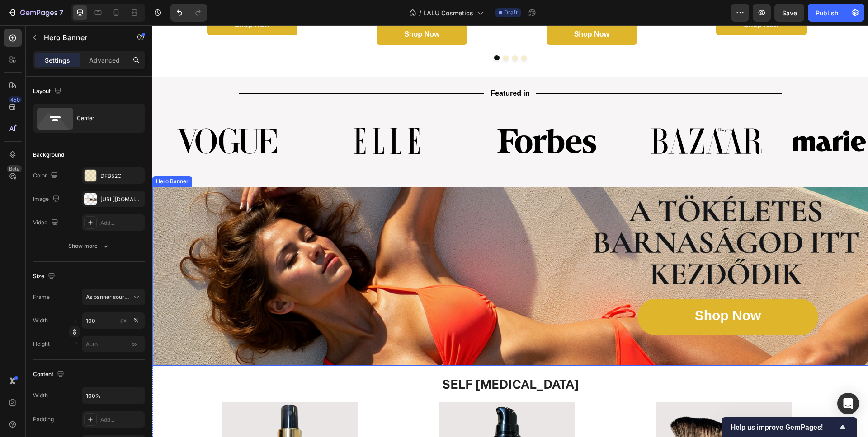
click at [441, 240] on div "Background Image" at bounding box center [509, 276] width 715 height 179
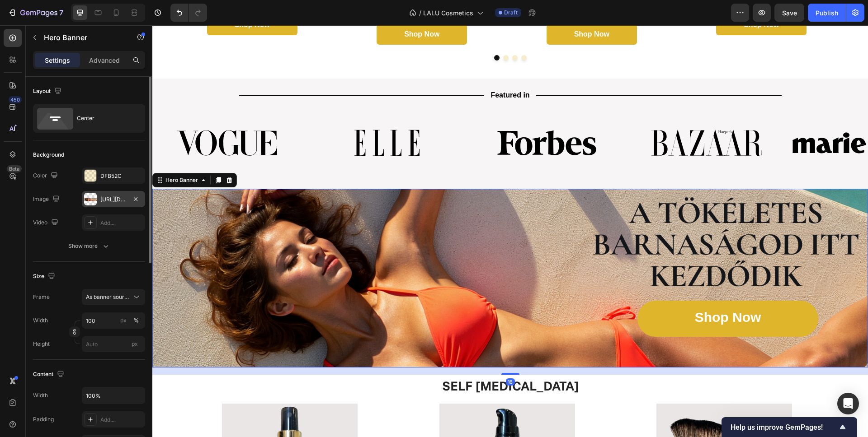
click at [117, 203] on div "[URL][DOMAIN_NAME]" at bounding box center [113, 200] width 26 height 8
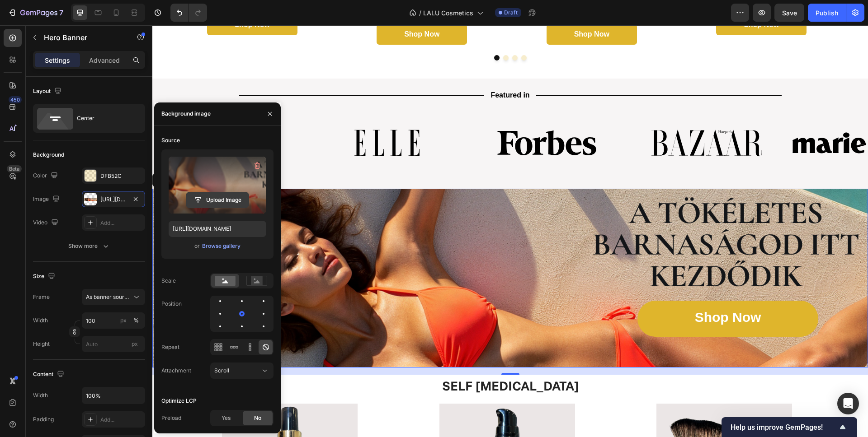
click at [213, 200] on input "file" at bounding box center [217, 200] width 62 height 15
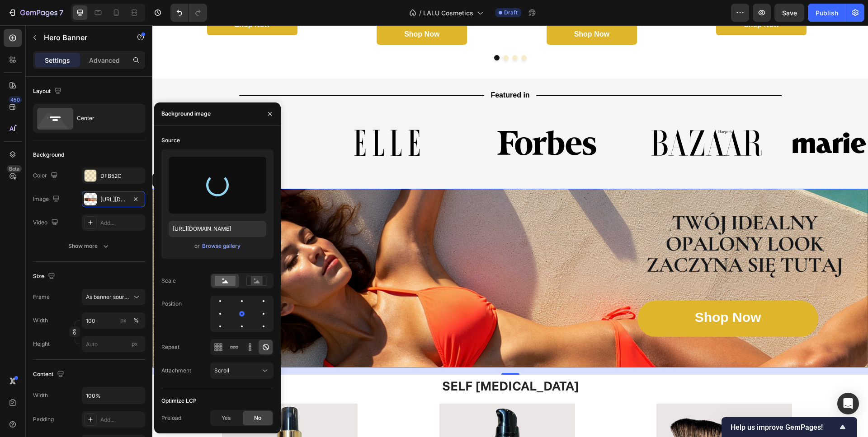
type input "[URL][DOMAIN_NAME]"
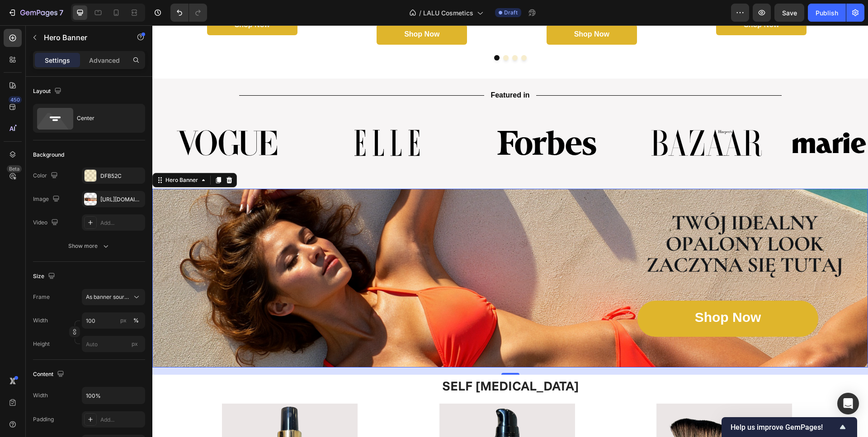
click at [496, 268] on div "Background Image" at bounding box center [509, 278] width 715 height 179
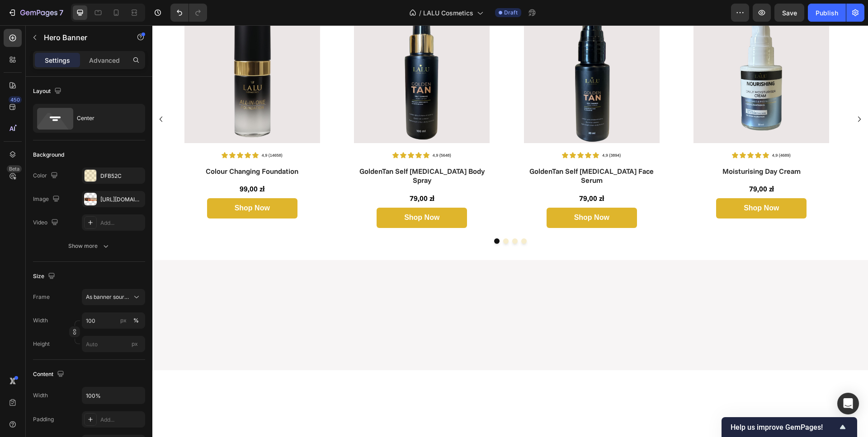
scroll to position [0, 0]
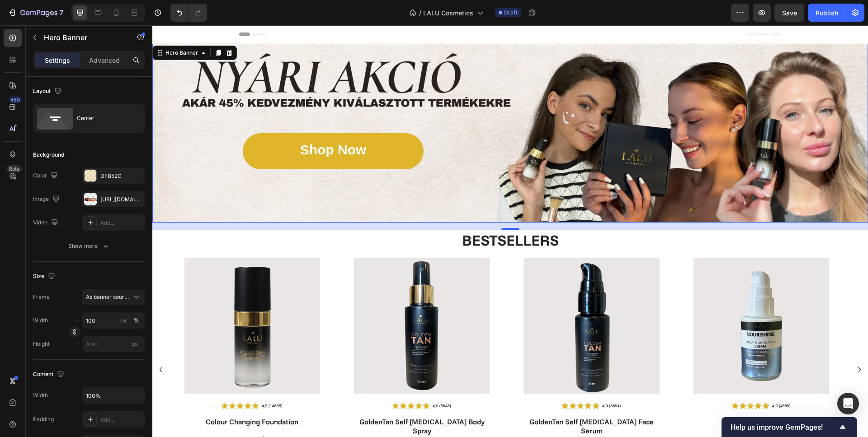
click at [465, 180] on div "Background Image" at bounding box center [509, 133] width 715 height 179
click at [113, 196] on div "[URL][DOMAIN_NAME]" at bounding box center [113, 200] width 26 height 8
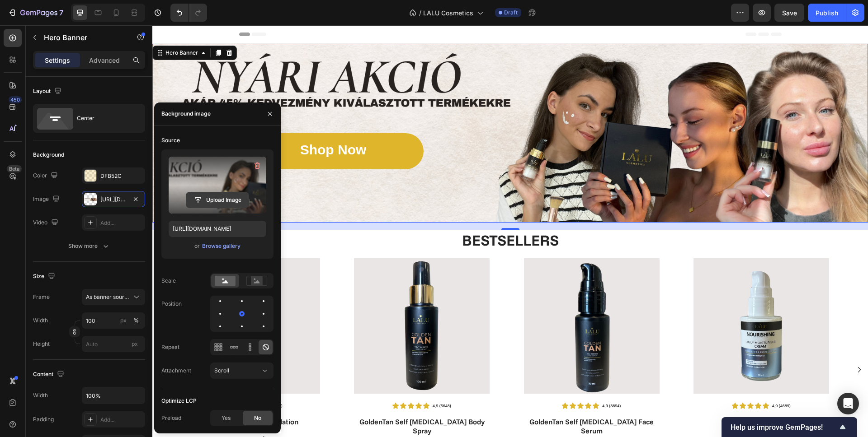
click at [218, 200] on input "file" at bounding box center [217, 200] width 62 height 15
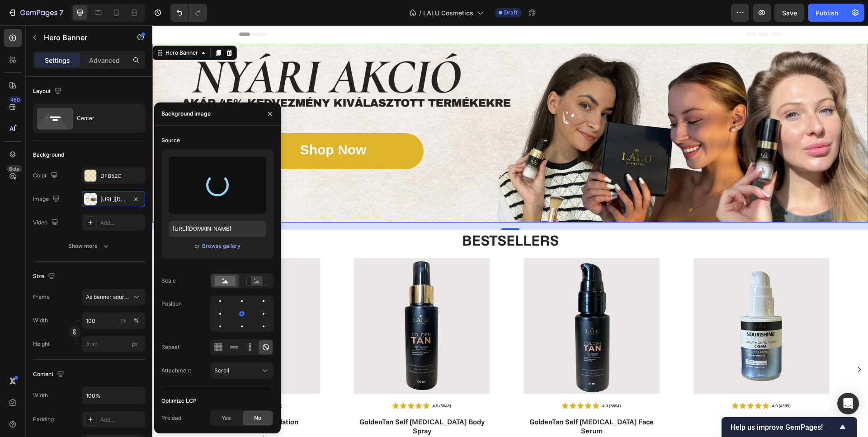
type input "[URL][DOMAIN_NAME]"
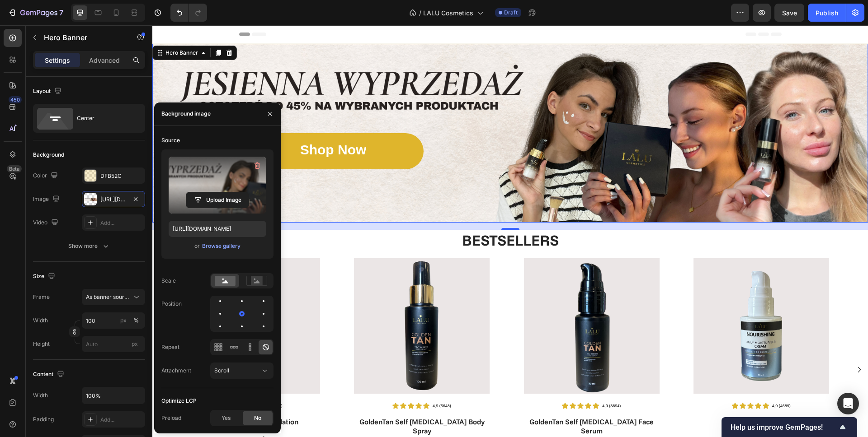
click at [530, 150] on div "Background Image" at bounding box center [509, 133] width 715 height 179
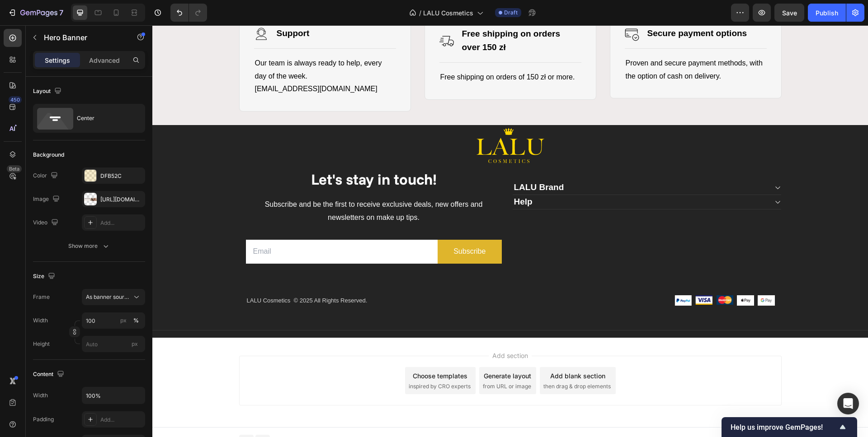
scroll to position [2462, 0]
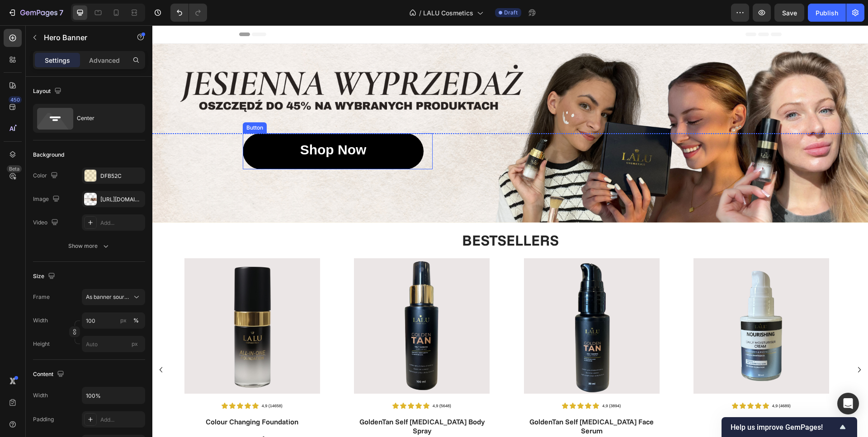
click at [335, 162] on link "Shop Now" at bounding box center [333, 151] width 181 height 36
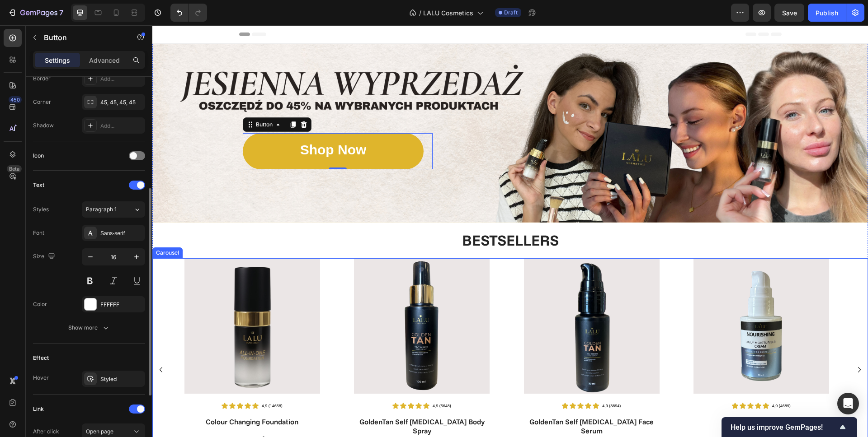
scroll to position [175, 0]
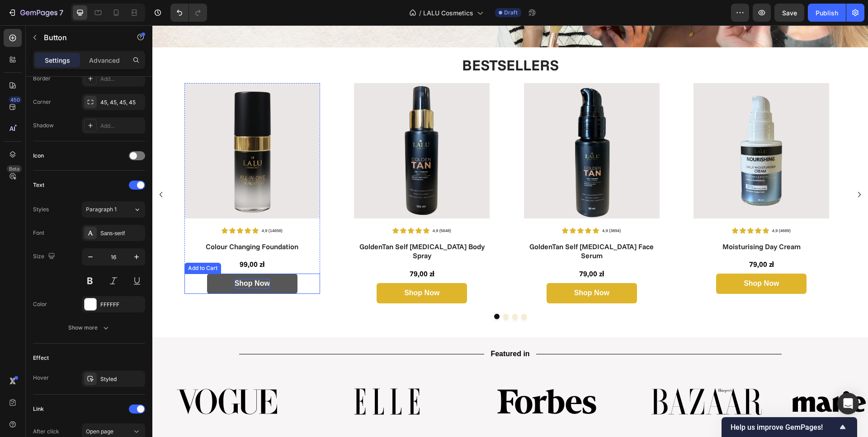
click at [245, 279] on div "Shop now" at bounding box center [252, 283] width 35 height 9
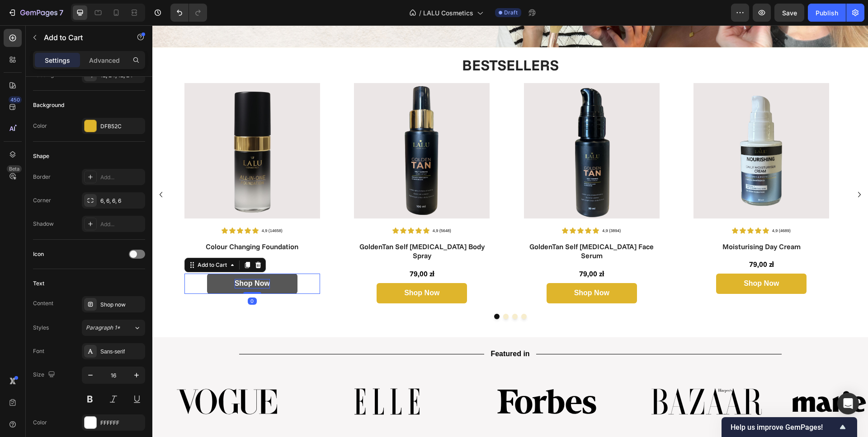
scroll to position [0, 0]
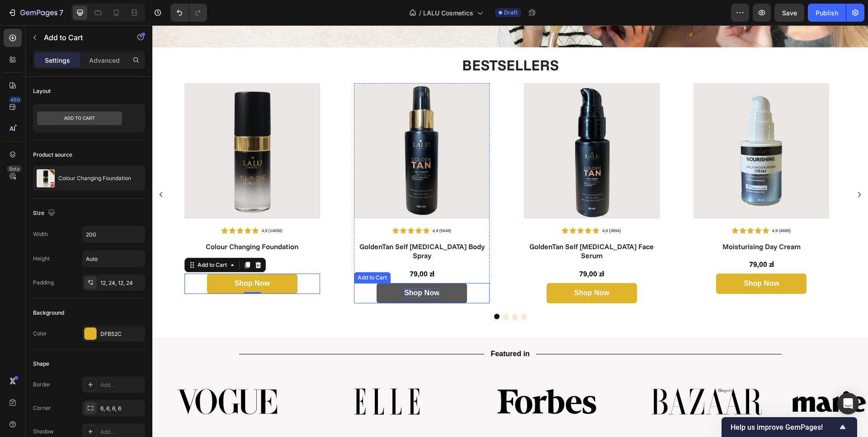
click at [417, 289] on div "Shop now" at bounding box center [421, 293] width 35 height 9
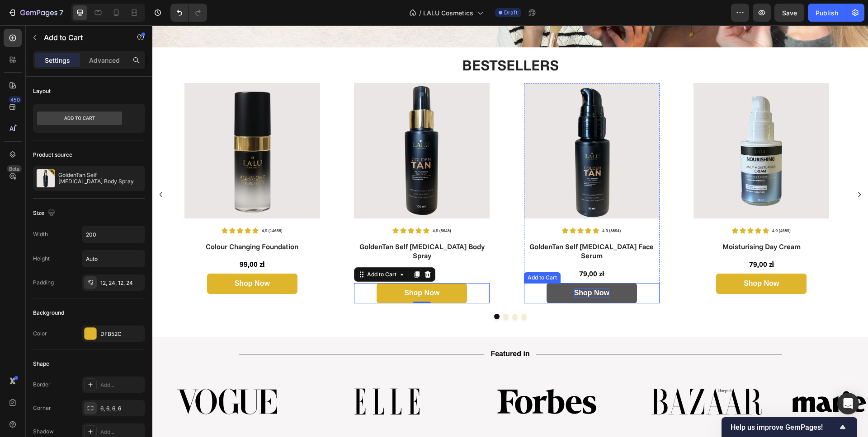
click at [597, 289] on div "Shop now" at bounding box center [591, 293] width 35 height 9
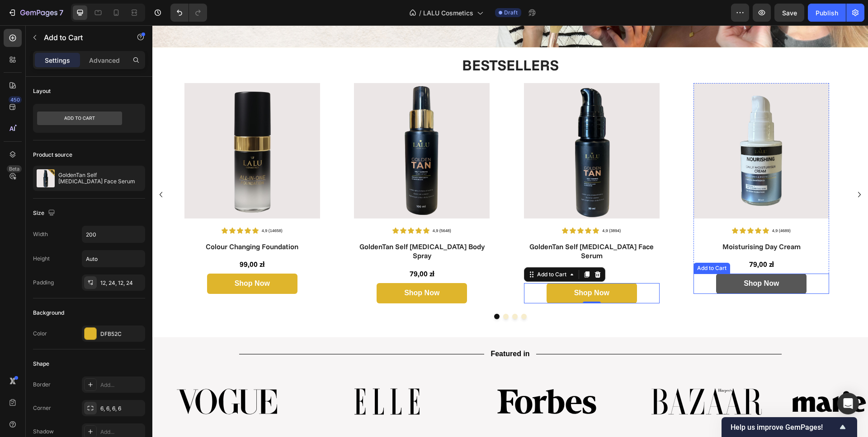
click at [762, 287] on button "Shop now" at bounding box center [761, 284] width 90 height 20
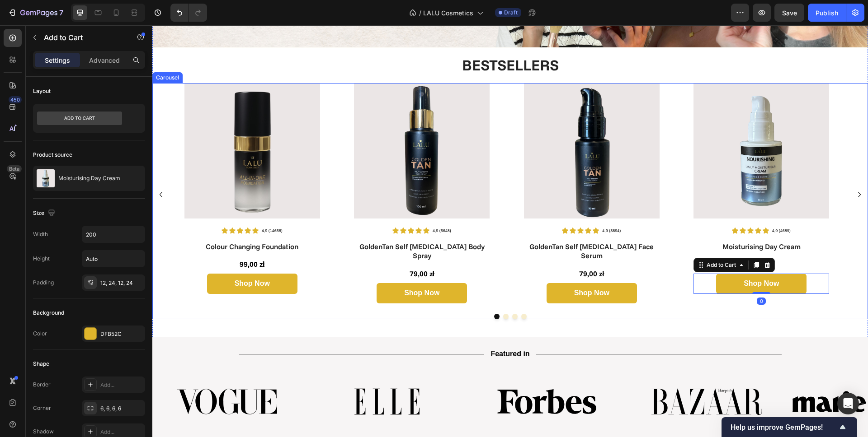
click at [854, 193] on icon "Carousel Next Arrow" at bounding box center [859, 194] width 11 height 11
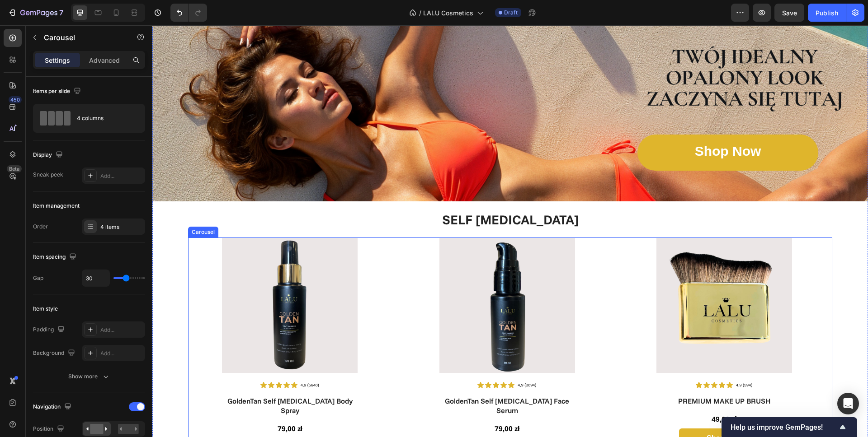
scroll to position [619, 0]
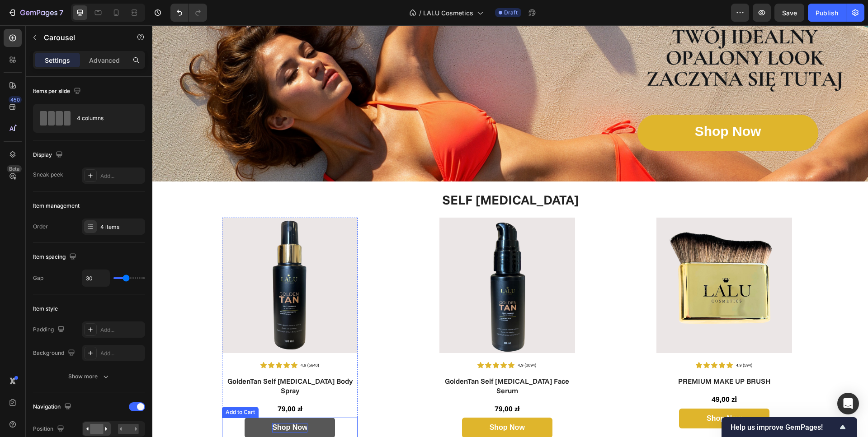
click at [294, 423] on div "Shop now" at bounding box center [289, 427] width 35 height 9
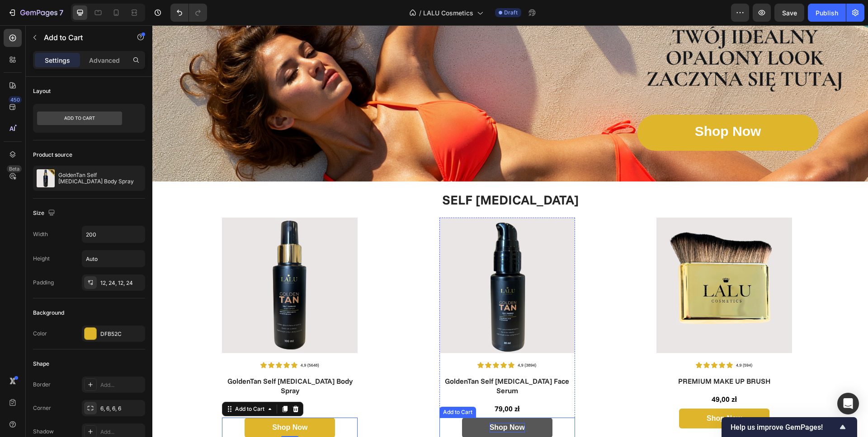
click at [513, 423] on div "Shop now" at bounding box center [506, 427] width 35 height 9
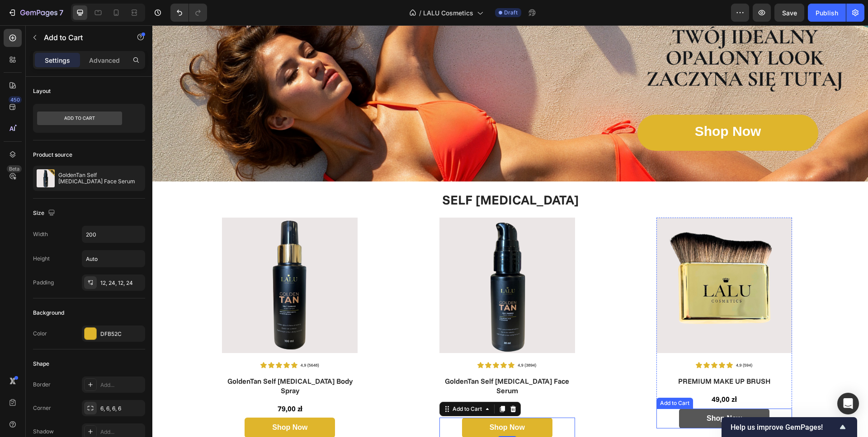
click at [702, 415] on button "Shop now" at bounding box center [724, 419] width 90 height 20
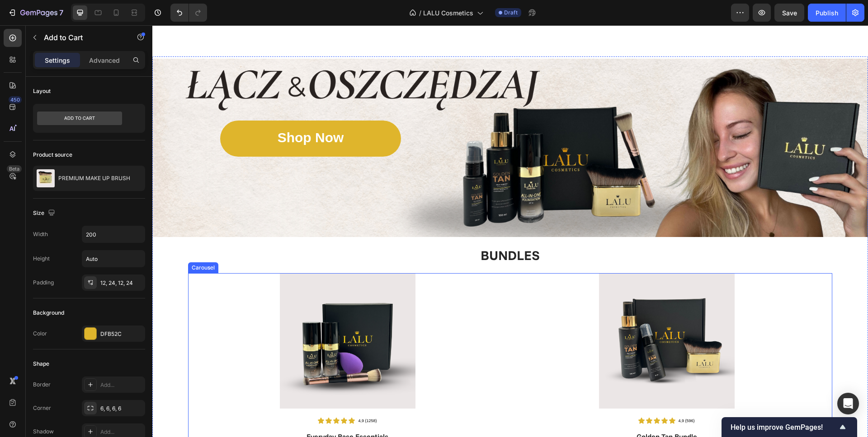
scroll to position [1090, 0]
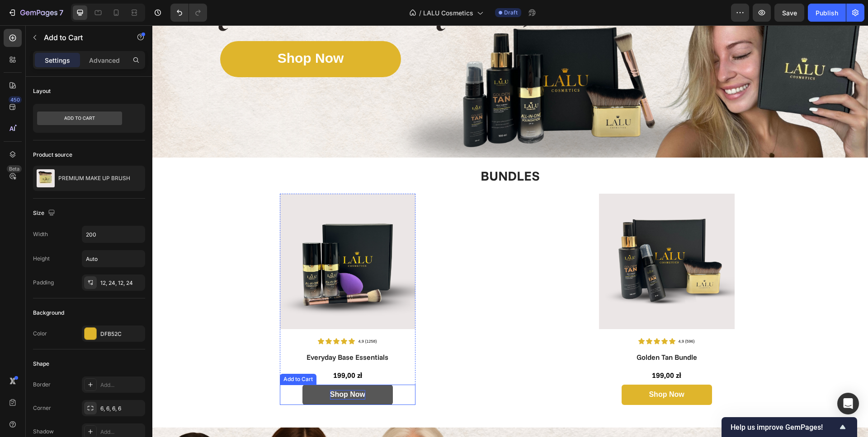
click at [346, 394] on div "Shop now" at bounding box center [347, 394] width 35 height 9
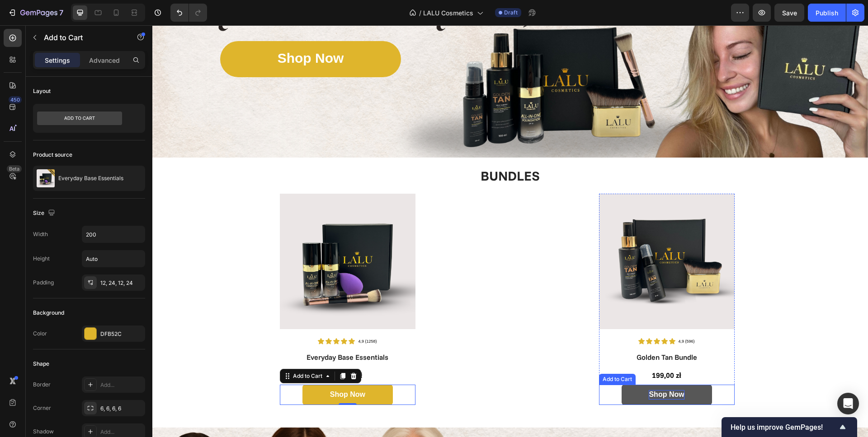
click at [650, 398] on div "Shop now" at bounding box center [665, 394] width 35 height 9
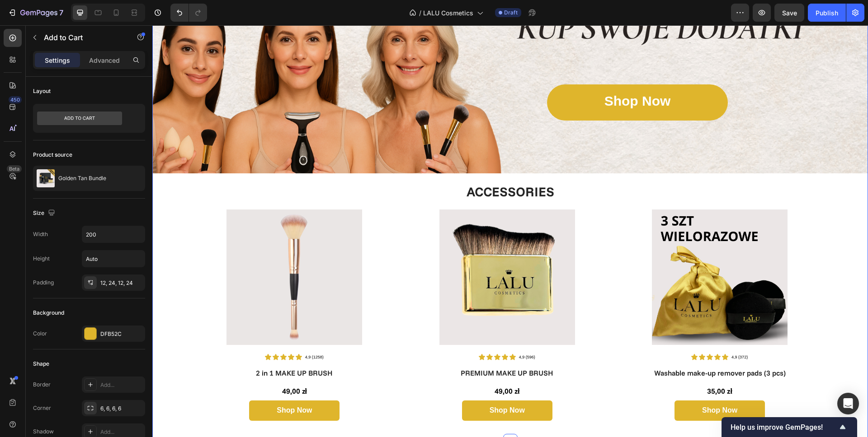
scroll to position [1603, 0]
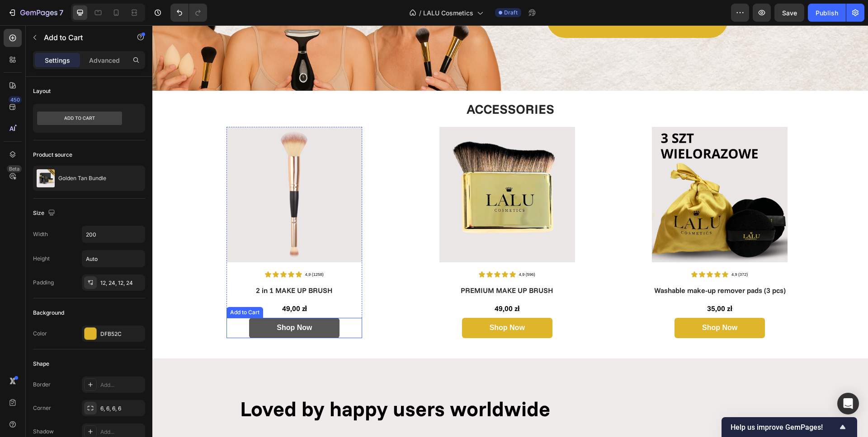
click at [318, 329] on button "Shop now" at bounding box center [294, 328] width 90 height 20
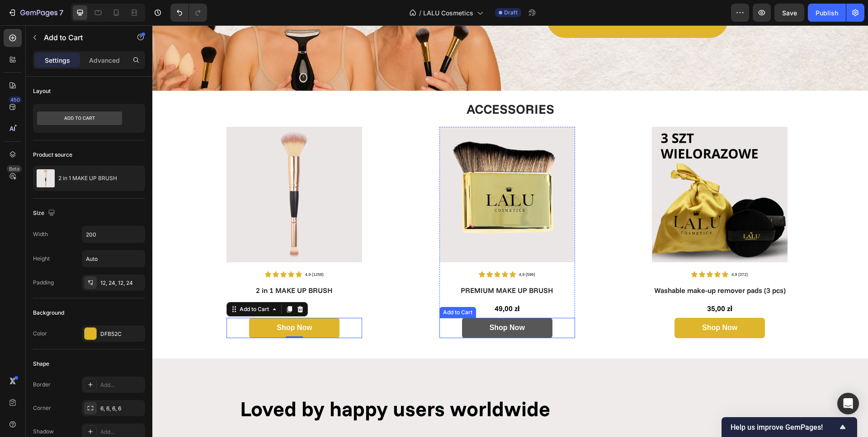
click at [526, 327] on button "Shop now" at bounding box center [507, 328] width 90 height 20
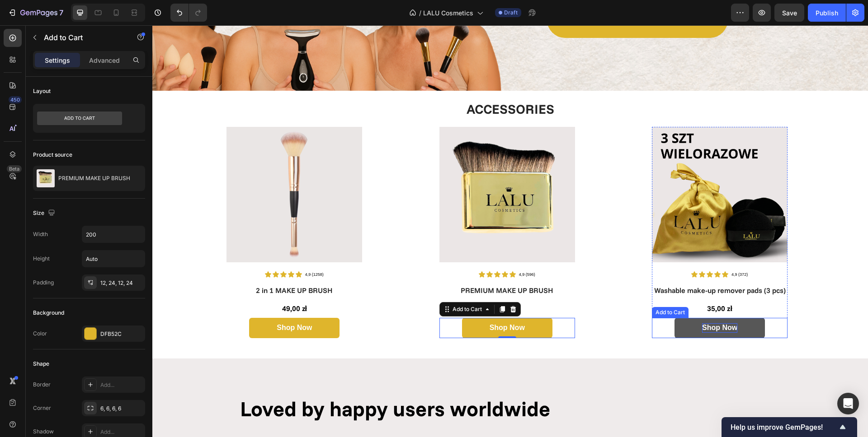
click at [707, 331] on div "Shop now" at bounding box center [719, 328] width 35 height 9
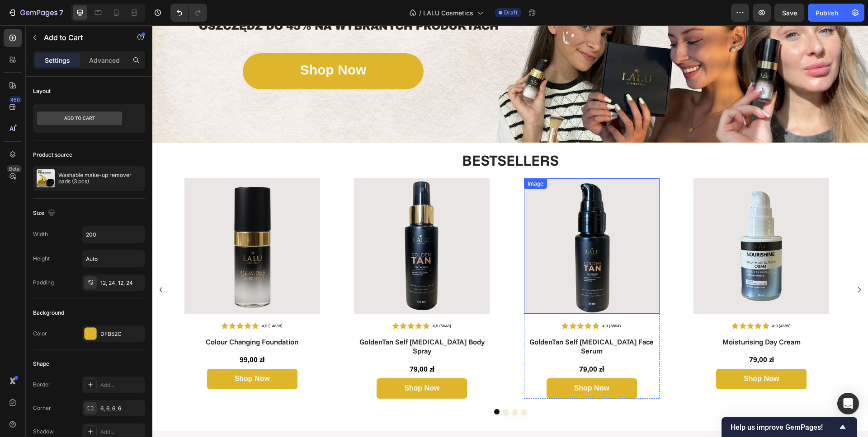
scroll to position [0, 0]
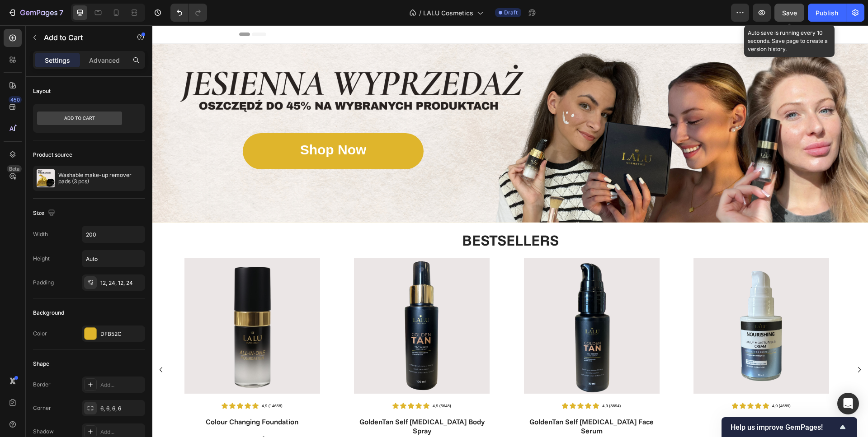
click at [791, 17] on div "Save" at bounding box center [789, 12] width 15 height 9
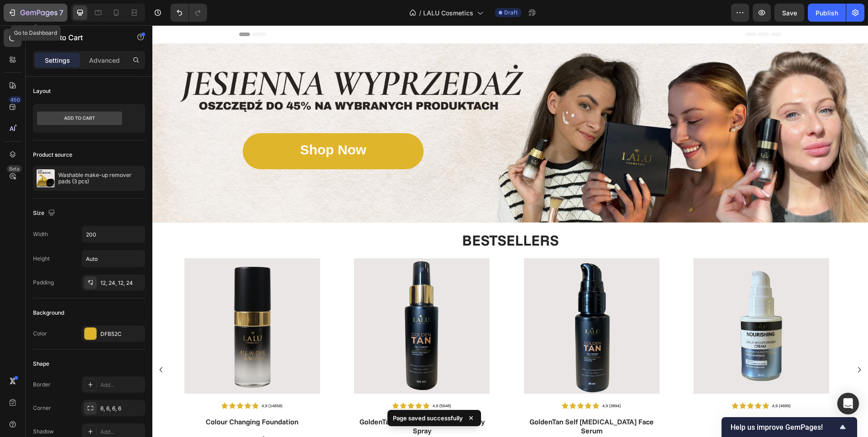
click at [13, 17] on icon "button" at bounding box center [12, 12] width 9 height 9
